Goal: Task Accomplishment & Management: Use online tool/utility

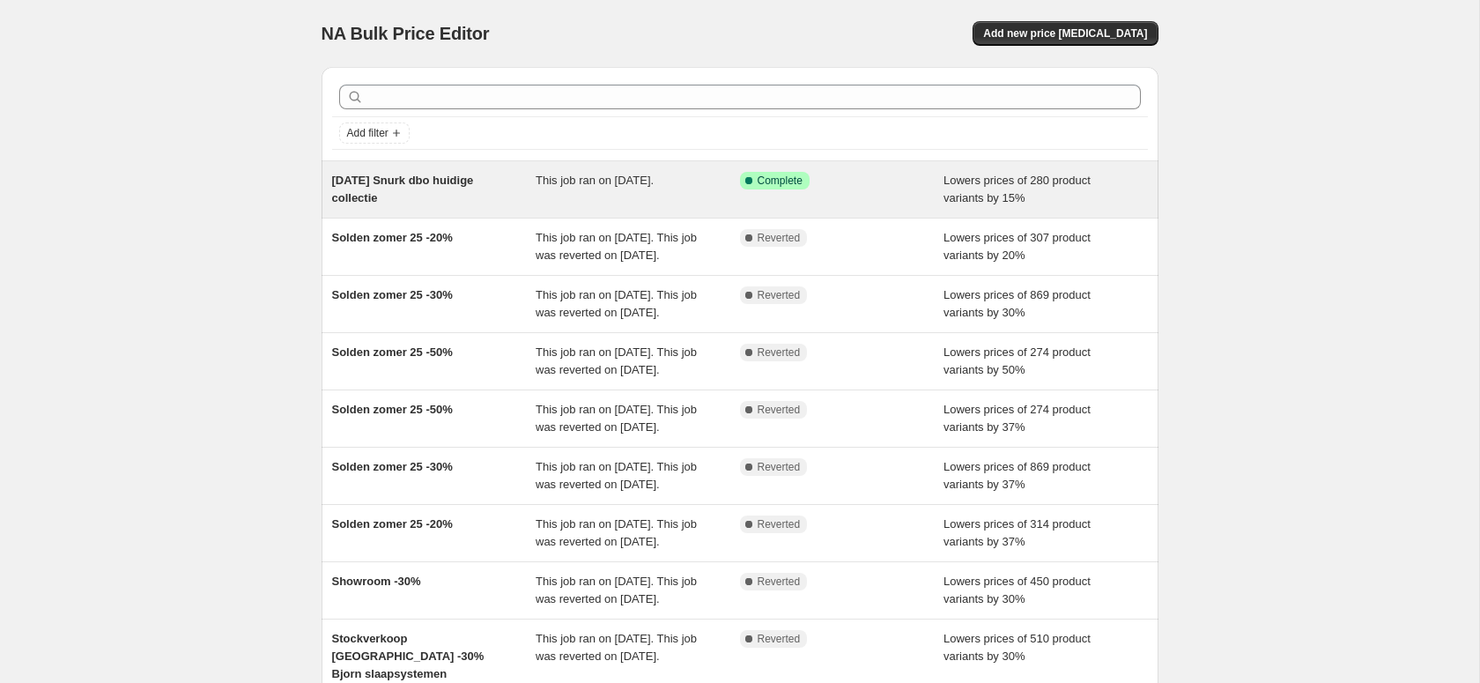
click at [398, 179] on span "[DATE] Snurk dbo huidige collectie" at bounding box center [403, 189] width 142 height 31
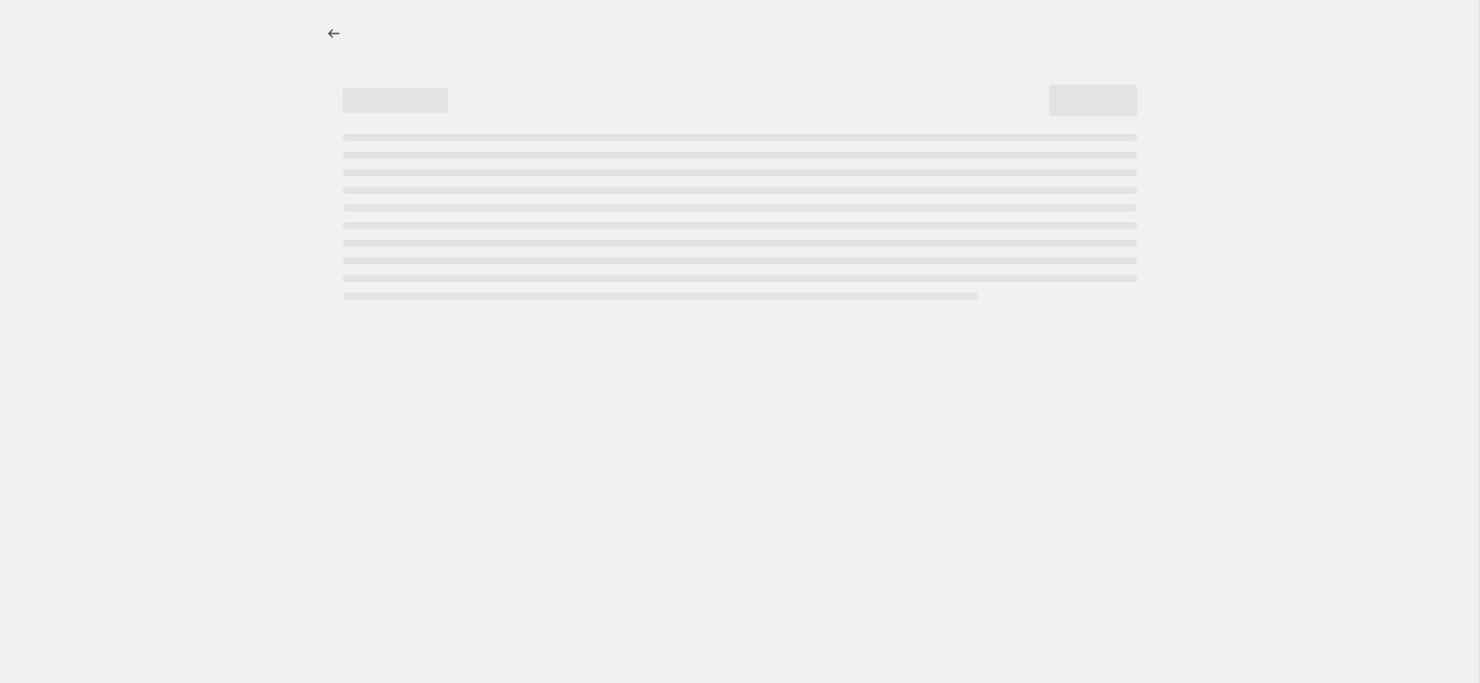
select select "percentage"
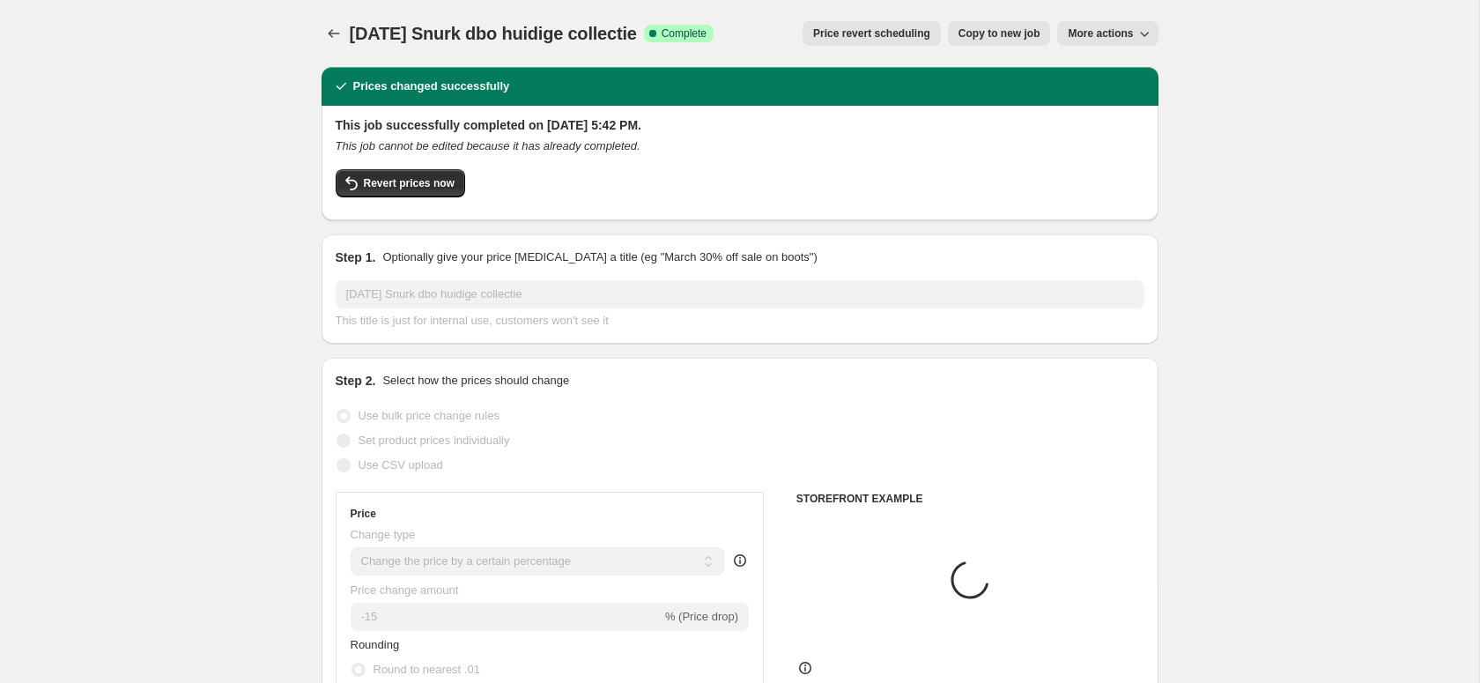
select select "vendor"
select select "product_type"
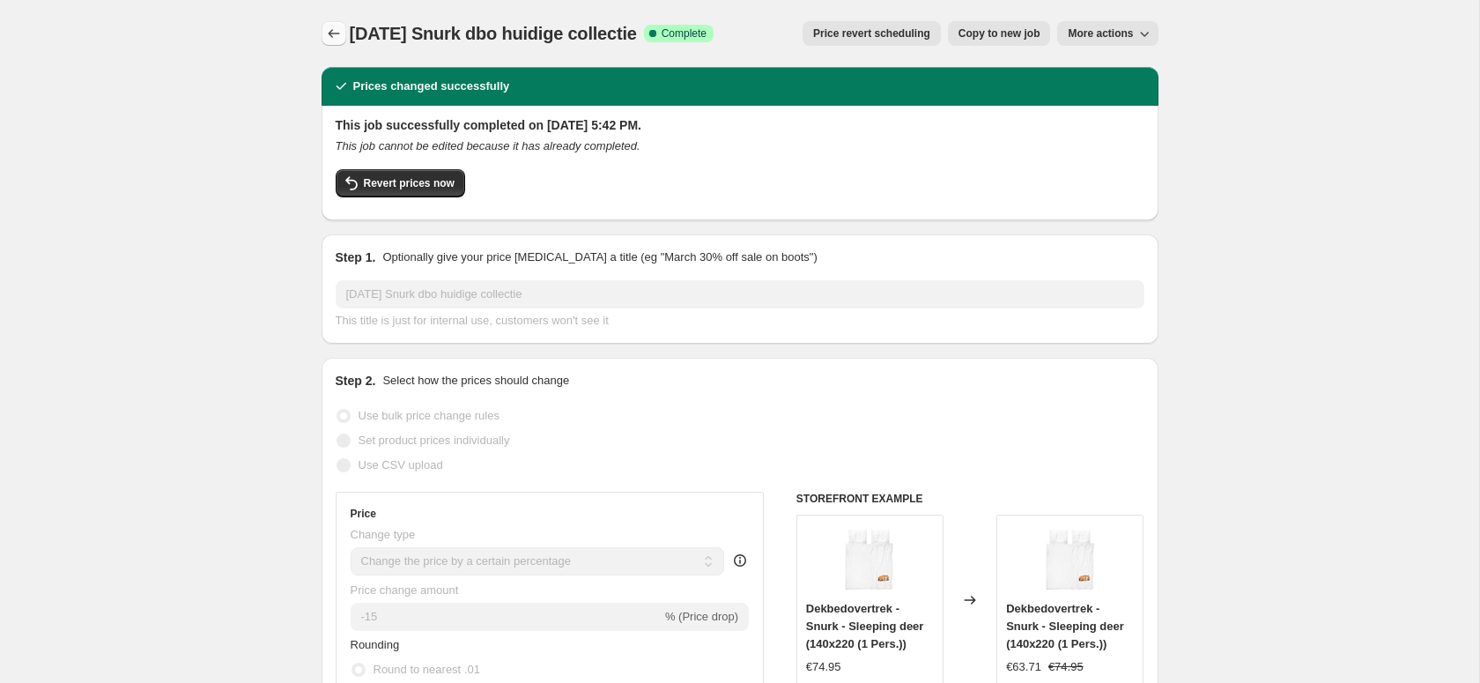
click at [335, 27] on icon "Price change jobs" at bounding box center [334, 34] width 18 height 18
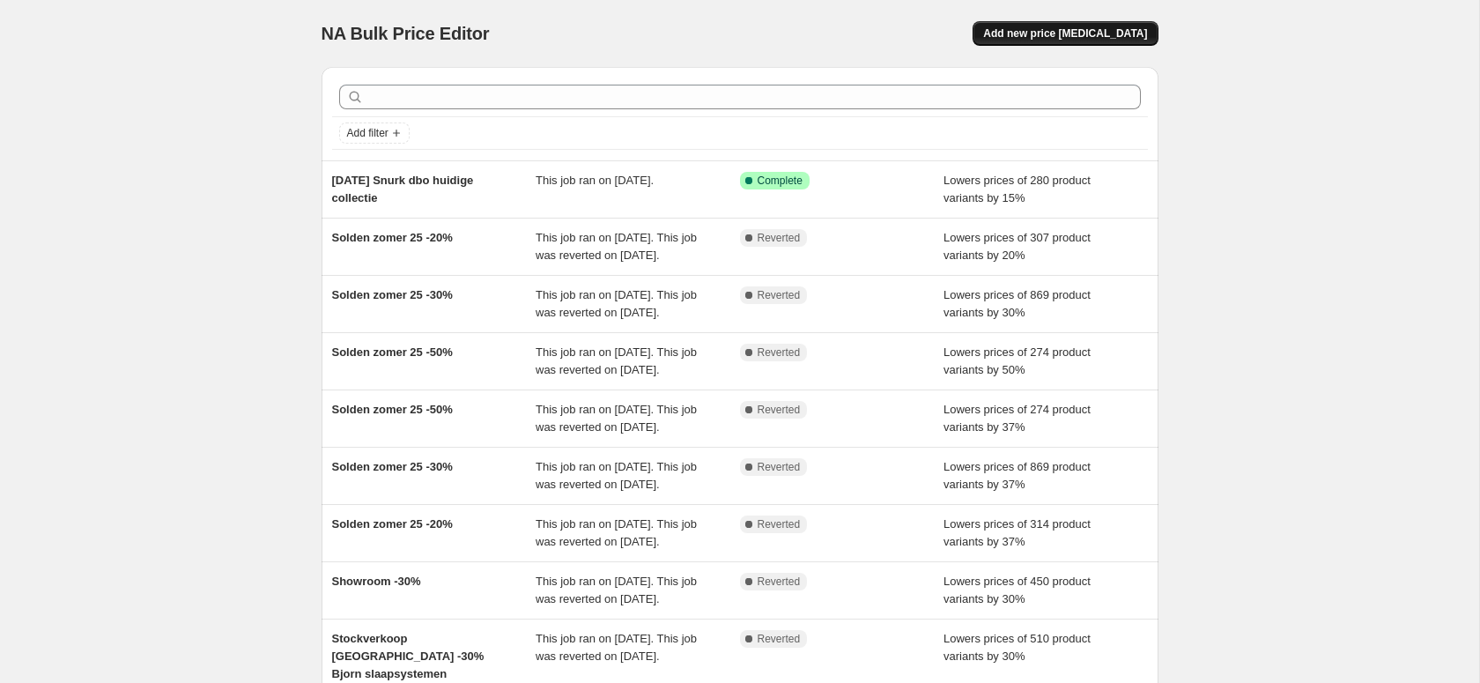
click at [1023, 29] on span "Add new price [MEDICAL_DATA]" at bounding box center [1065, 33] width 164 height 14
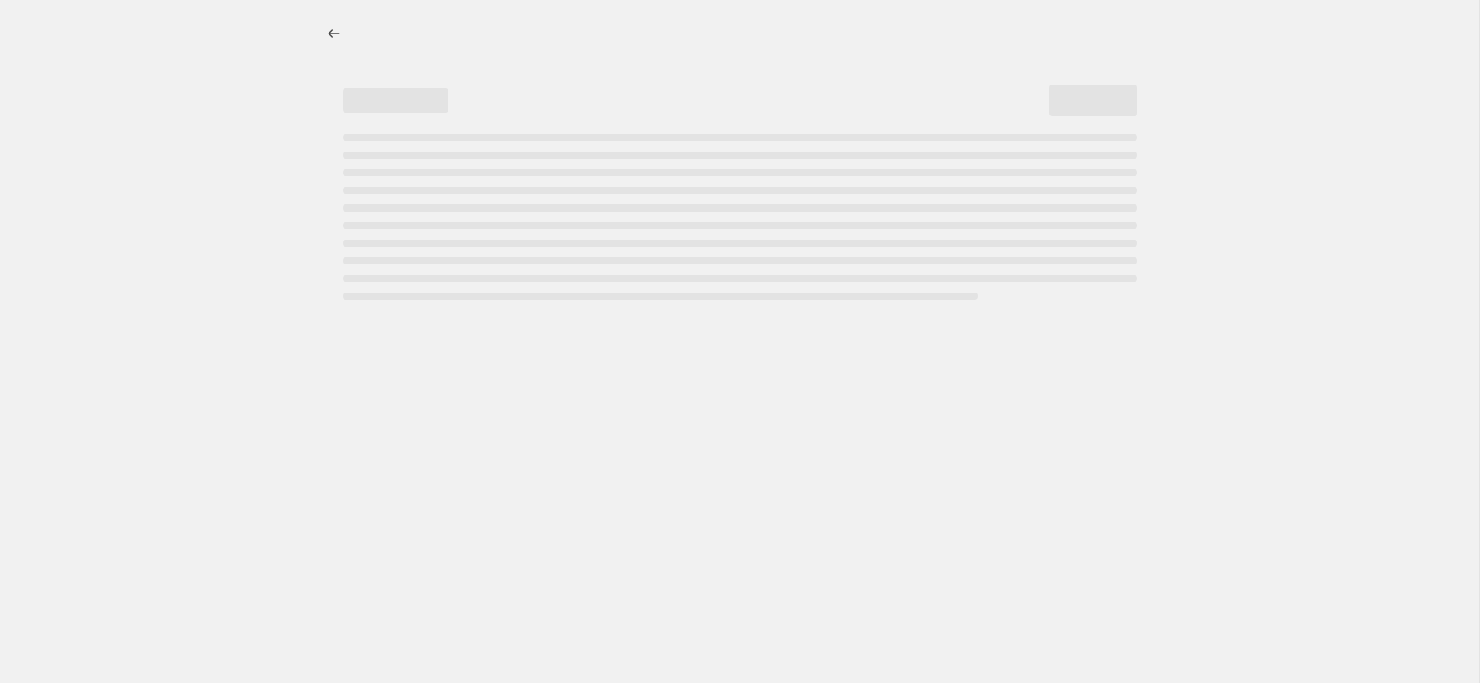
select select "percentage"
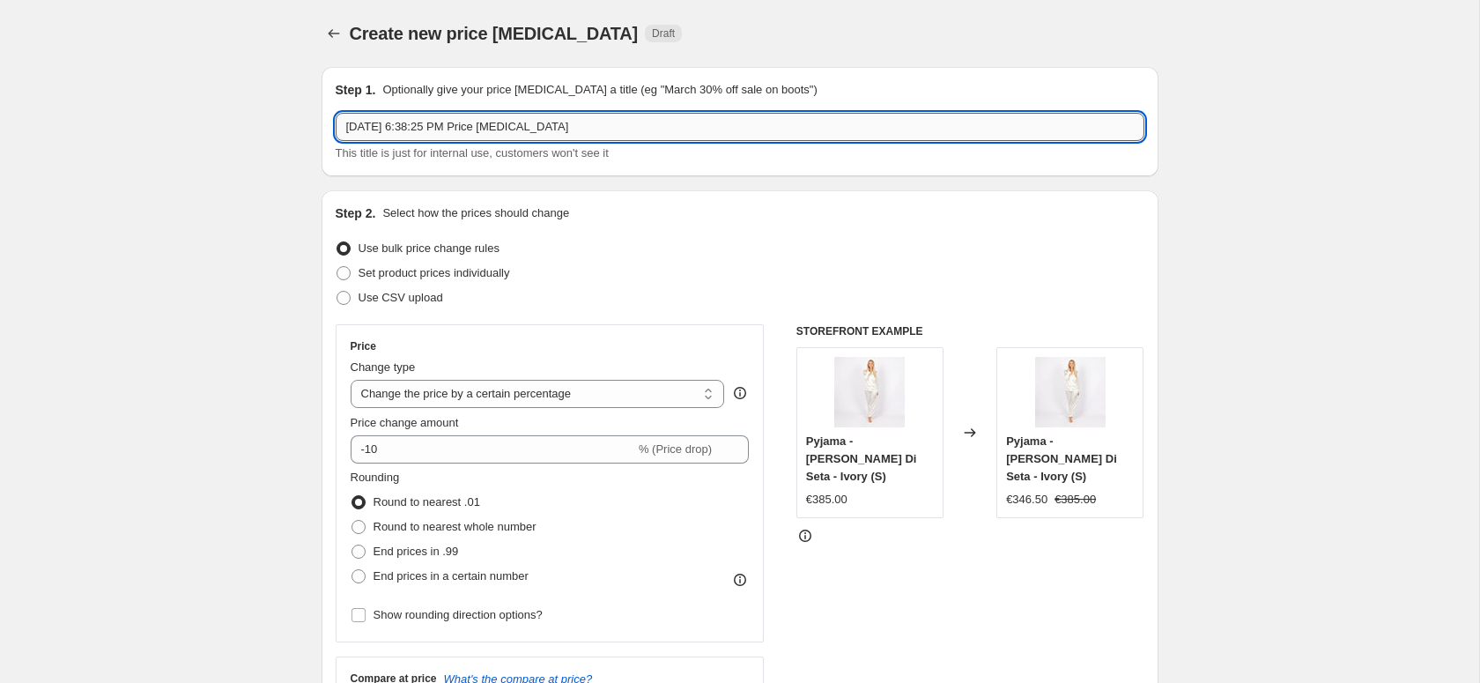
click at [415, 126] on input "[DATE] 6:38:25 PM Price [MEDICAL_DATA]" at bounding box center [740, 127] width 809 height 28
click at [415, 125] on input "[DATE] 6:38:25 PM Price [MEDICAL_DATA]" at bounding box center [740, 127] width 809 height 28
type input "A"
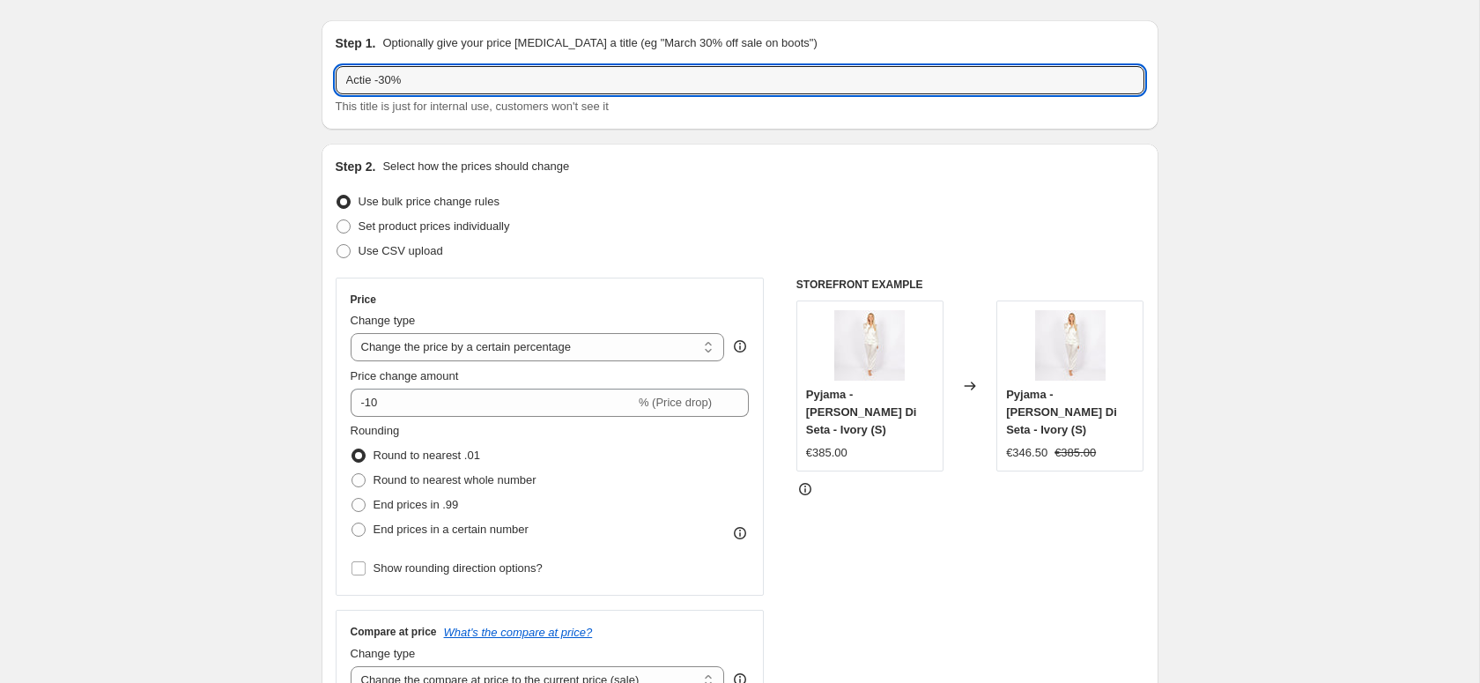
scroll to position [48, 0]
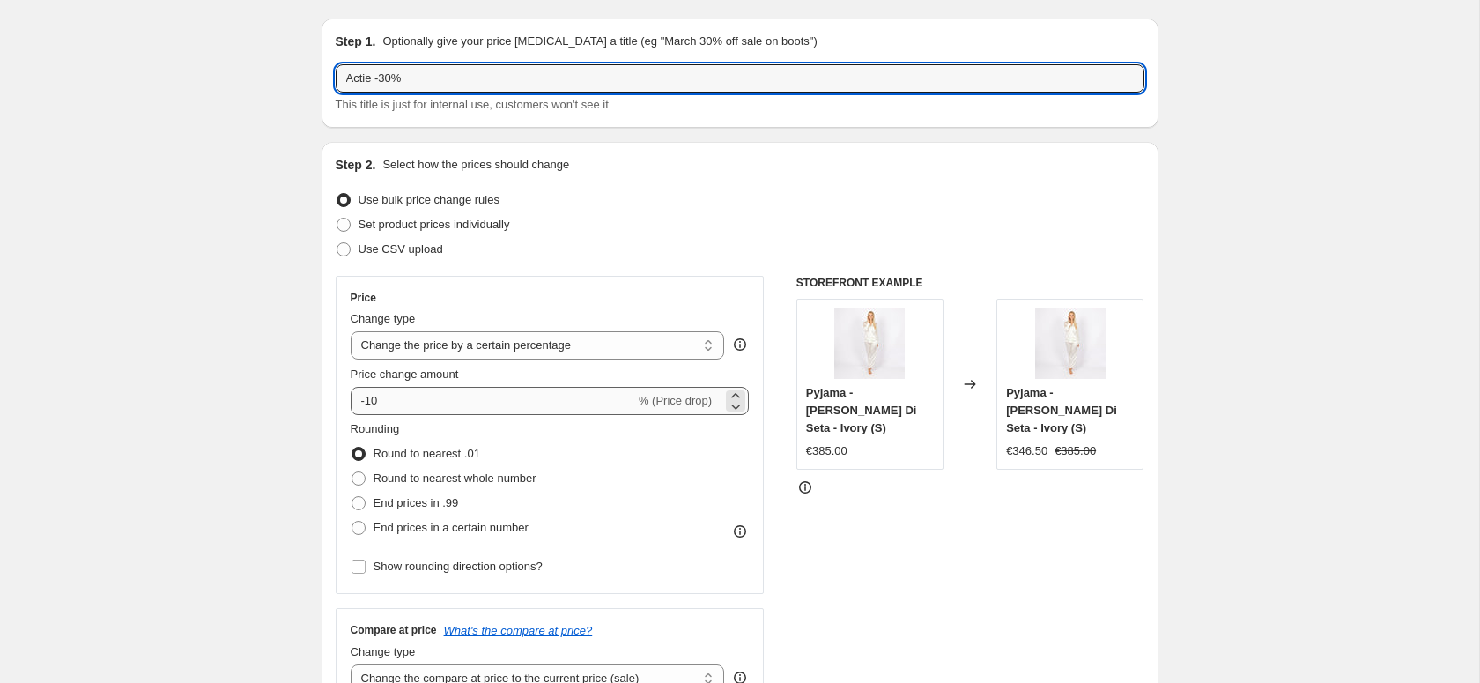
type input "Actie -30%"
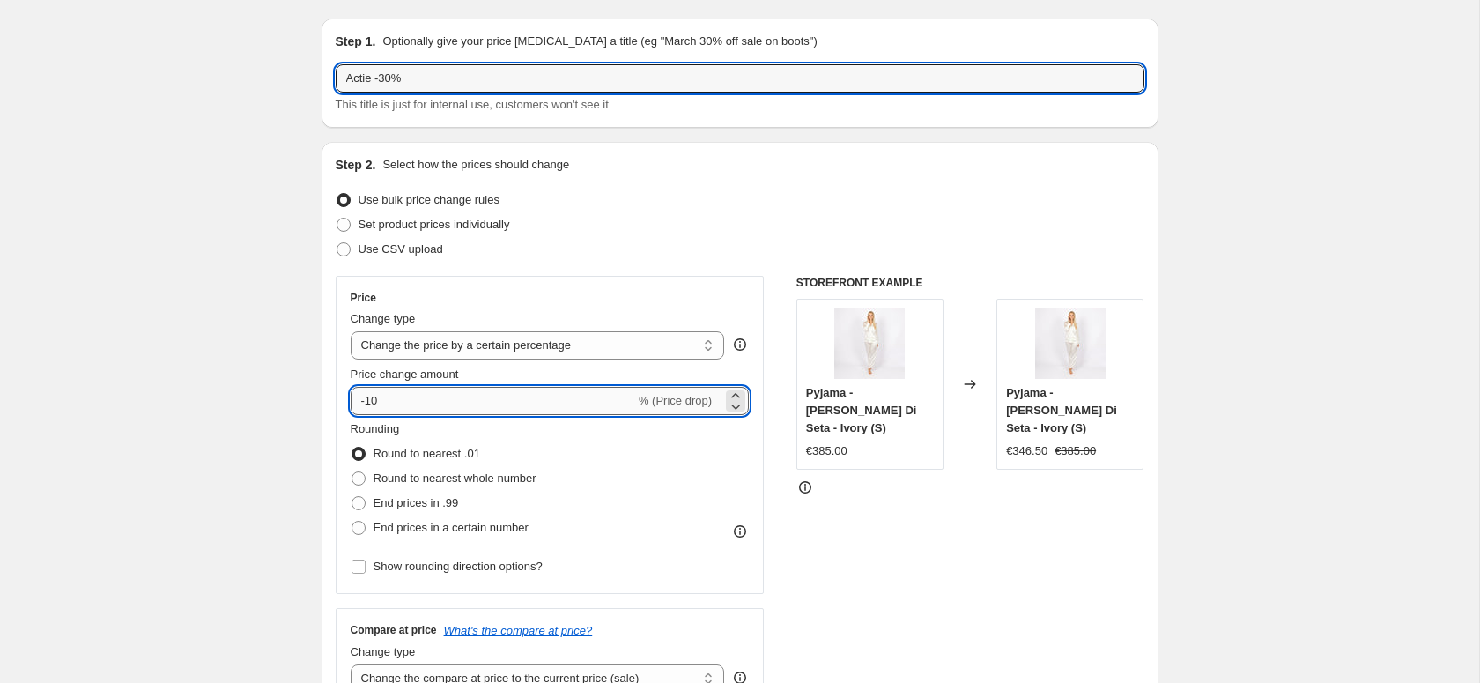
click at [410, 403] on input "-10" at bounding box center [493, 401] width 284 height 28
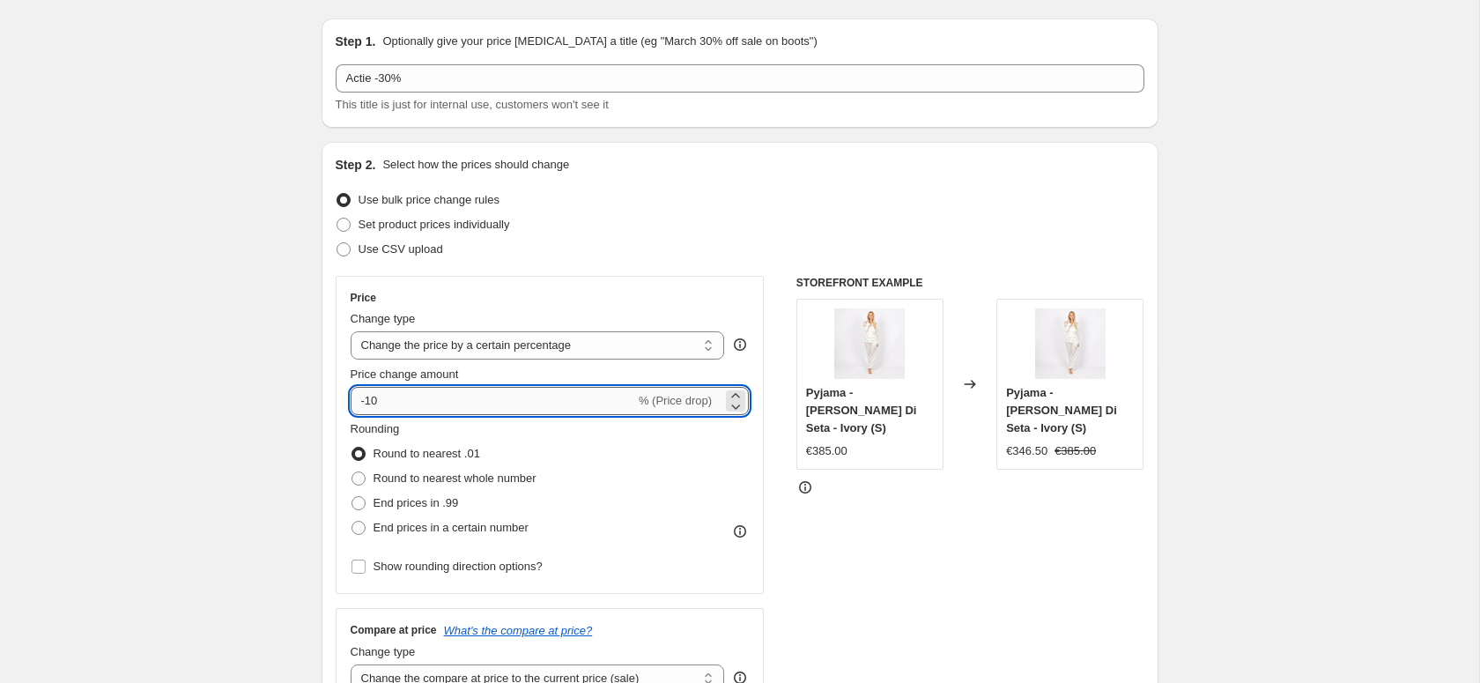
type input "-1"
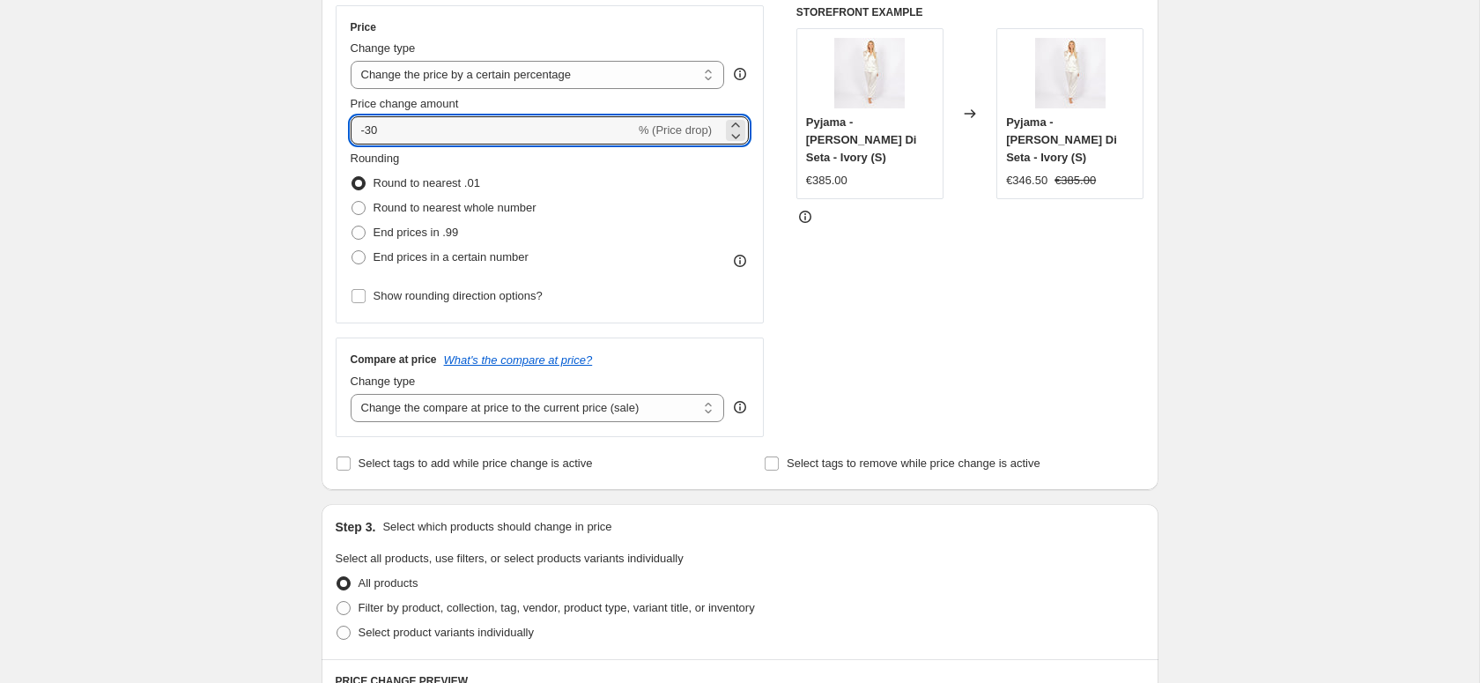
scroll to position [320, 0]
type input "-30"
click at [341, 466] on input "Select tags to add while price change is active" at bounding box center [343, 462] width 14 height 14
checkbox input "true"
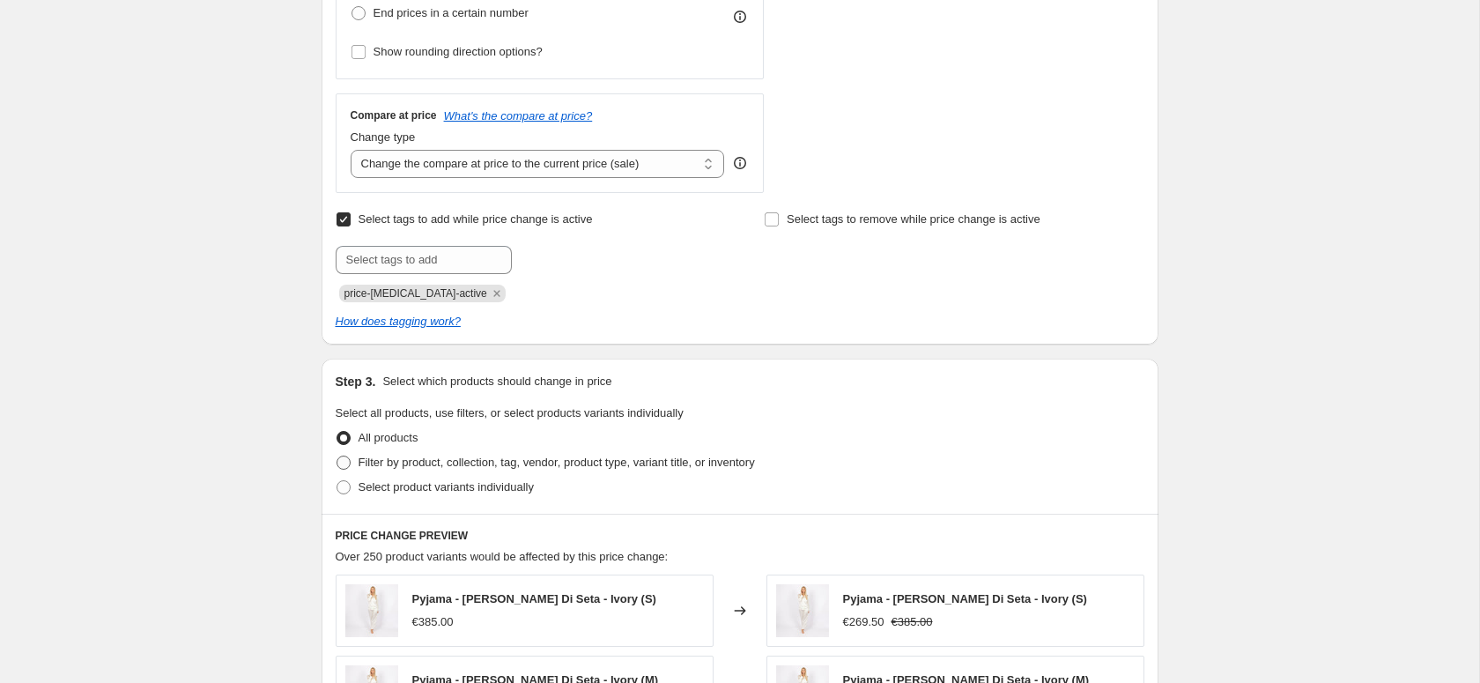
scroll to position [564, 0]
click at [342, 462] on span at bounding box center [343, 461] width 14 height 14
click at [337, 455] on input "Filter by product, collection, tag, vendor, product type, variant title, or inv…" at bounding box center [336, 454] width 1 height 1
radio input "true"
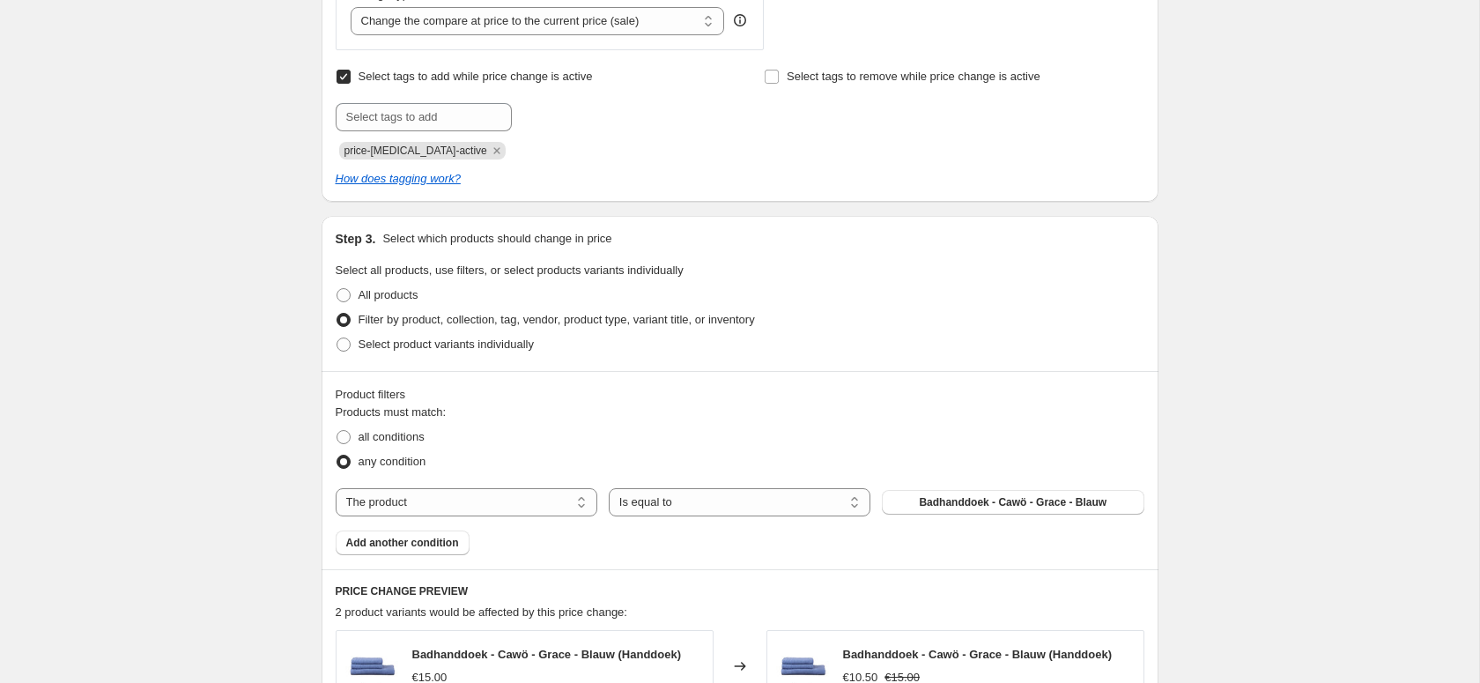
scroll to position [728, 0]
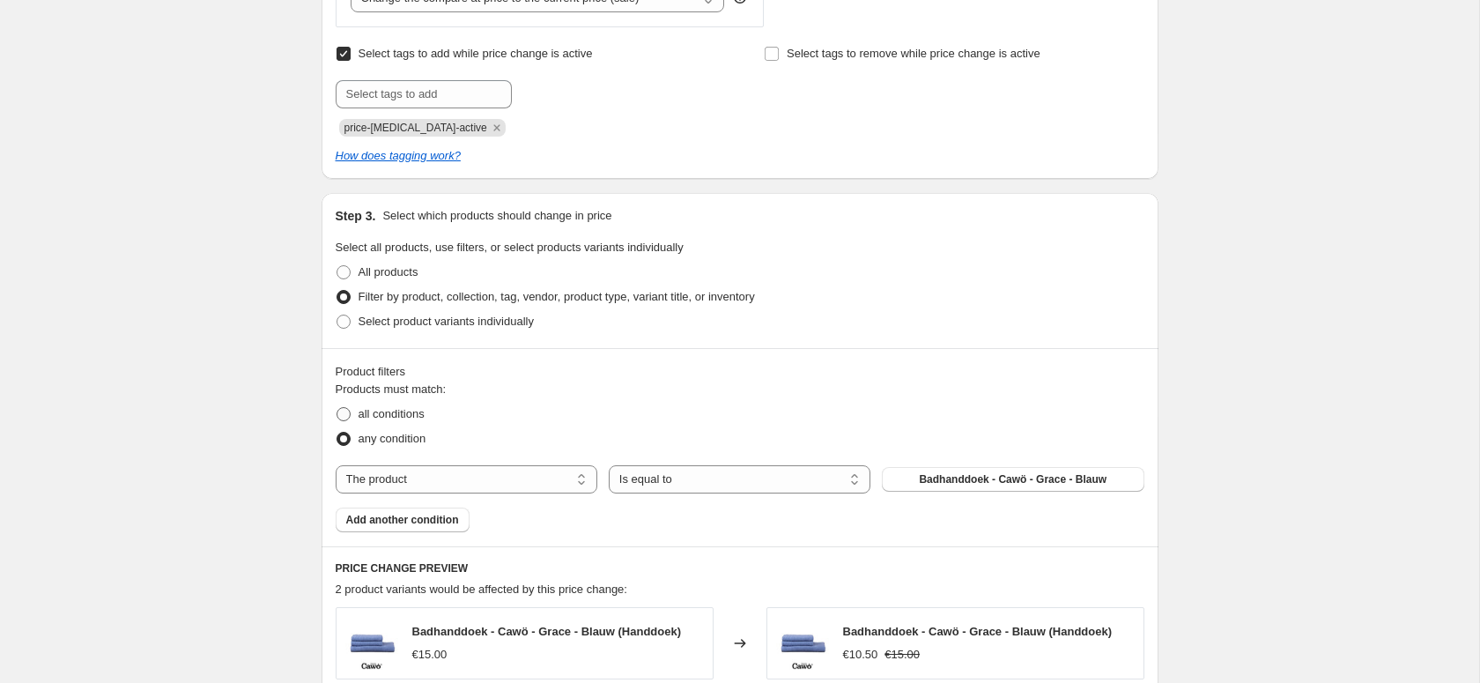
click at [350, 417] on span at bounding box center [343, 414] width 14 height 14
click at [337, 408] on input "all conditions" at bounding box center [336, 407] width 1 height 1
radio input "true"
click at [410, 478] on select "The product The product's collection The product's tag The product's vendor The…" at bounding box center [467, 479] width 262 height 28
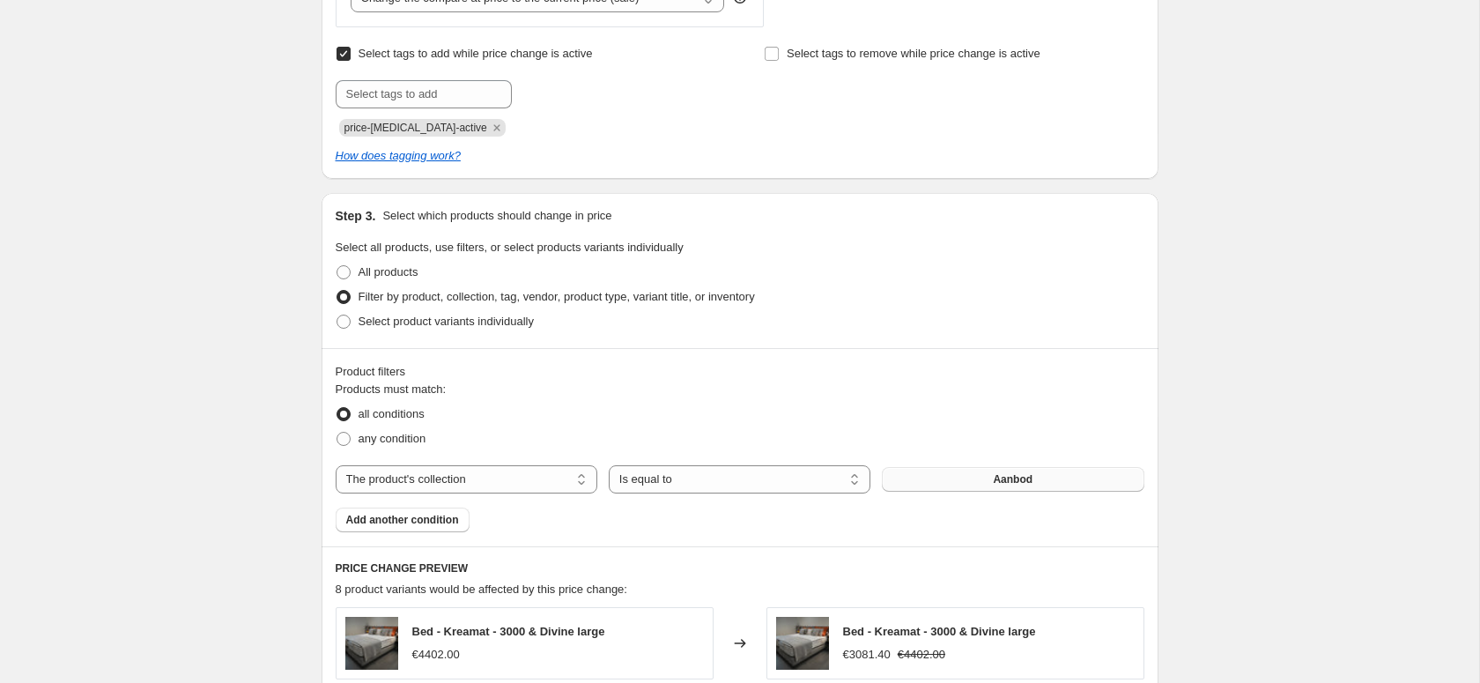
click at [986, 476] on button "Aanbod" at bounding box center [1013, 479] width 262 height 25
click at [391, 474] on select "The product The product's collection The product's tag The product's vendor The…" at bounding box center [467, 479] width 262 height 28
select select "tag"
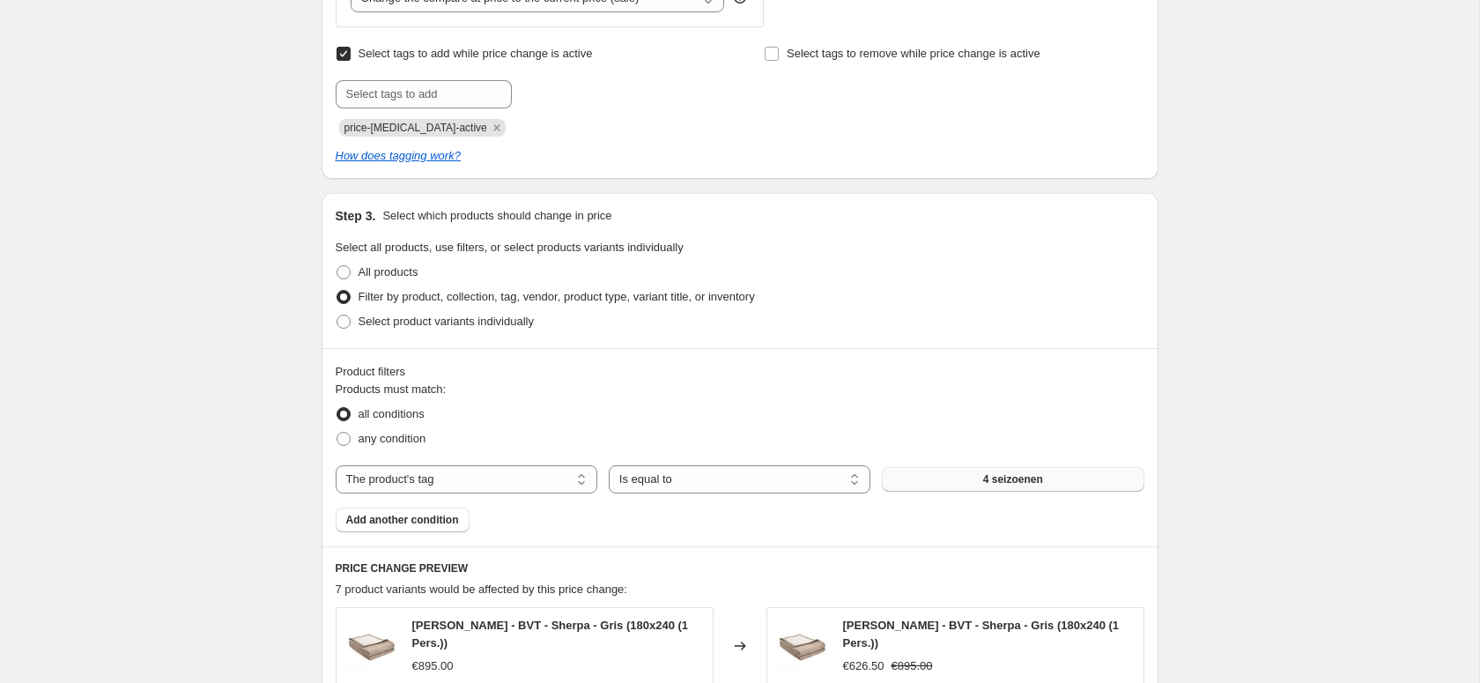
click at [967, 476] on button "4 seizoenen" at bounding box center [1013, 479] width 262 height 25
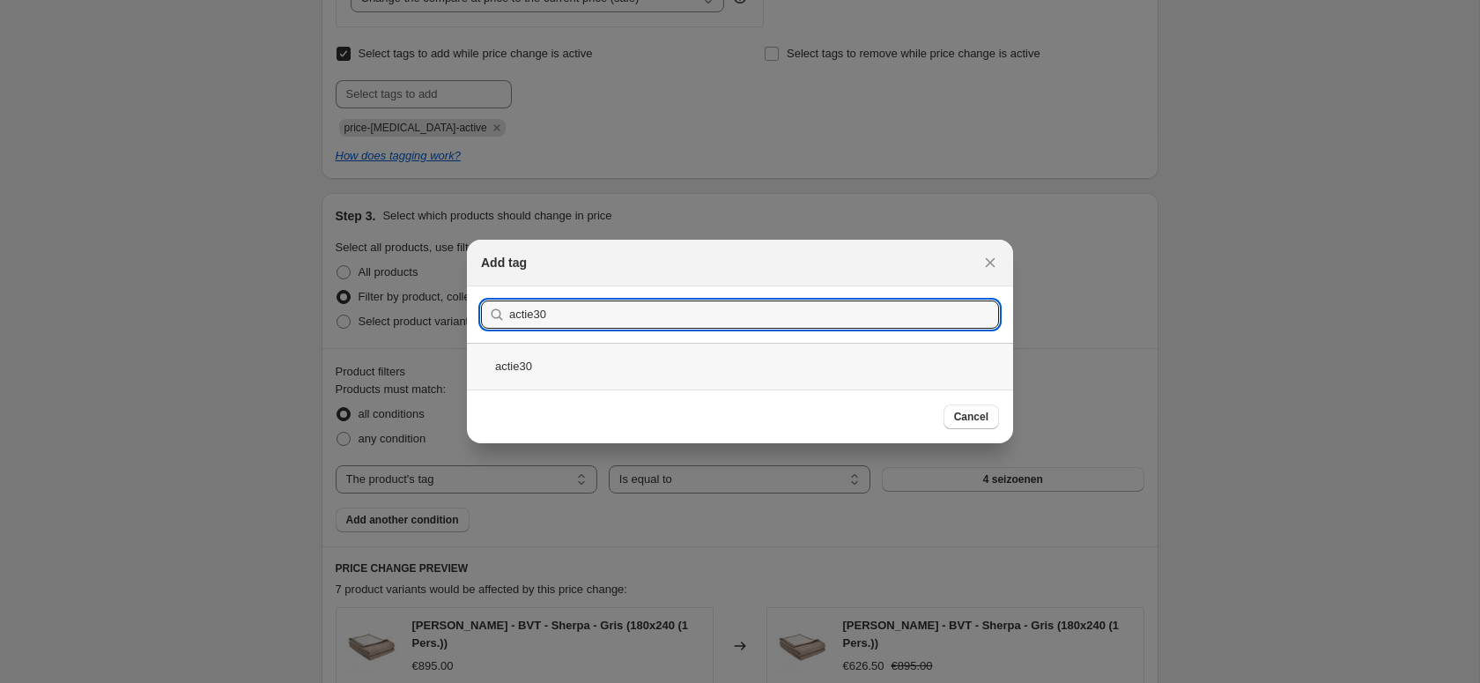
type input "actie30"
click at [521, 369] on div "actie30" at bounding box center [740, 366] width 546 height 47
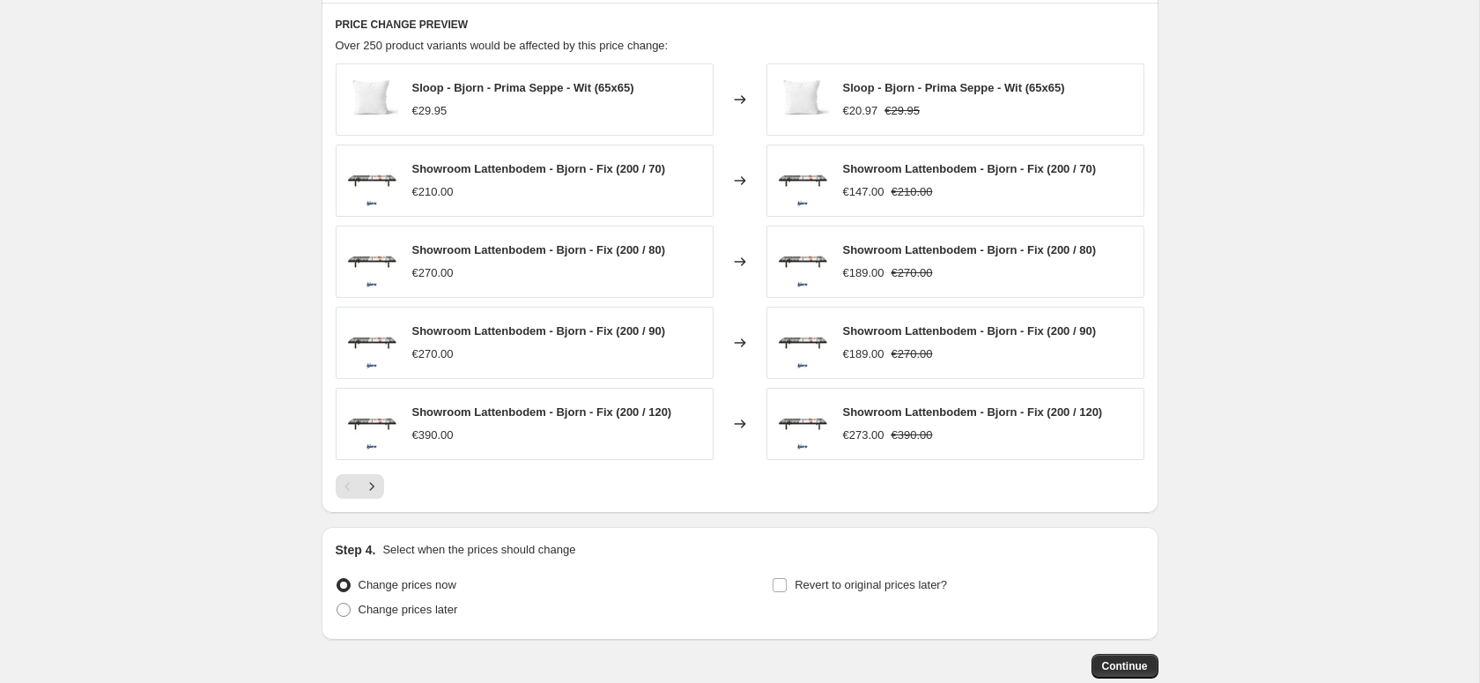
scroll to position [1375, 0]
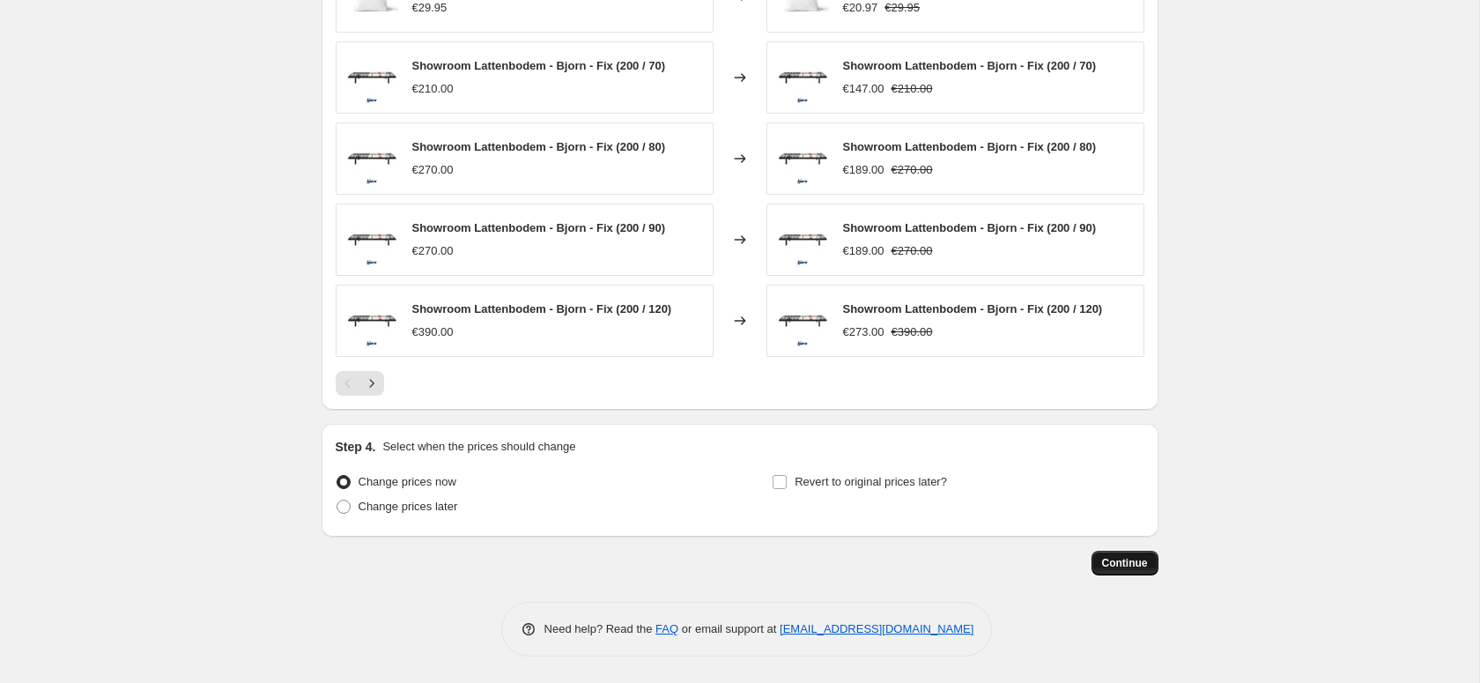
click at [1126, 560] on span "Continue" at bounding box center [1125, 563] width 46 height 14
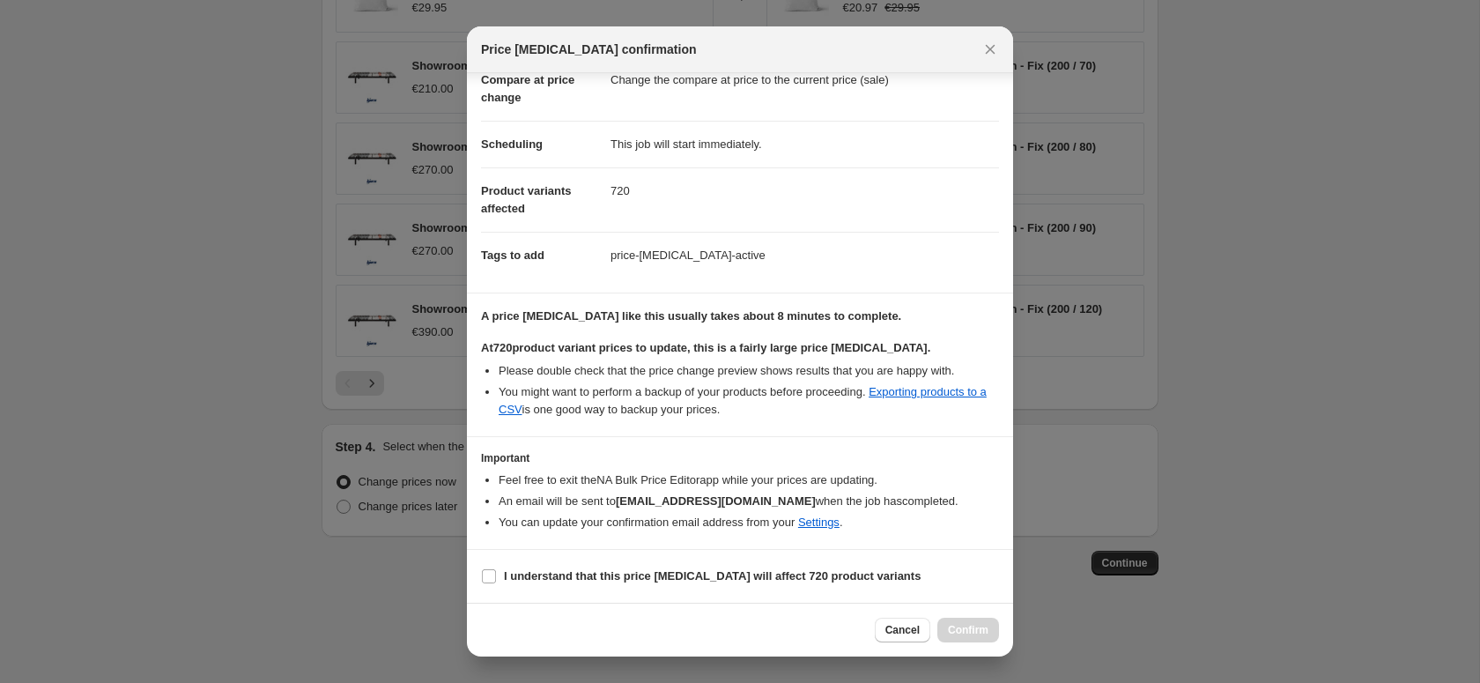
scroll to position [112, 0]
click at [499, 578] on label "I understand that this price [MEDICAL_DATA] will affect 720 product variants" at bounding box center [700, 576] width 439 height 25
click at [496, 578] on input "I understand that this price [MEDICAL_DATA] will affect 720 product variants" at bounding box center [489, 576] width 14 height 14
checkbox input "true"
click at [965, 637] on button "Confirm" at bounding box center [968, 629] width 62 height 25
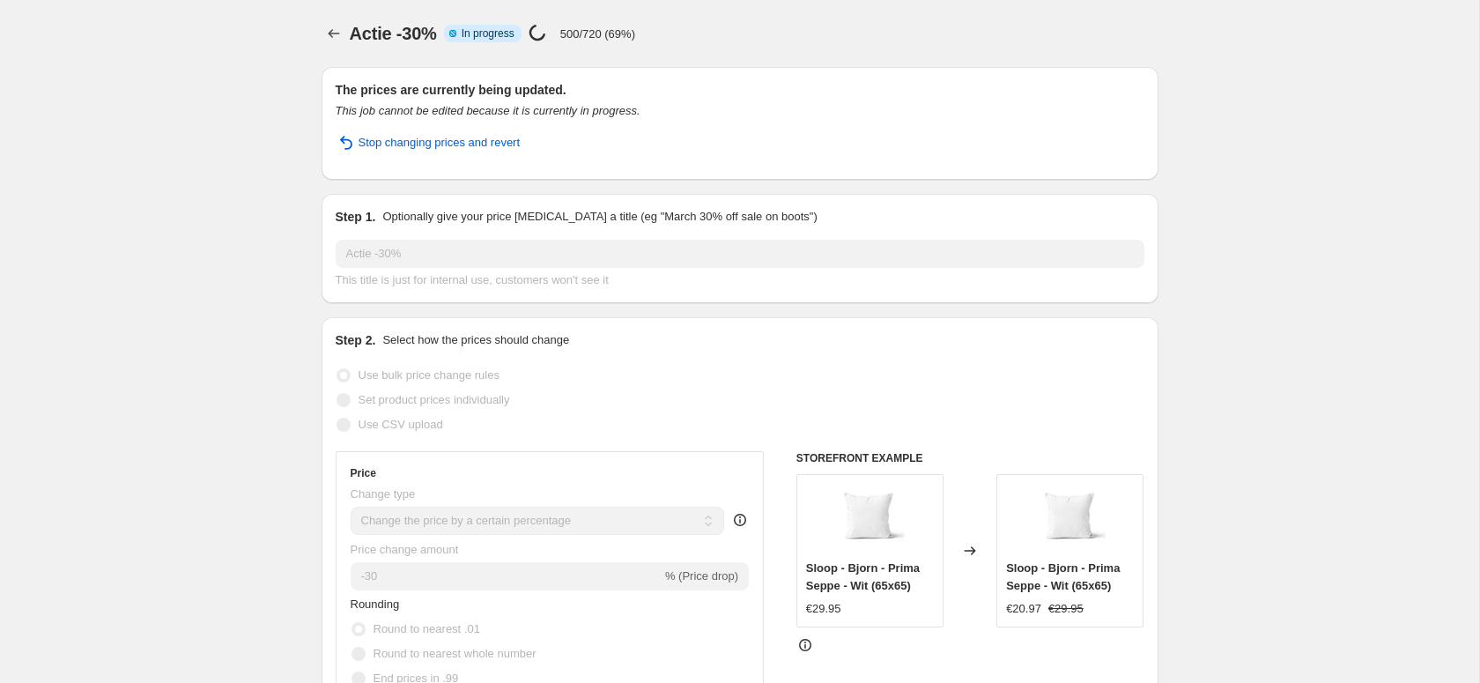
select select "percentage"
select select "tag"
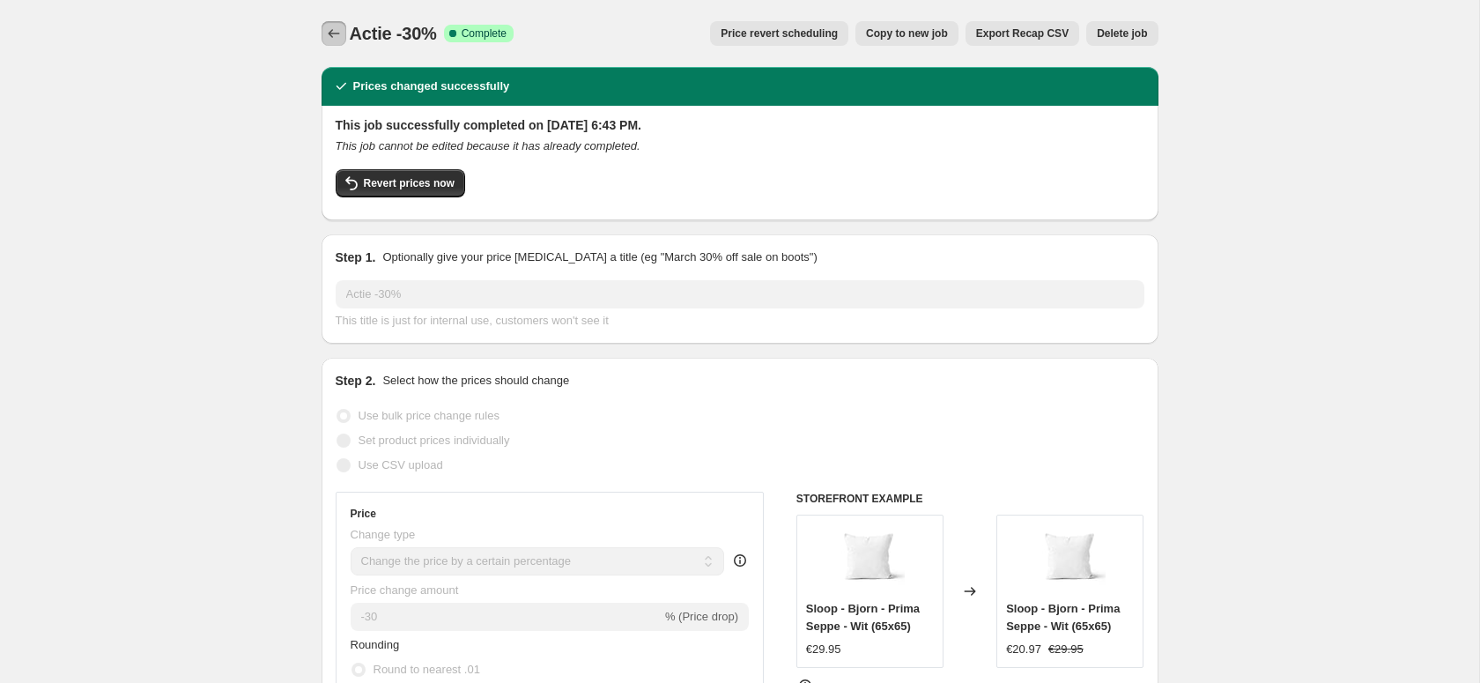
click at [327, 36] on icon "Price change jobs" at bounding box center [334, 34] width 18 height 18
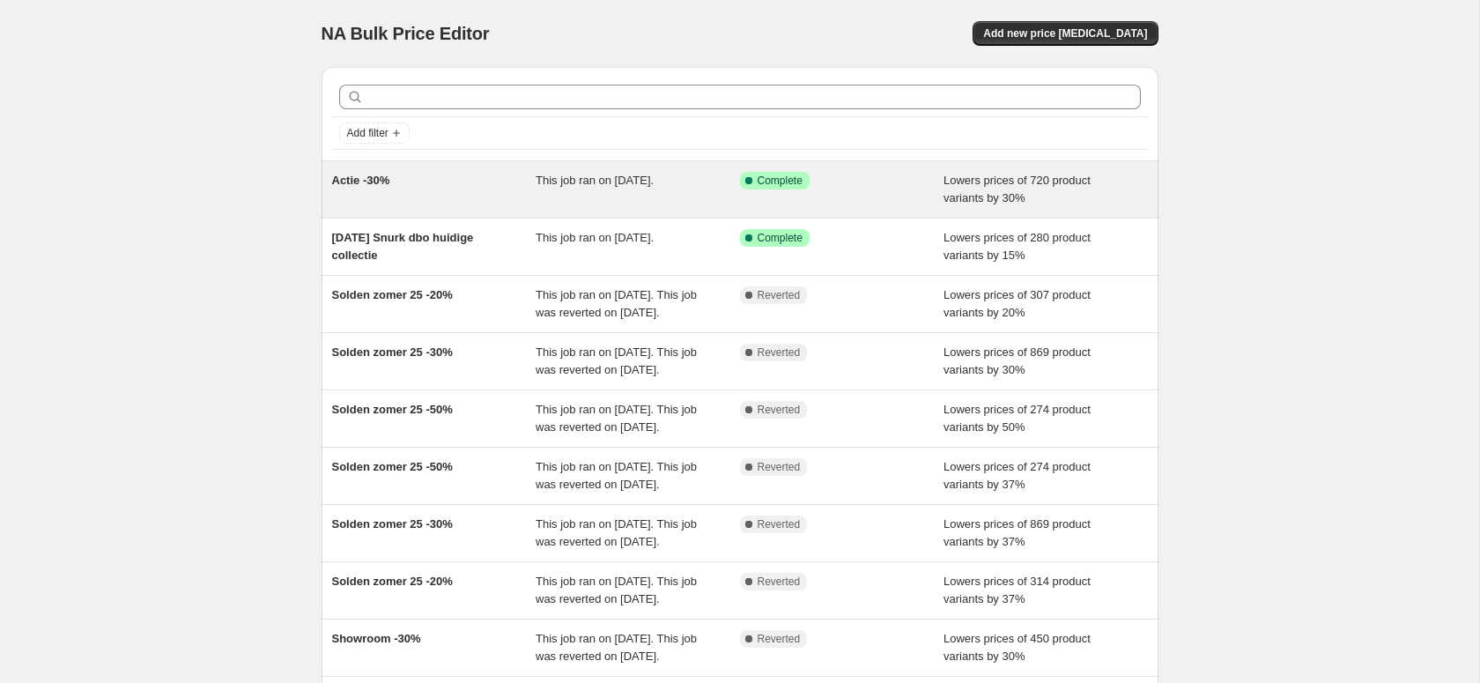
click at [387, 196] on div "Actie -30%" at bounding box center [434, 189] width 204 height 35
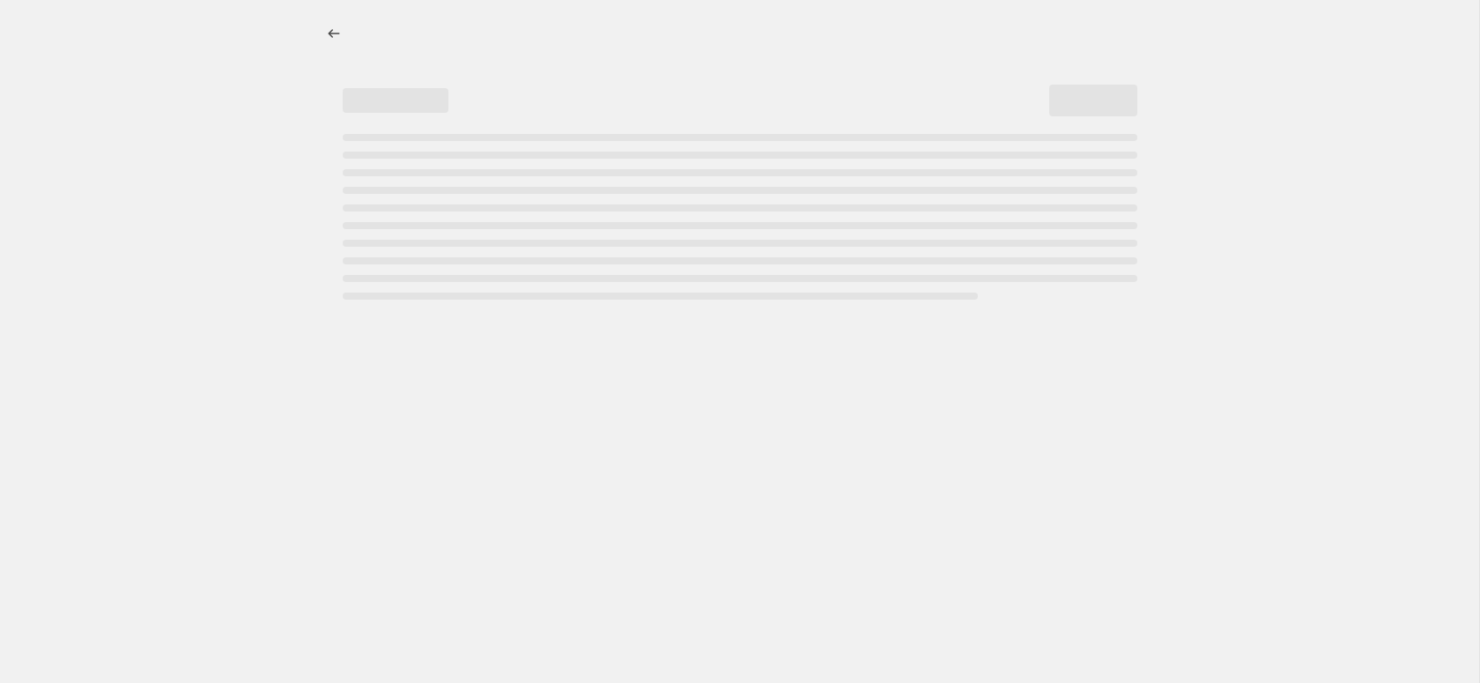
select select "percentage"
select select "tag"
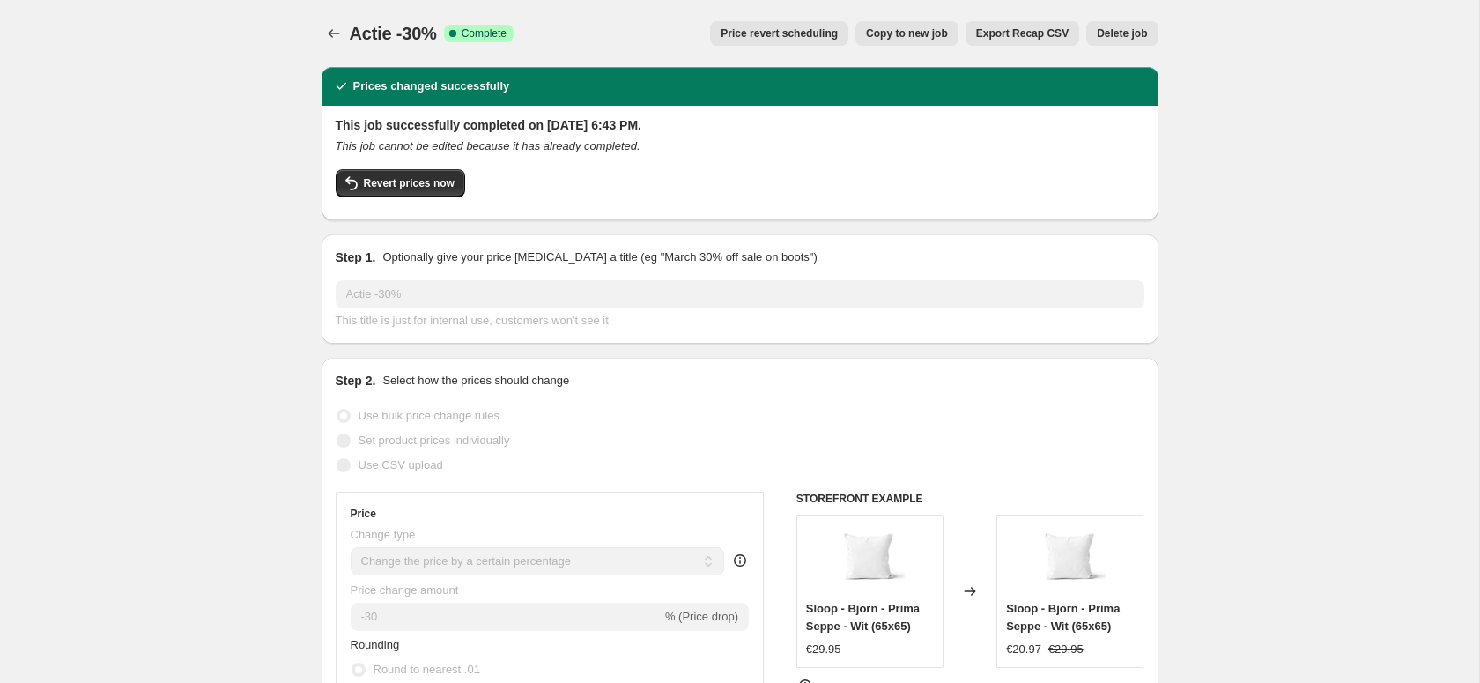
click at [903, 31] on span "Copy to new job" at bounding box center [907, 33] width 82 height 14
select select "percentage"
select select "tag"
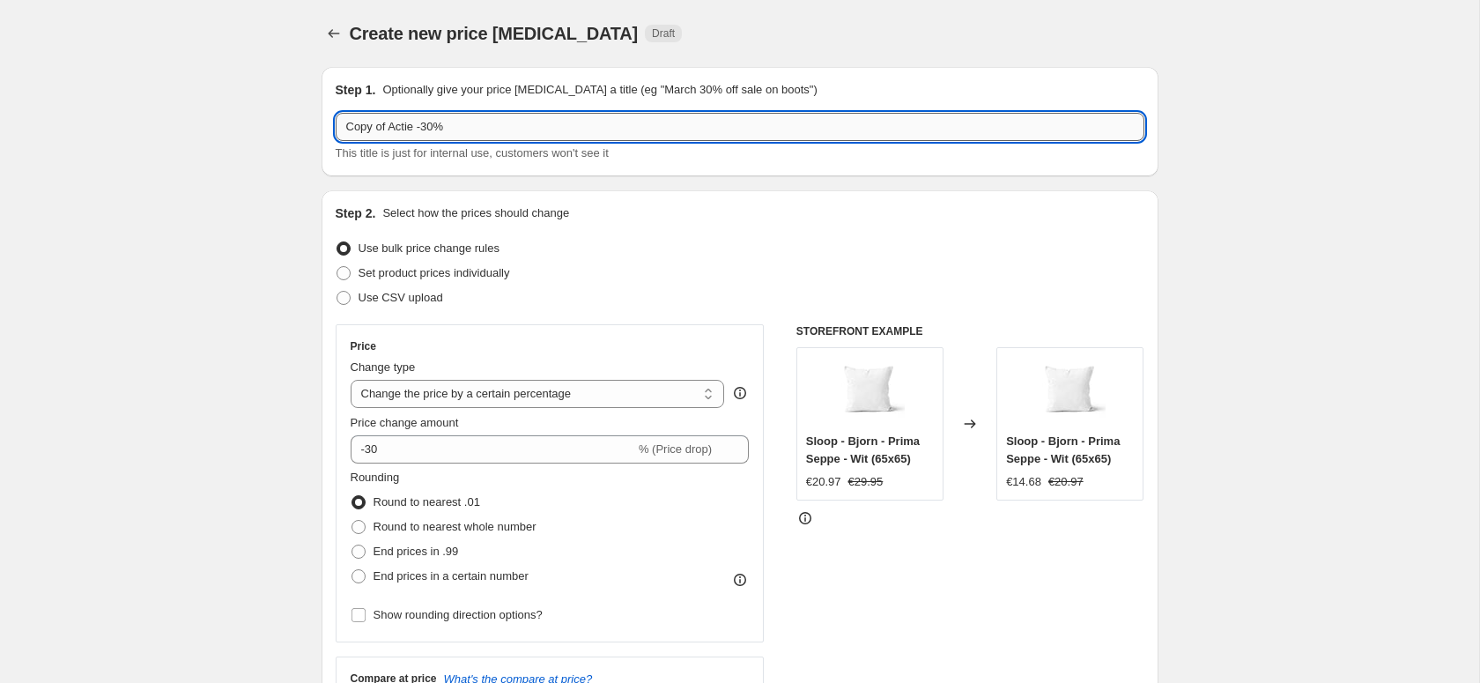
click at [394, 127] on input "Copy of Actie -30%" at bounding box center [740, 127] width 809 height 28
click at [385, 128] on input "Actie -30%" at bounding box center [740, 127] width 809 height 28
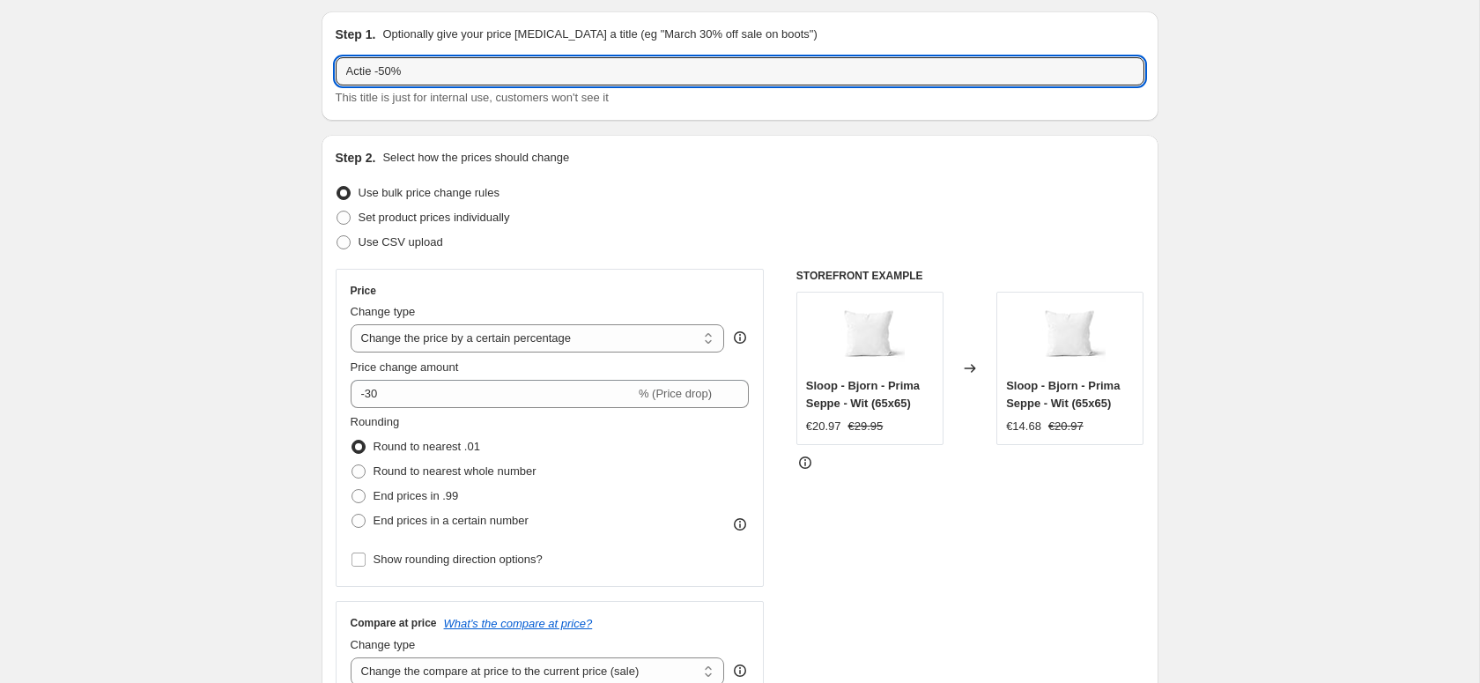
scroll to position [67, 0]
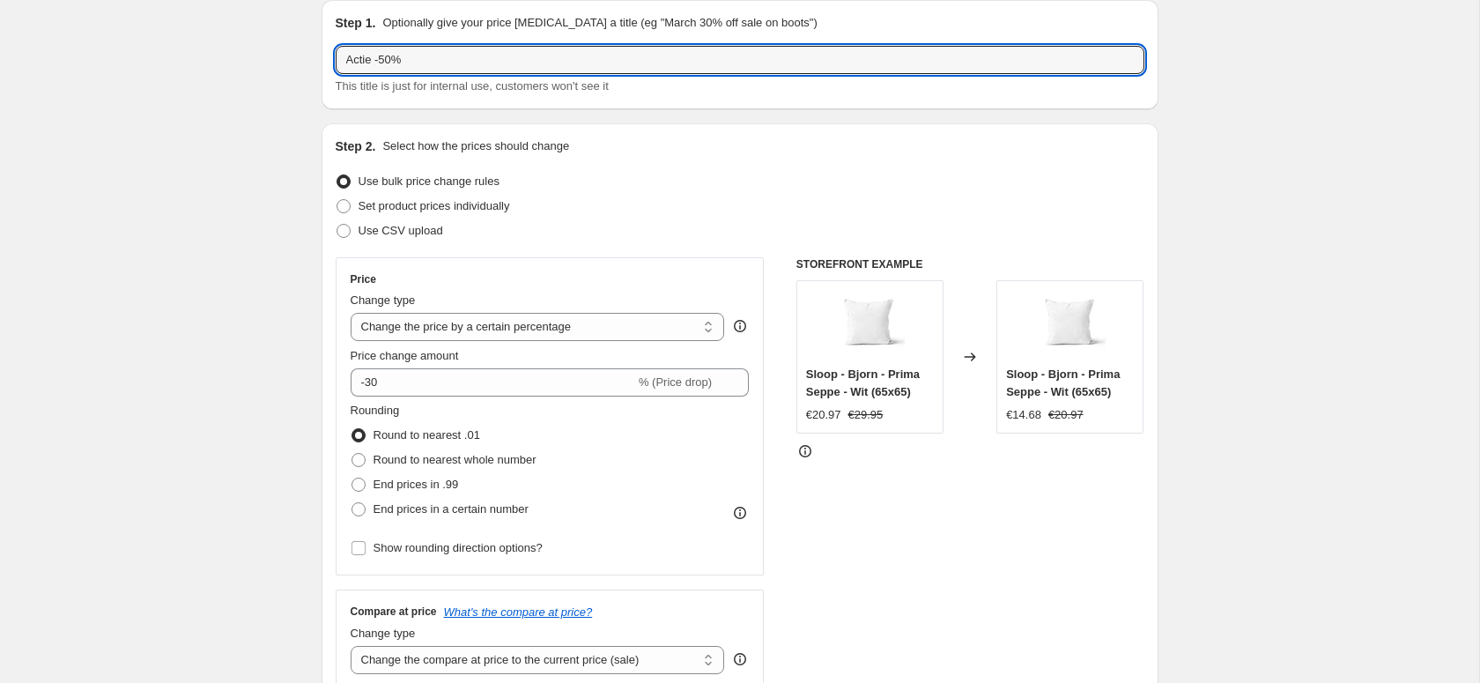
type input "Actie -50%"
click at [715, 200] on div "Set product prices individually" at bounding box center [740, 206] width 809 height 25
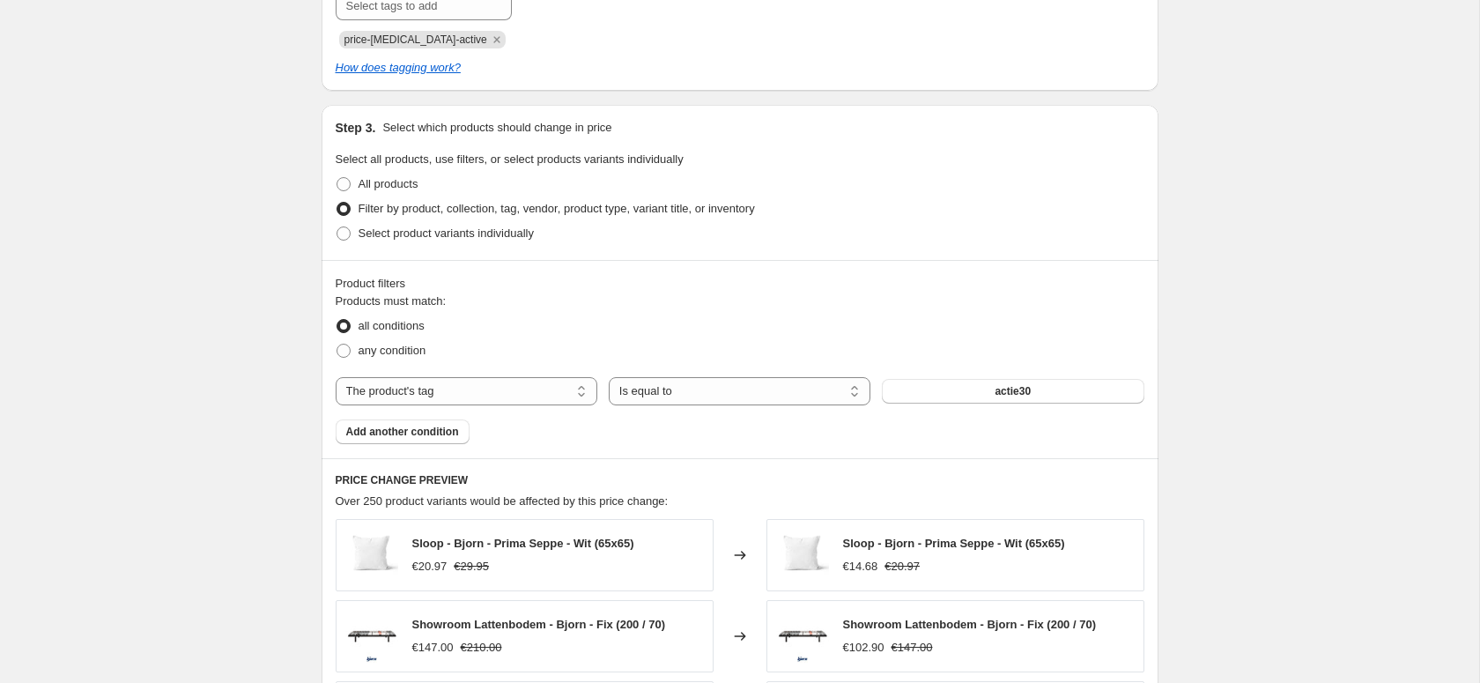
scroll to position [822, 0]
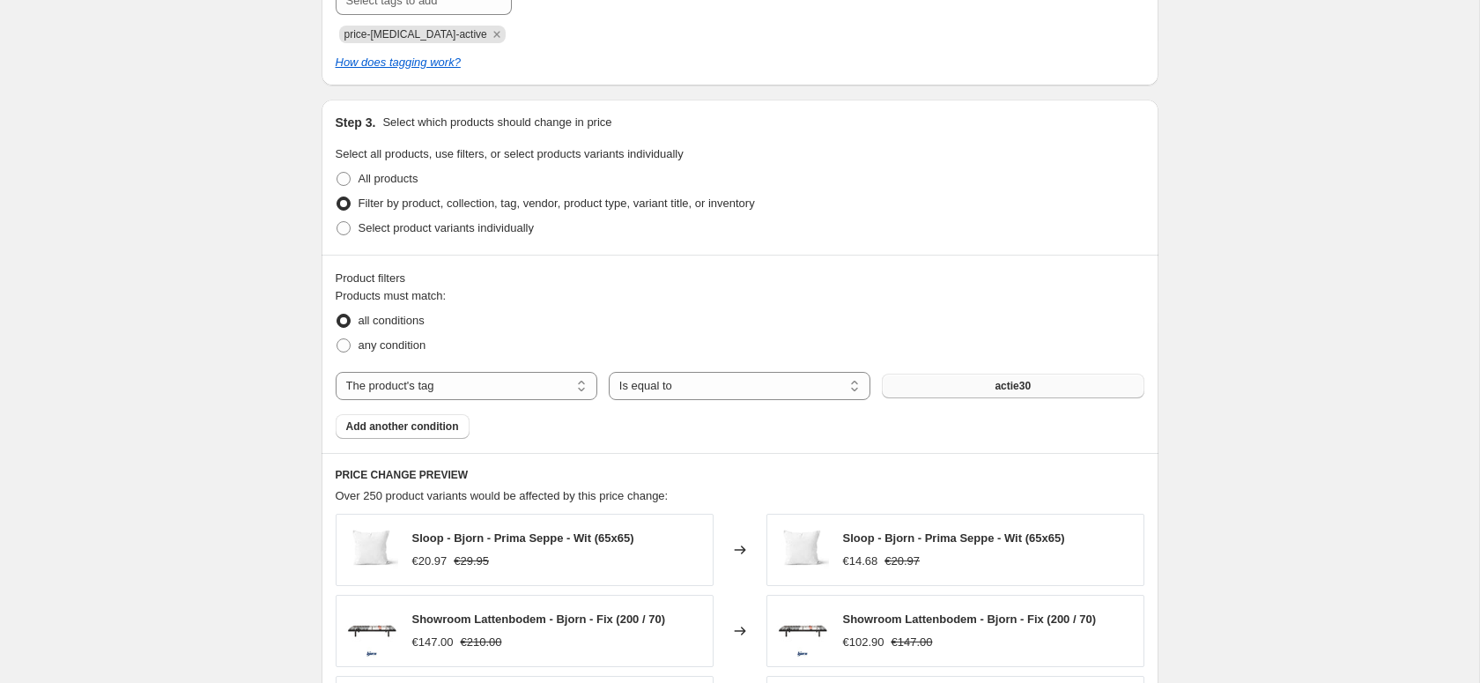
click at [1004, 389] on span "actie30" at bounding box center [1012, 386] width 36 height 14
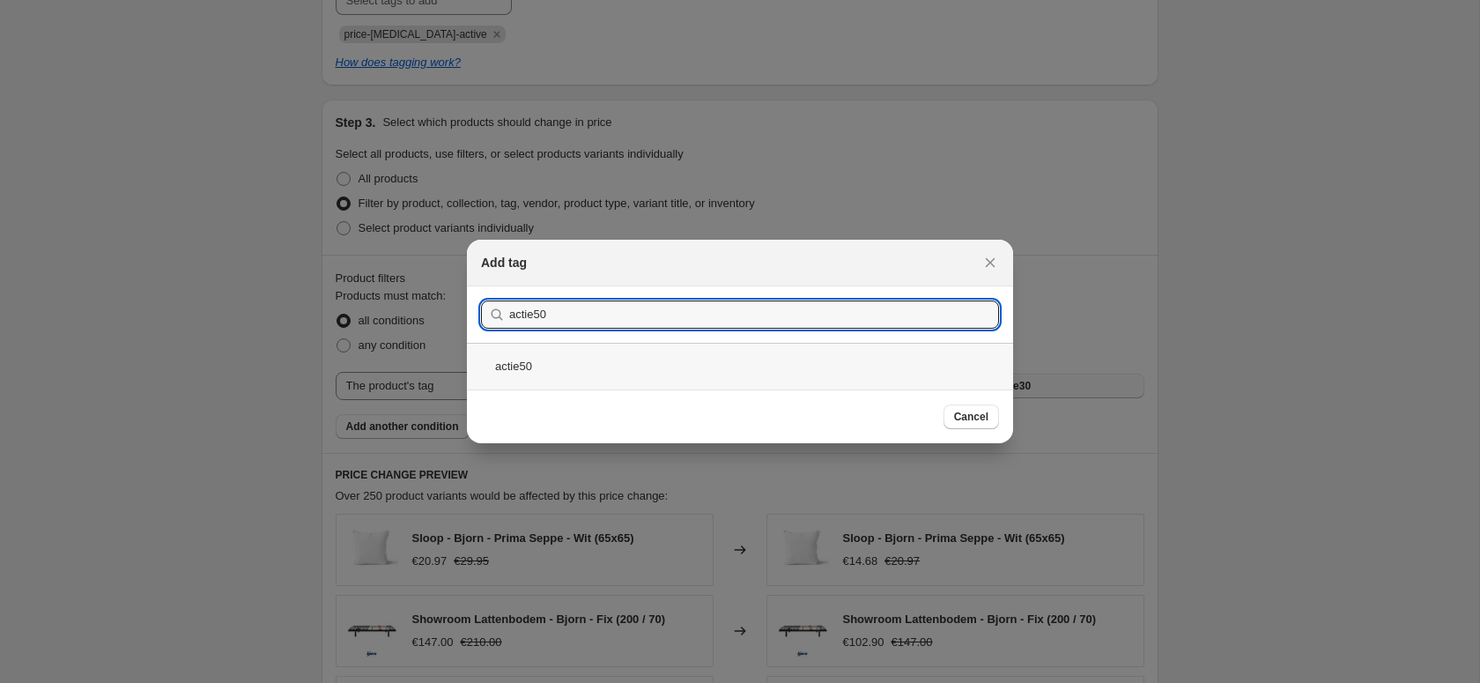
type input "actie50"
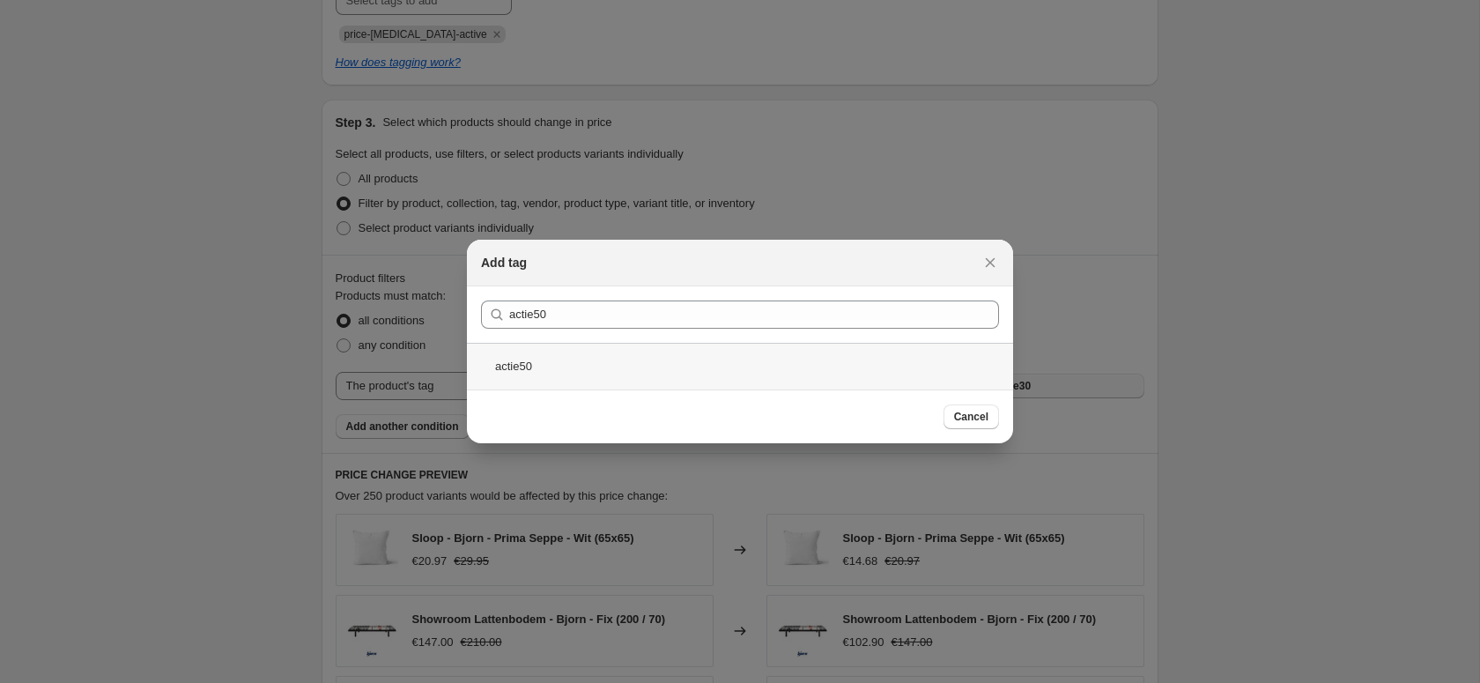
click at [526, 369] on div "actie50" at bounding box center [740, 366] width 546 height 47
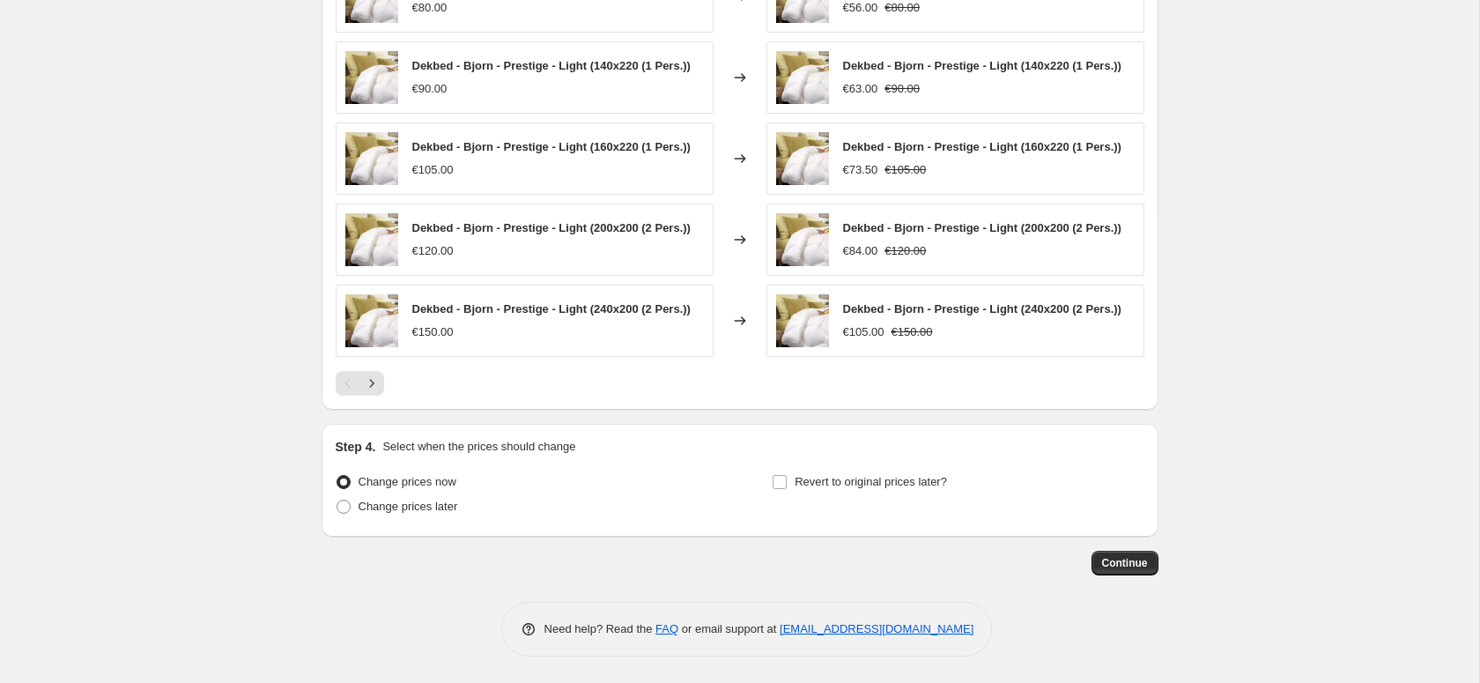
scroll to position [1395, 0]
click at [1120, 575] on button "Continue" at bounding box center [1124, 562] width 67 height 25
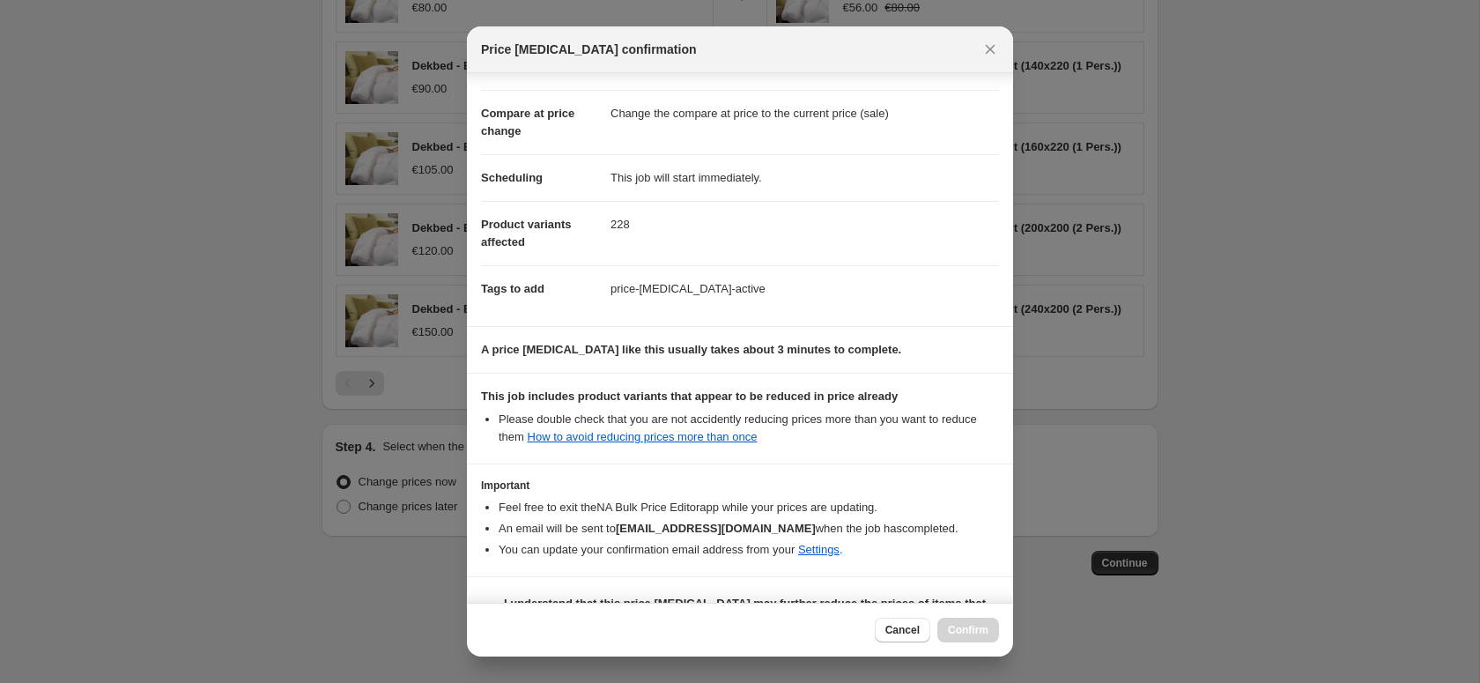
scroll to position [123, 0]
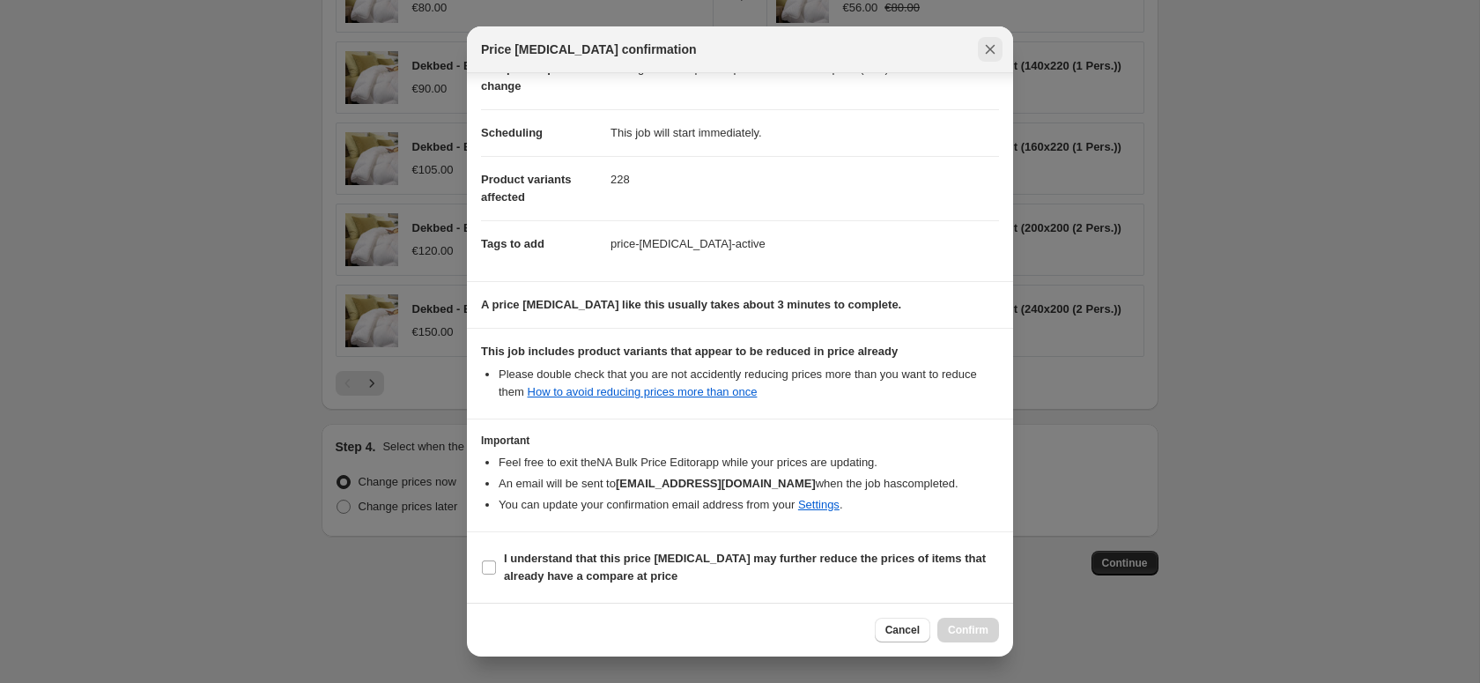
click at [986, 48] on icon "Close" at bounding box center [990, 50] width 18 height 18
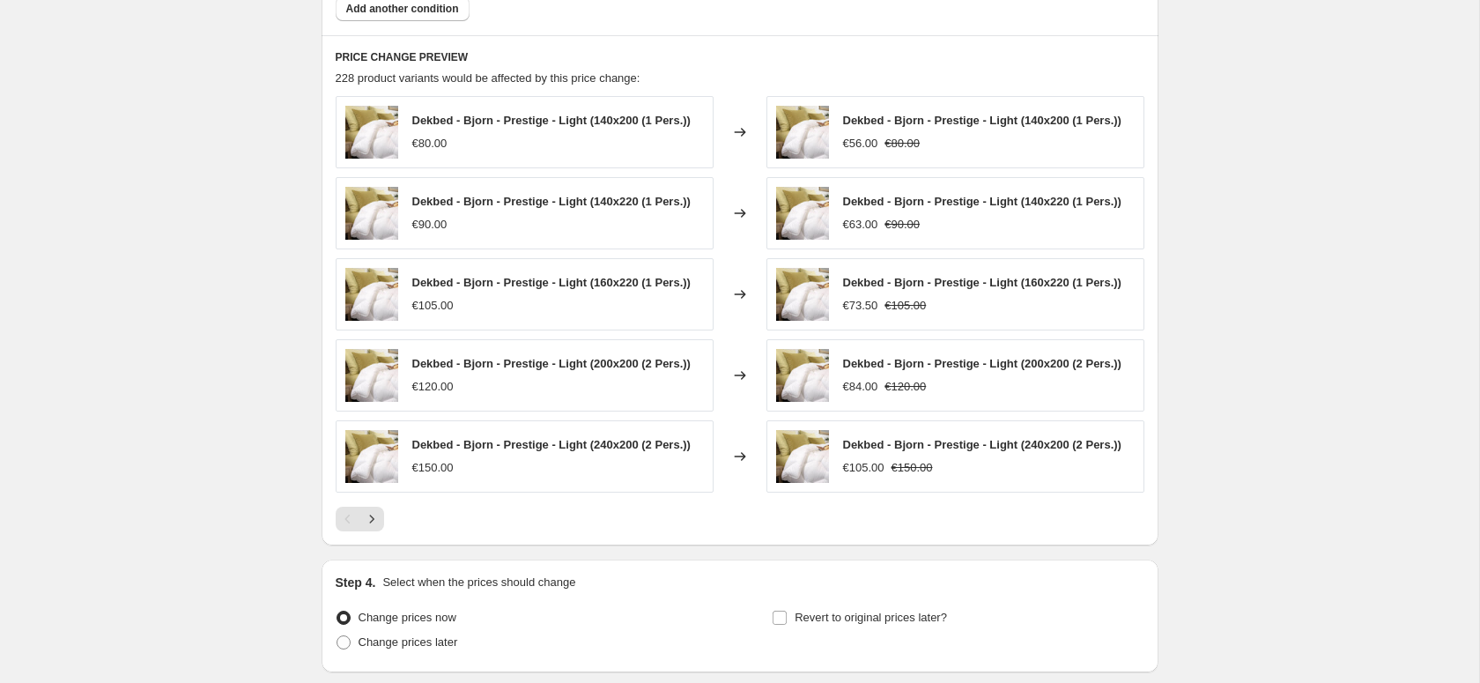
scroll to position [1403, 0]
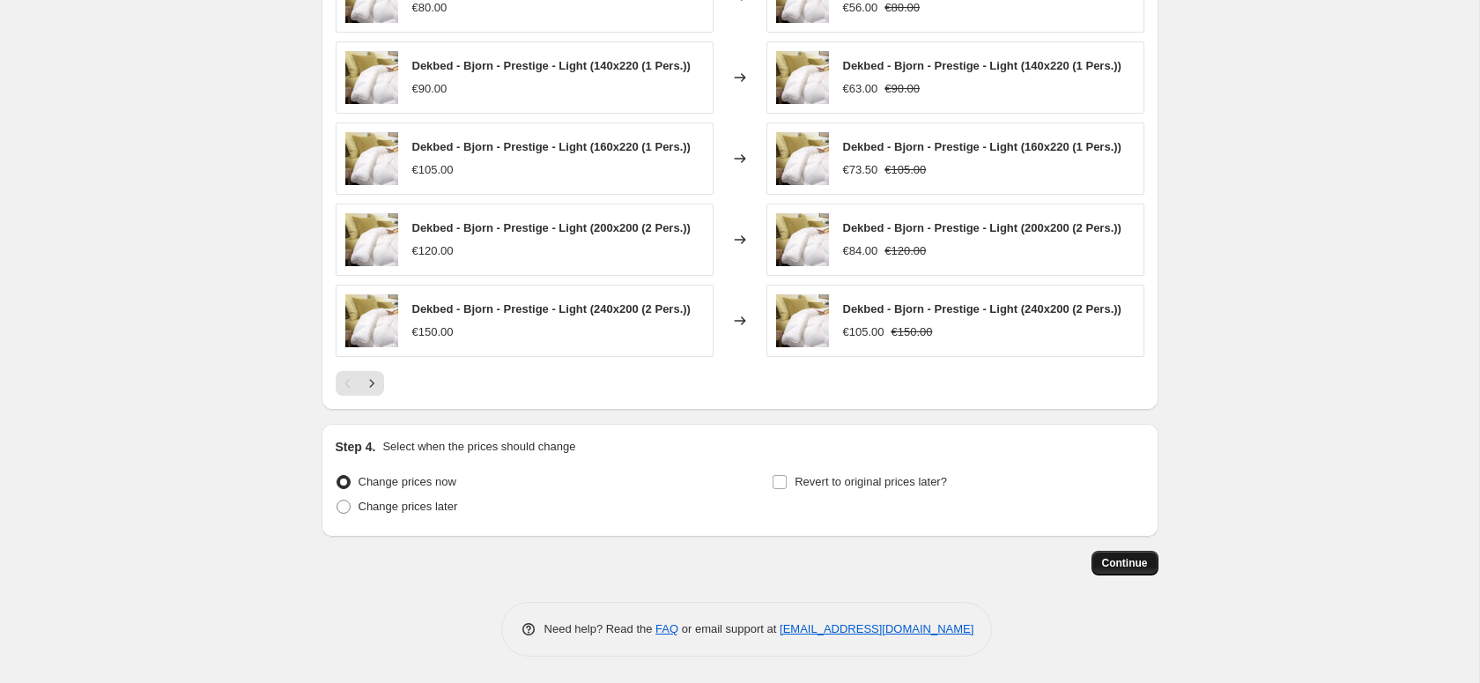
click at [1119, 566] on span "Continue" at bounding box center [1125, 563] width 46 height 14
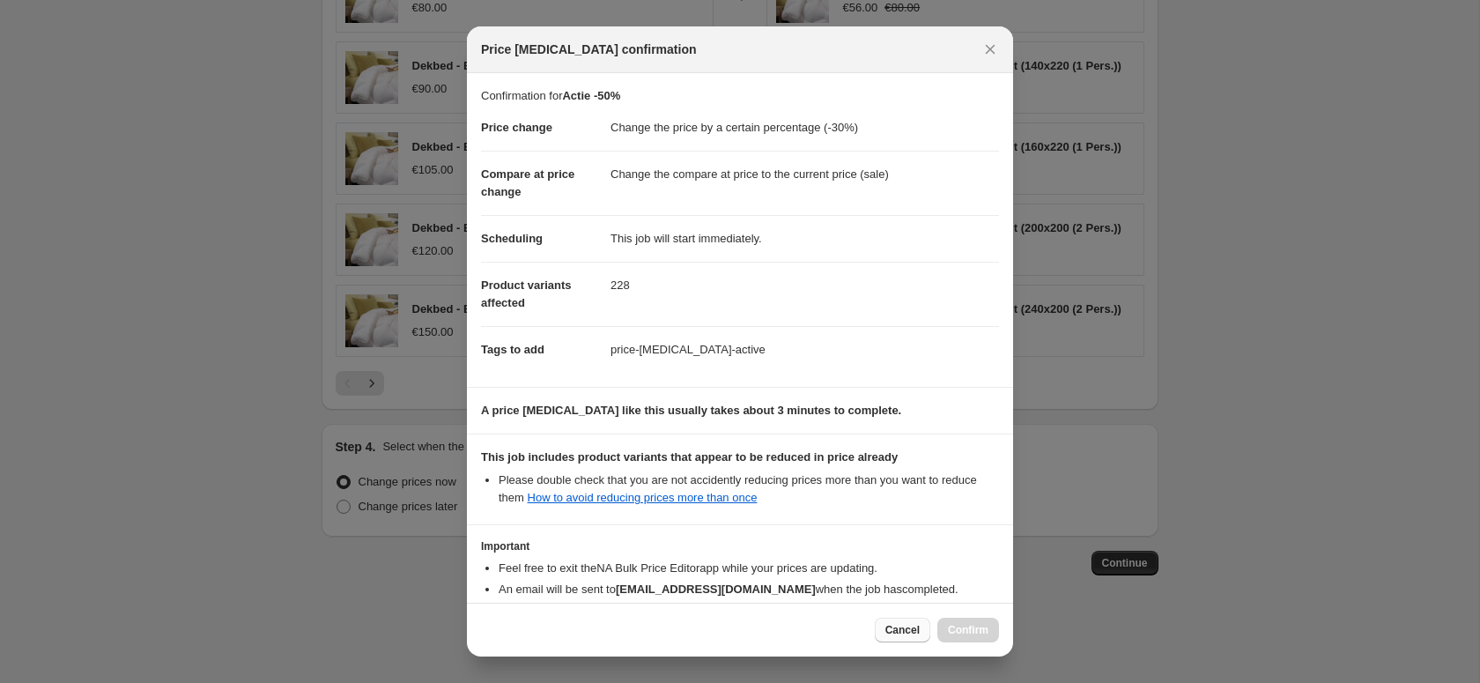
click at [897, 632] on span "Cancel" at bounding box center [902, 630] width 34 height 14
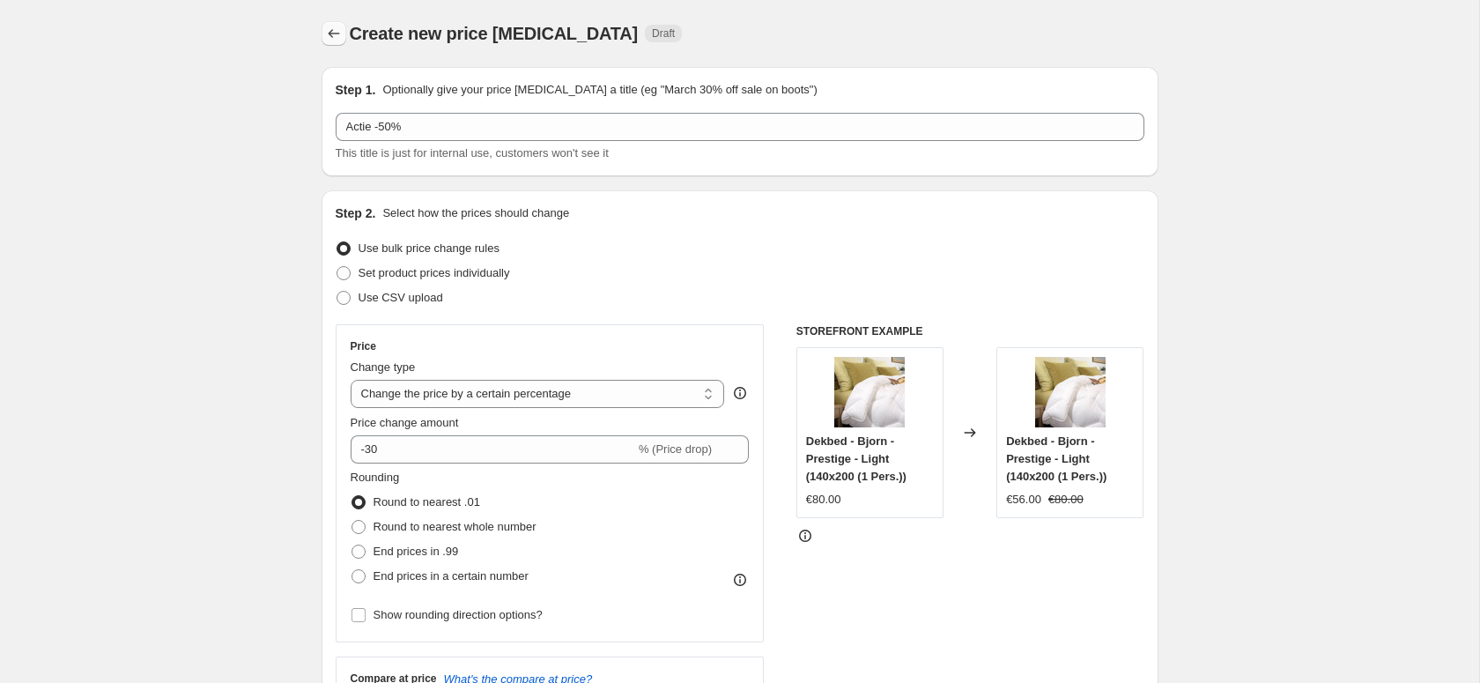
click at [343, 43] on button "Price change jobs" at bounding box center [333, 33] width 25 height 25
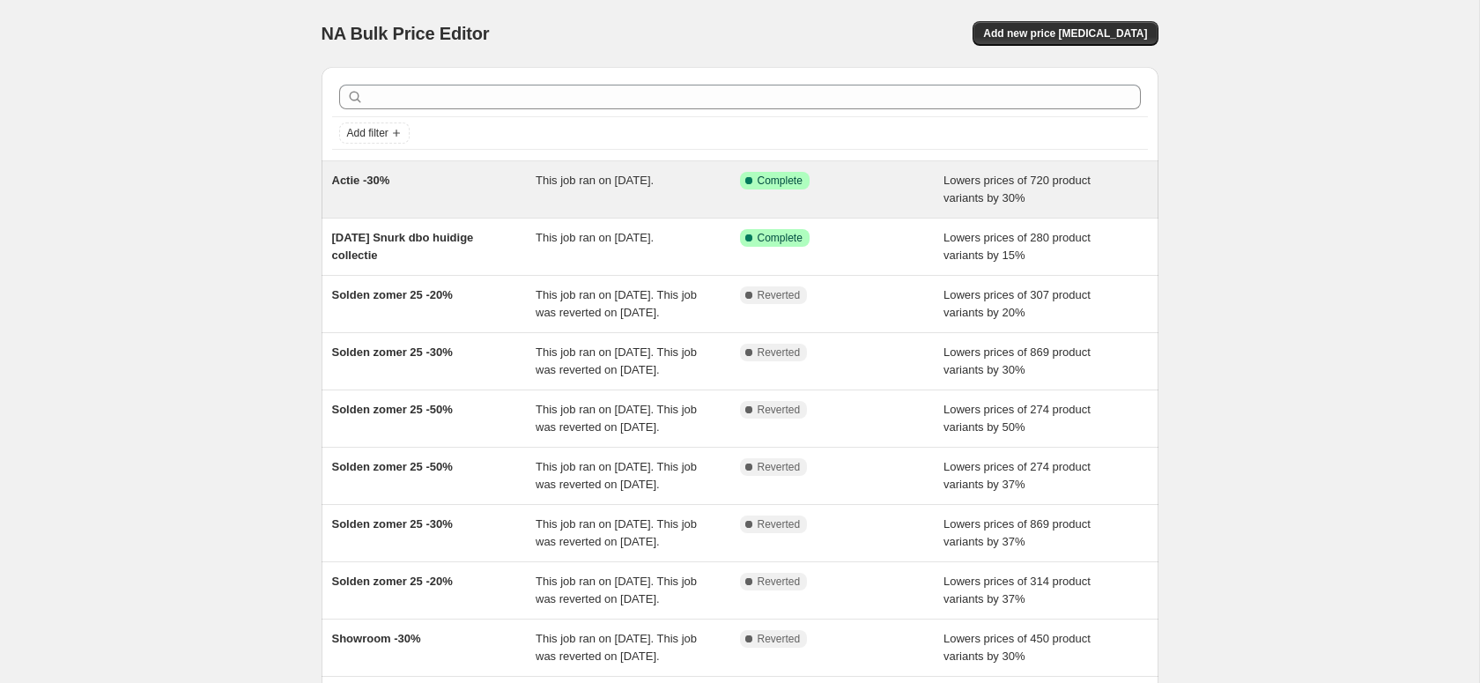
click at [385, 181] on span "Actie -30%" at bounding box center [361, 180] width 58 height 13
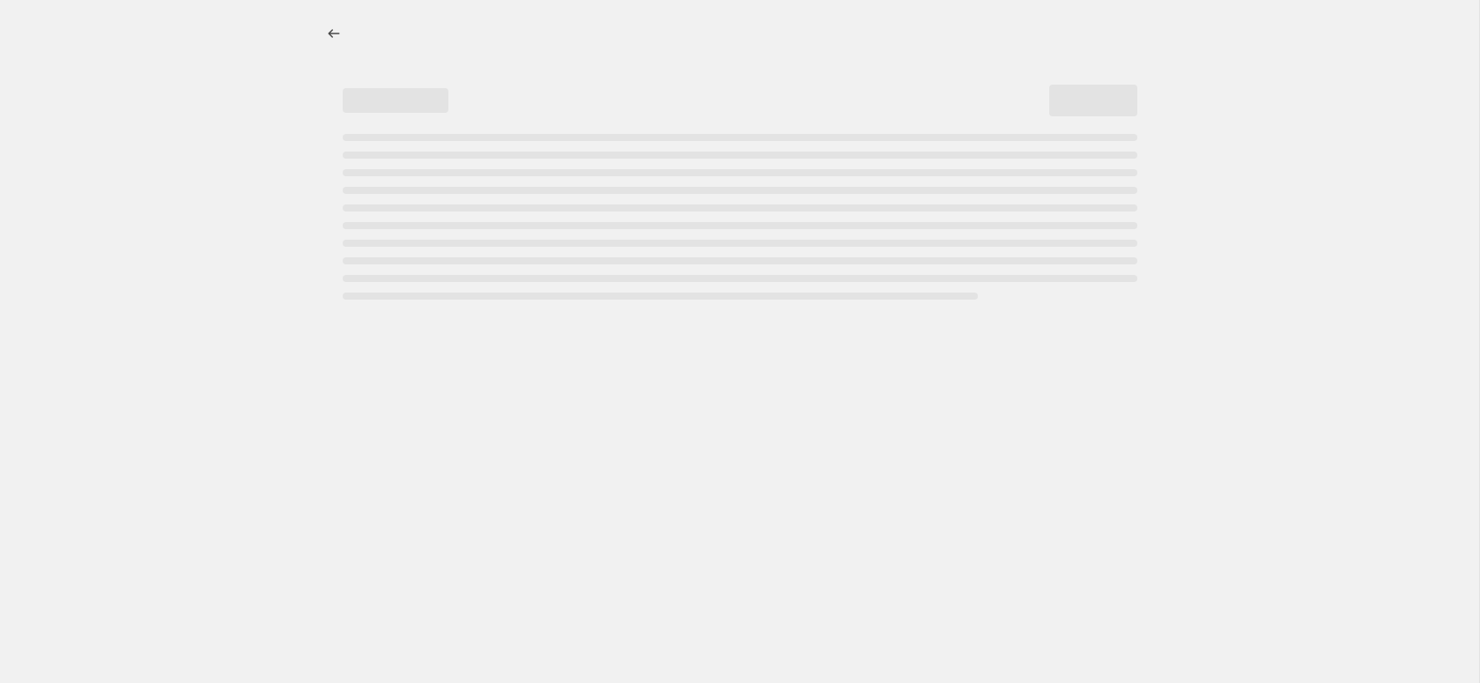
select select "percentage"
select select "tag"
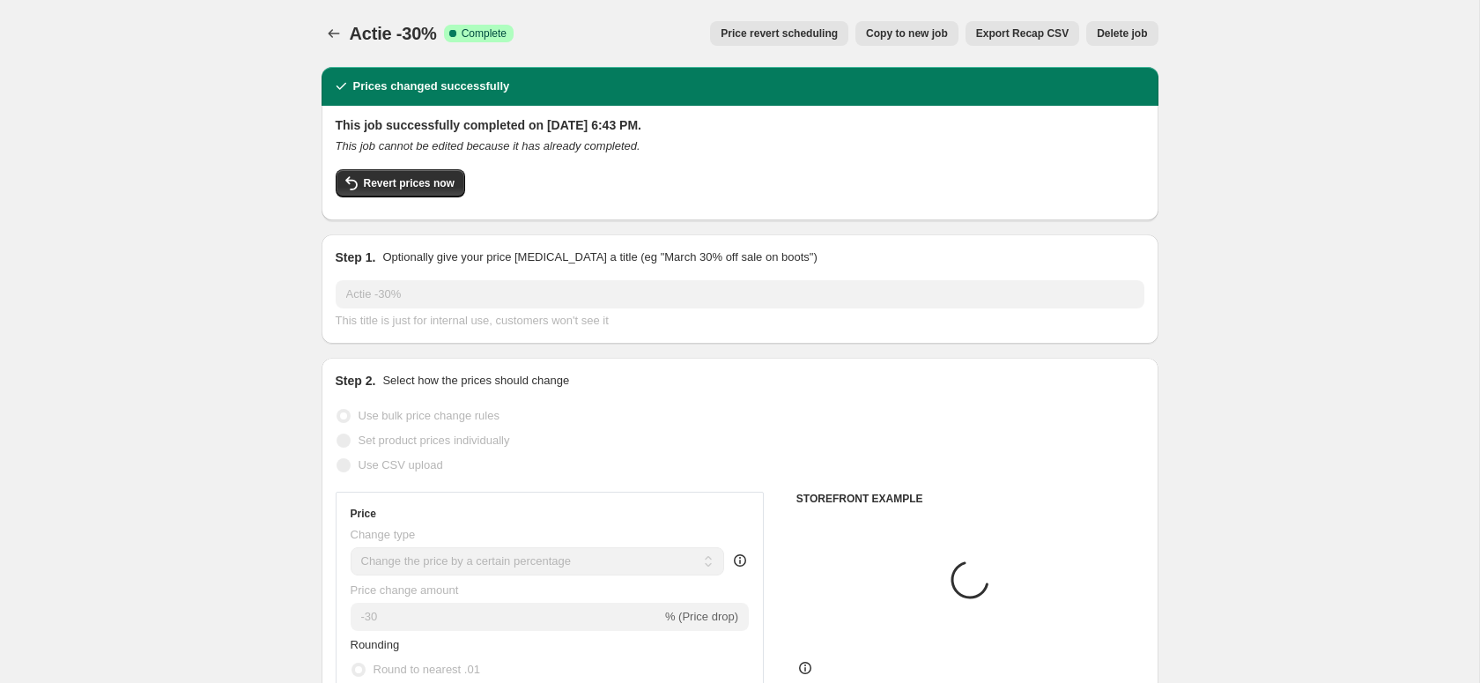
click at [908, 34] on span "Copy to new job" at bounding box center [907, 33] width 82 height 14
select select "percentage"
select select "tag"
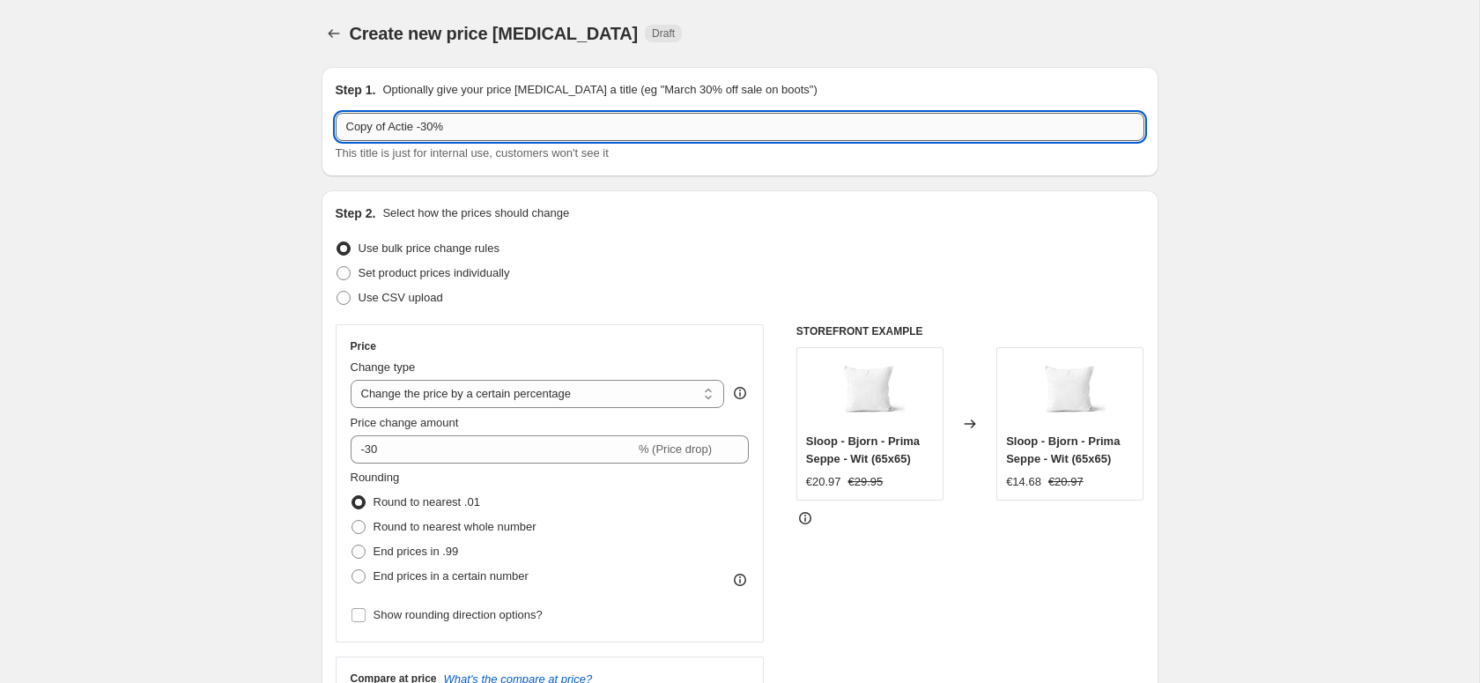
click at [394, 129] on input "Copy of Actie -30%" at bounding box center [740, 127] width 809 height 28
click at [390, 131] on input "Actie -30%" at bounding box center [740, 127] width 809 height 28
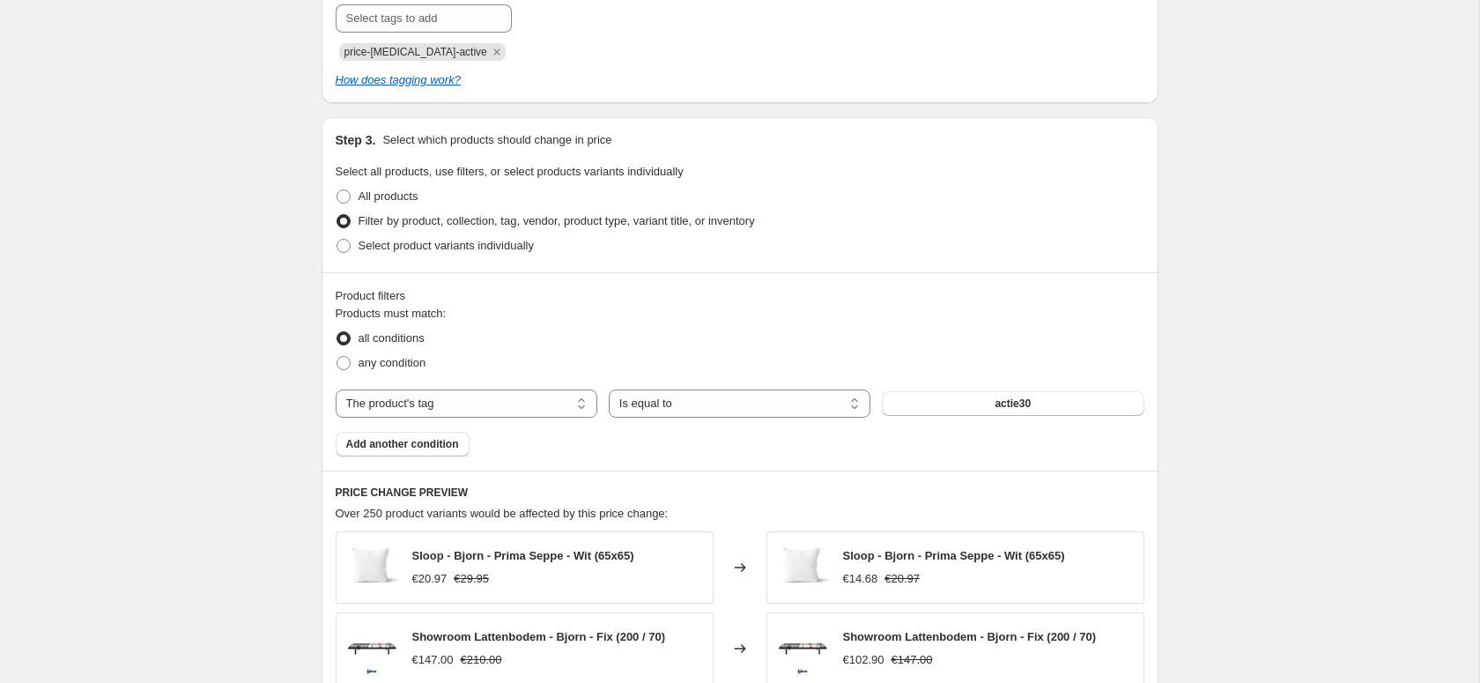
scroll to position [831, 0]
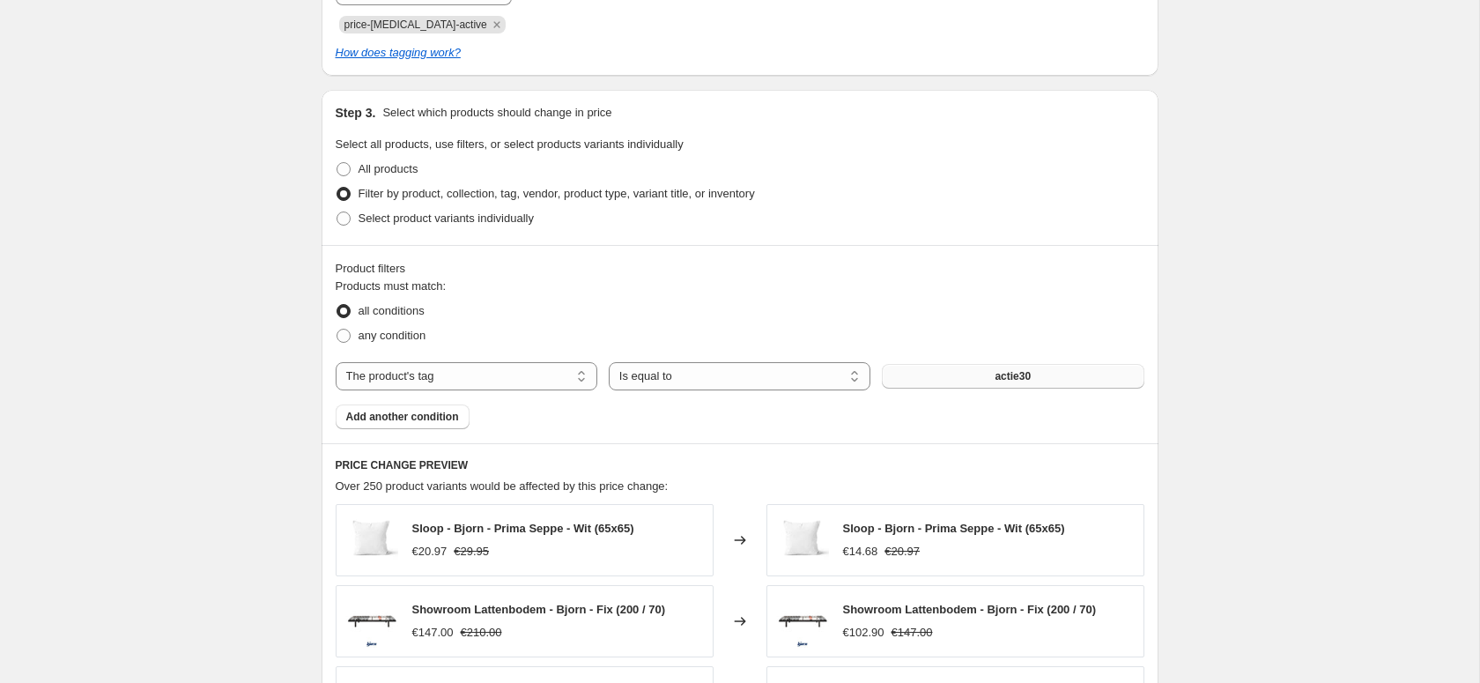
type input "Actie -50%"
click at [1016, 381] on span "actie30" at bounding box center [1012, 376] width 36 height 14
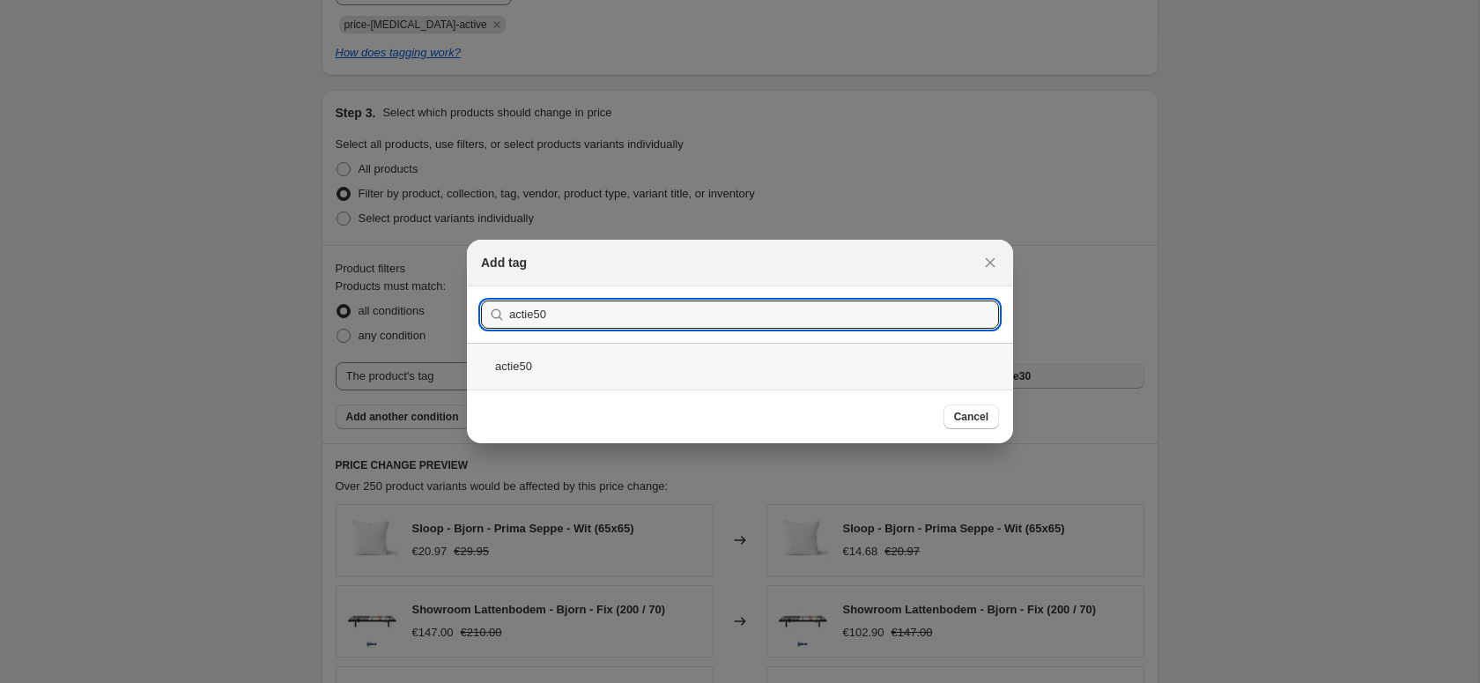
type input "actie50"
click at [529, 357] on div "actie50" at bounding box center [740, 366] width 546 height 47
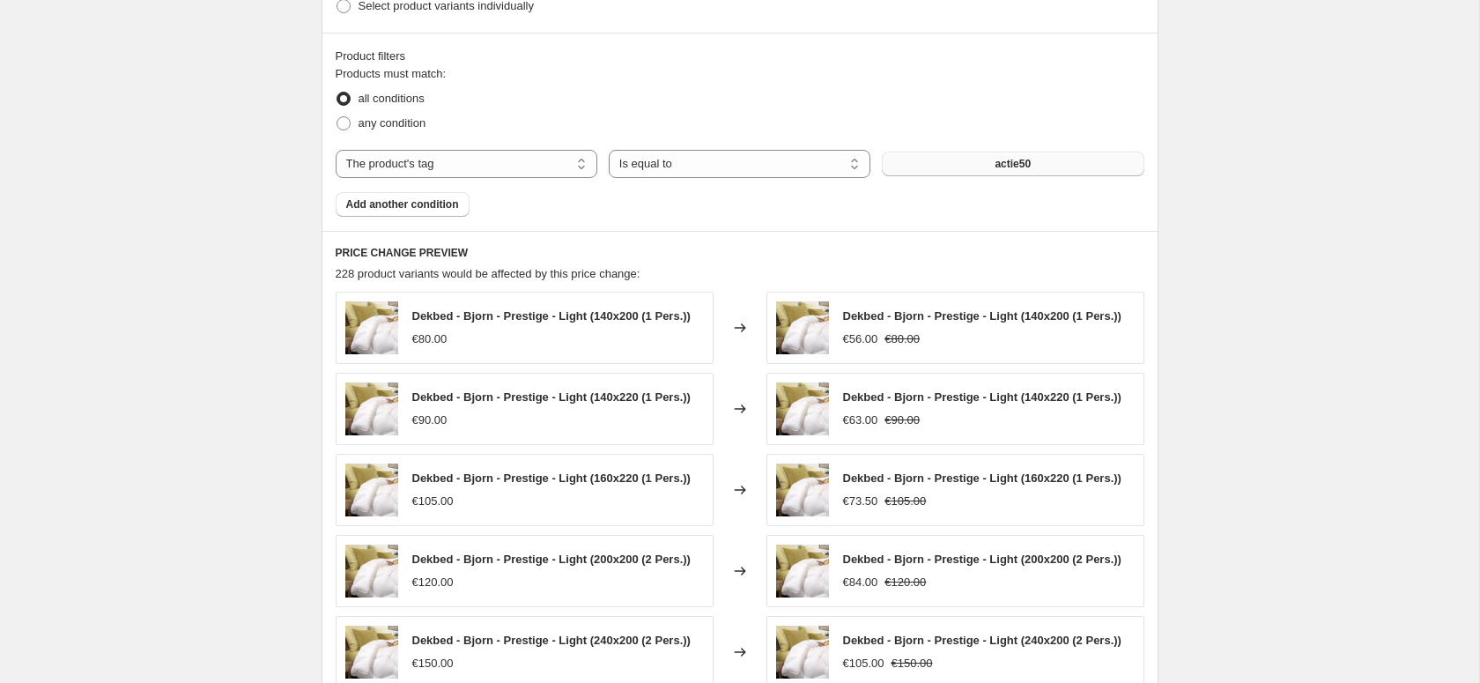
scroll to position [1403, 0]
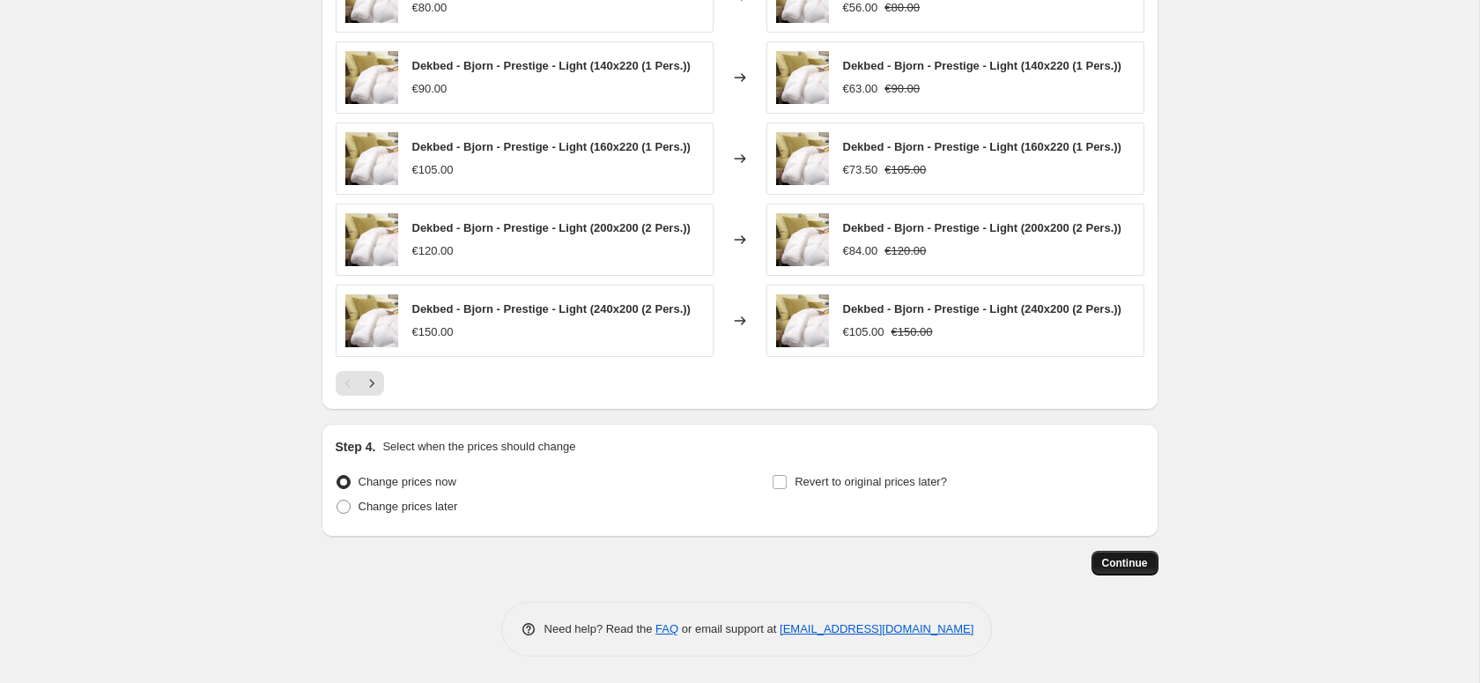
click at [1134, 554] on button "Continue" at bounding box center [1124, 562] width 67 height 25
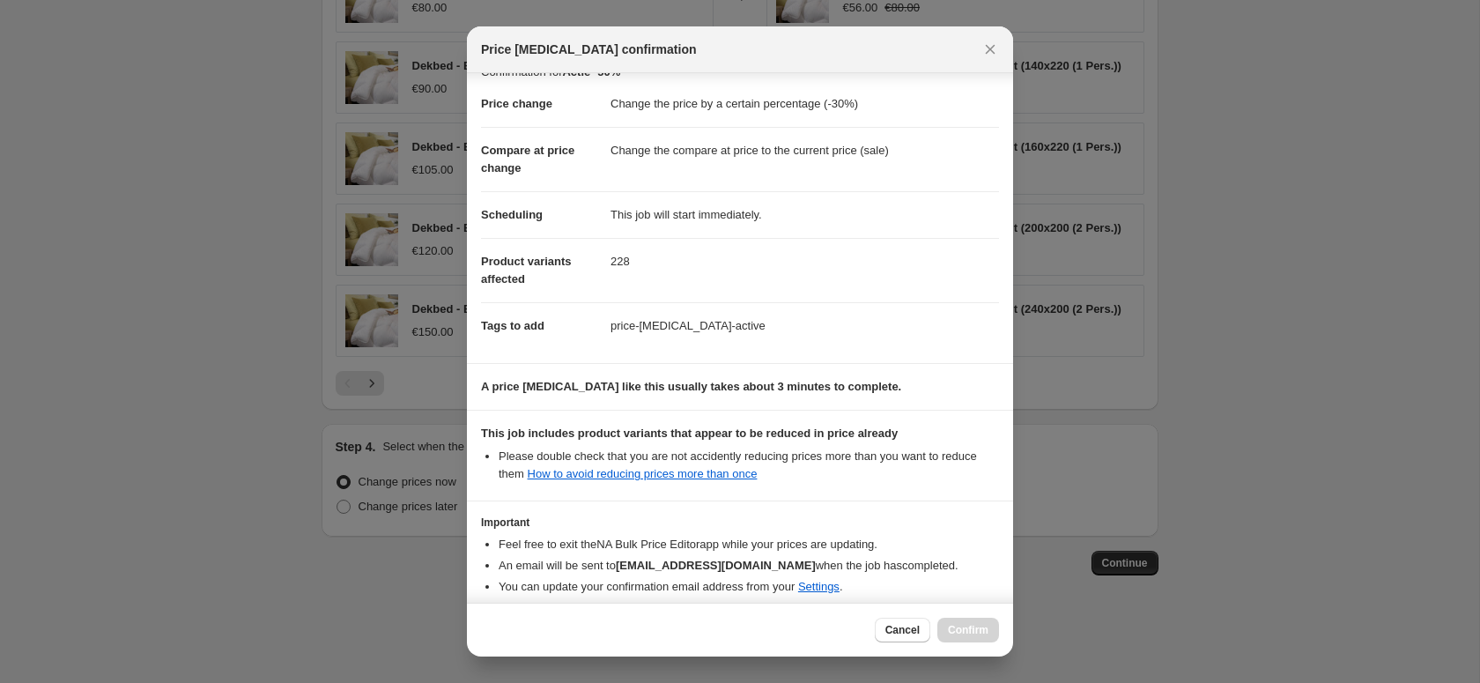
scroll to position [123, 0]
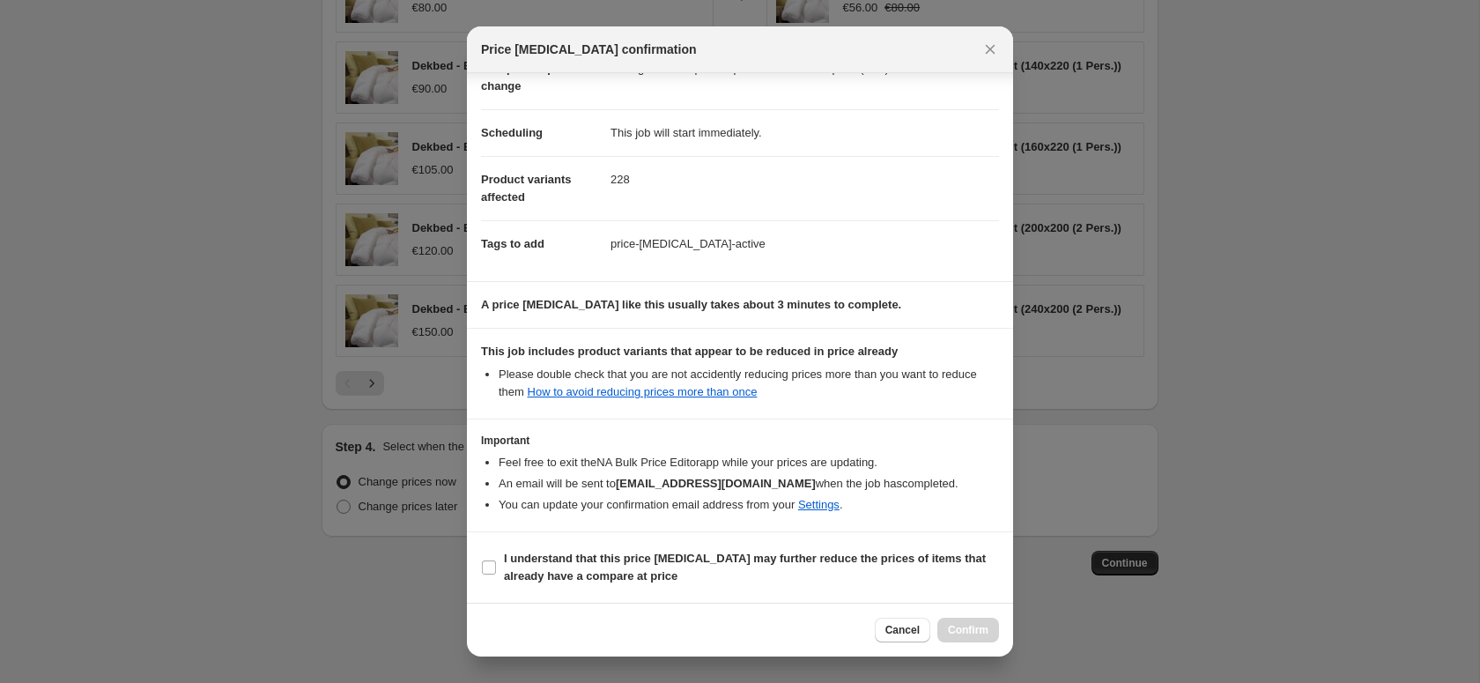
click at [992, 48] on icon "Close" at bounding box center [991, 50] width 10 height 10
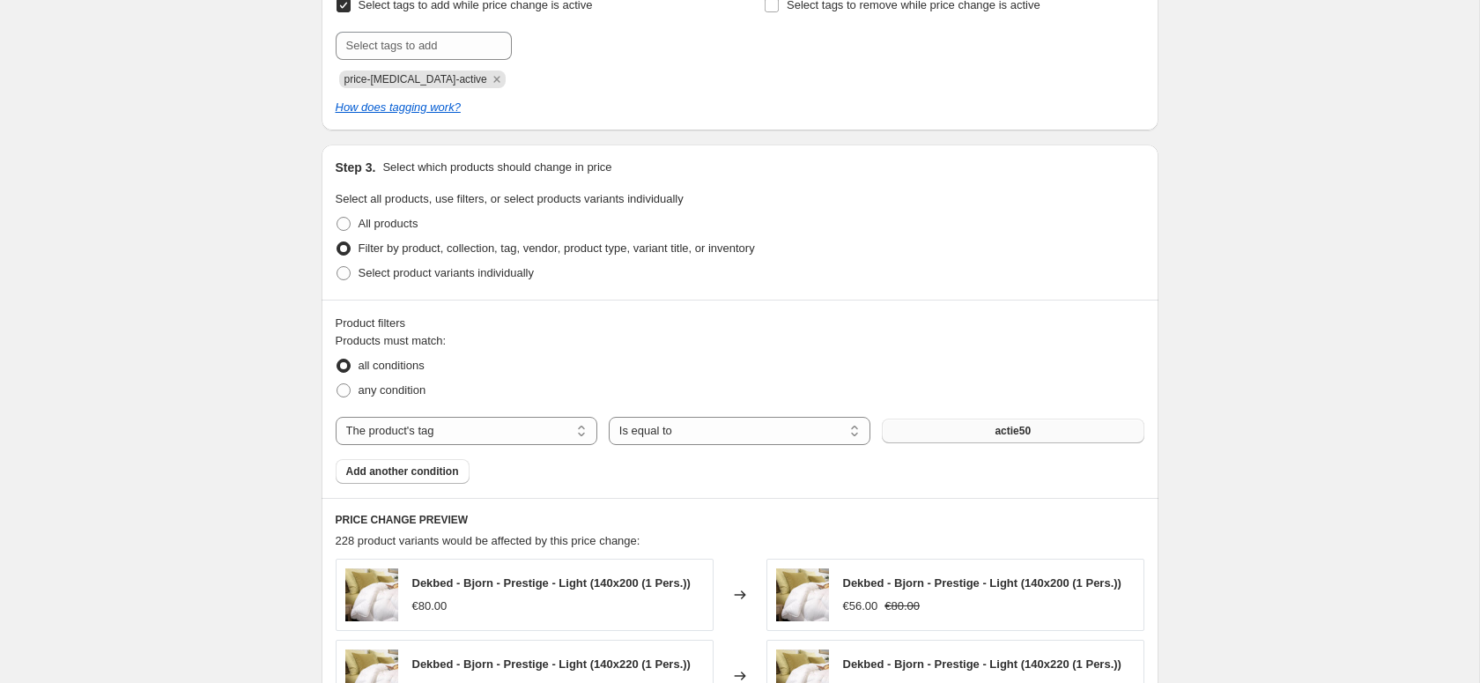
scroll to position [1403, 0]
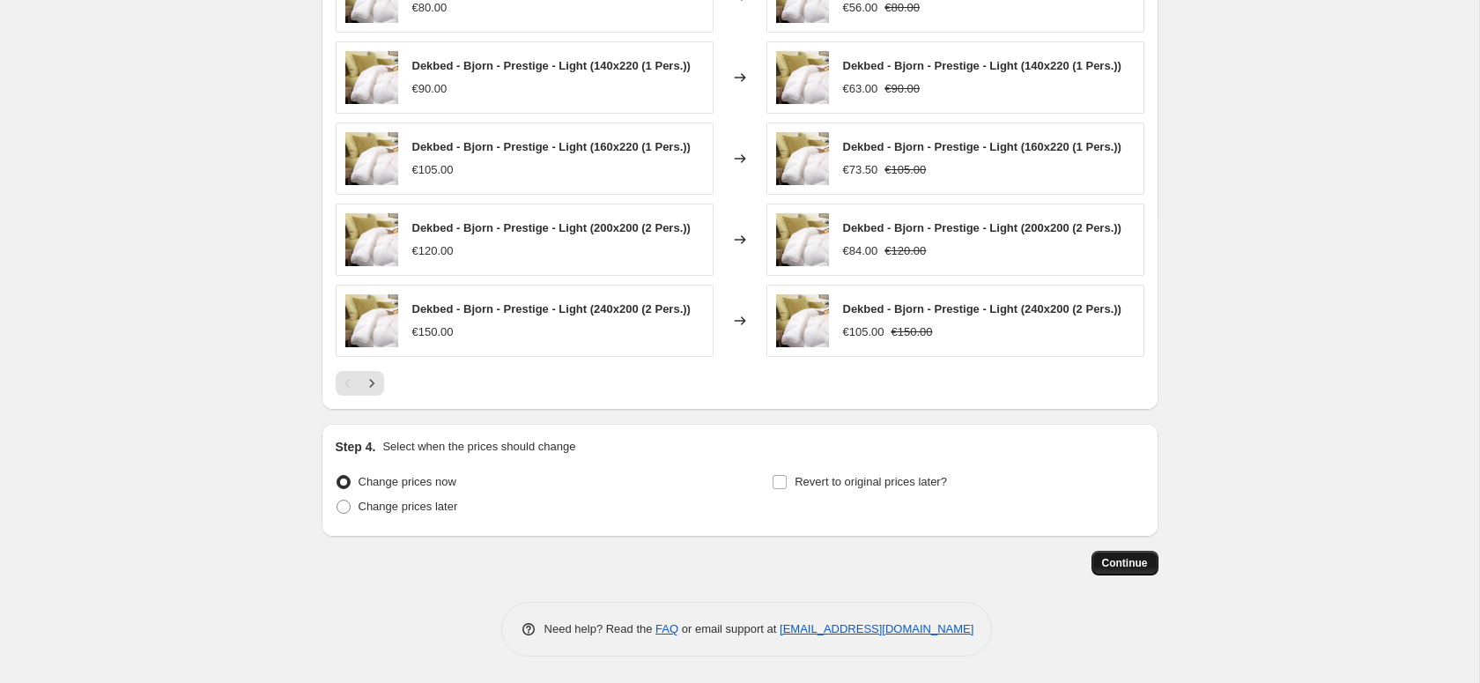
click at [1132, 561] on span "Continue" at bounding box center [1125, 563] width 46 height 14
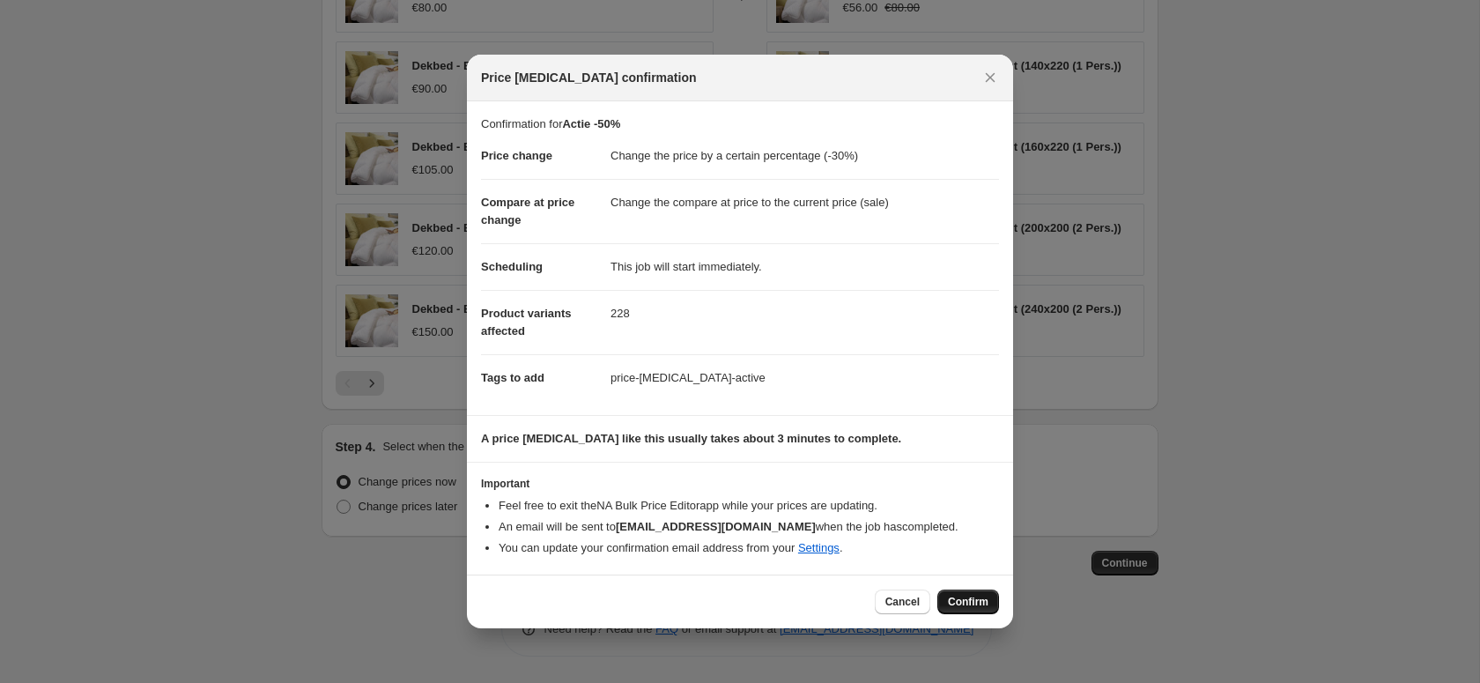
click at [969, 609] on span "Confirm" at bounding box center [968, 602] width 41 height 14
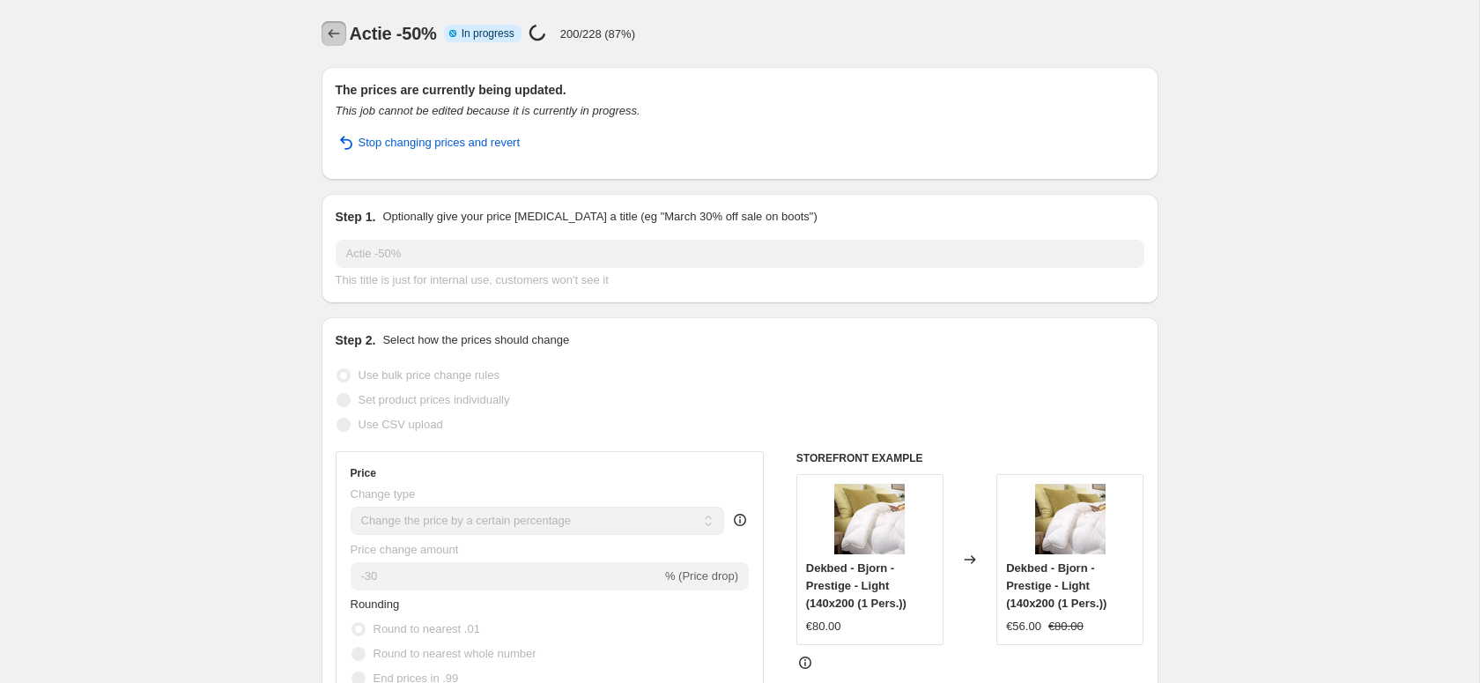
click at [330, 35] on icon "Price change jobs" at bounding box center [334, 34] width 18 height 18
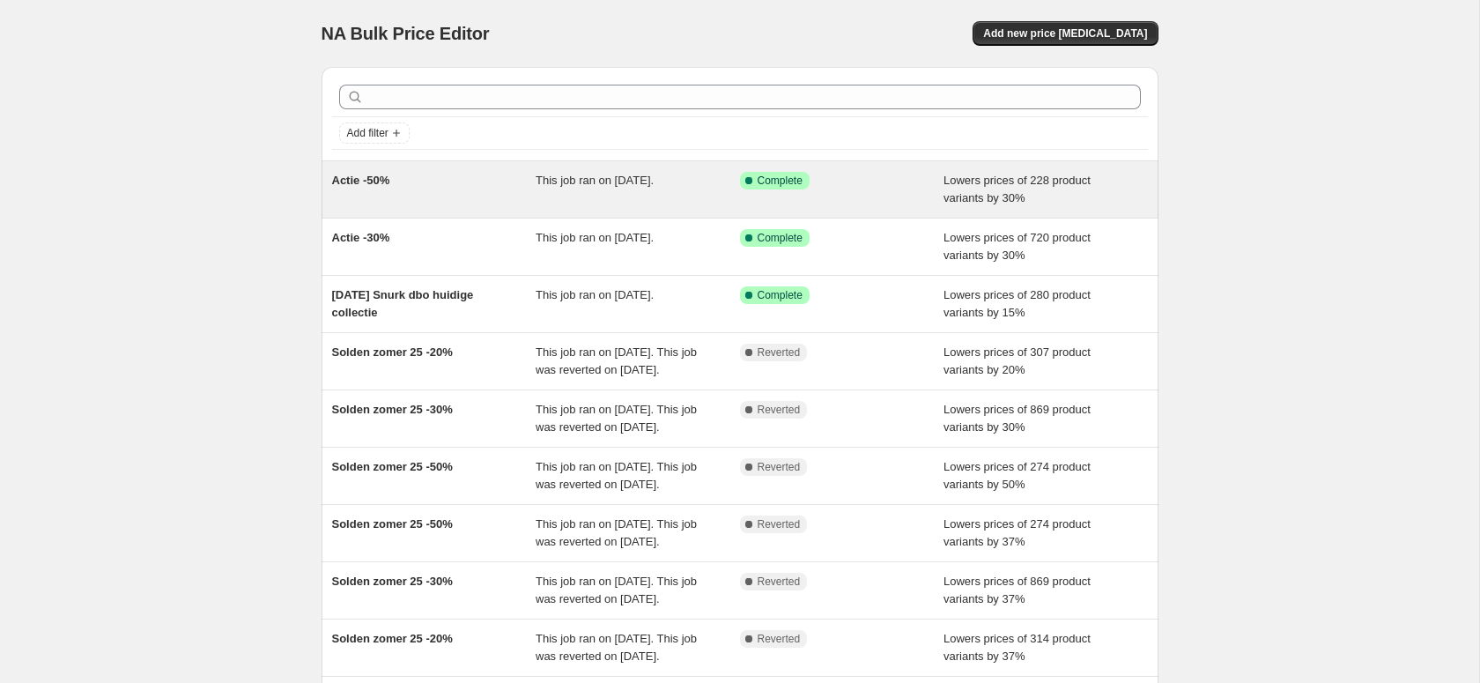
click at [390, 186] on span "Actie -50%" at bounding box center [361, 180] width 58 height 13
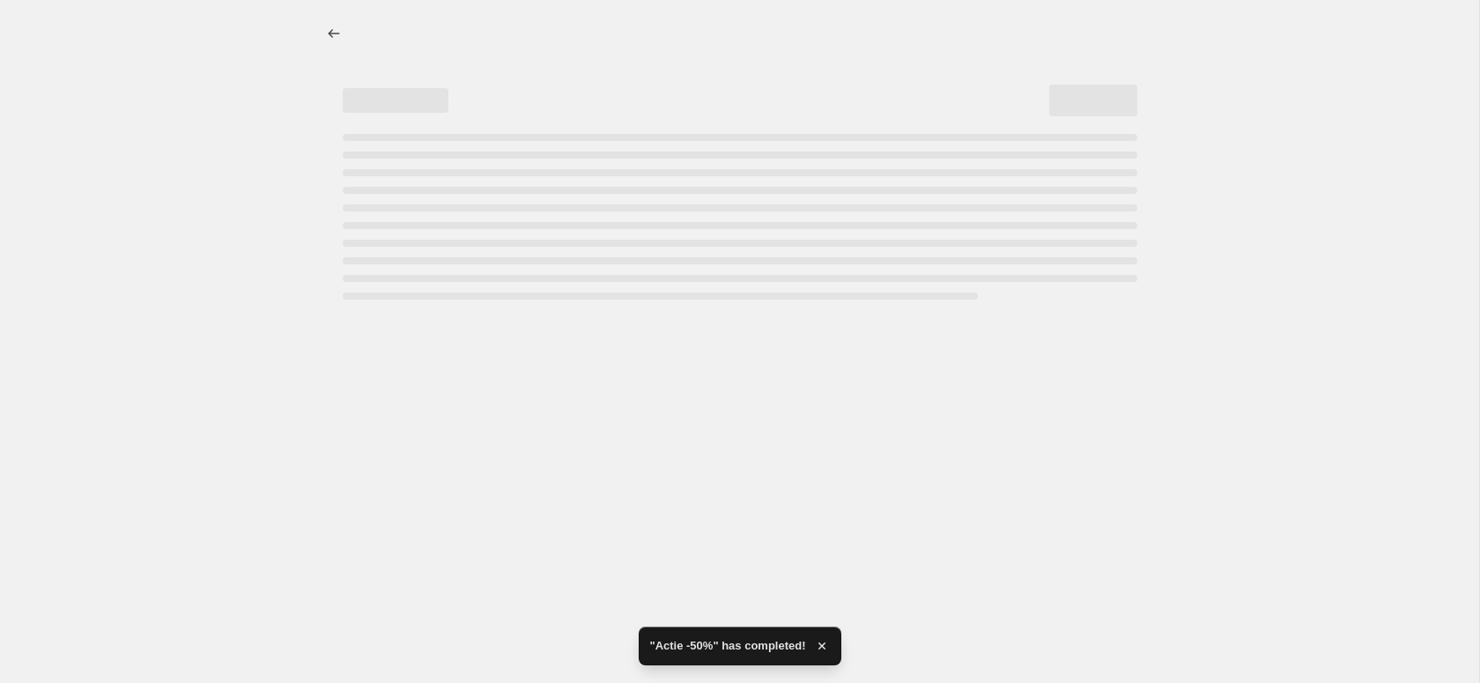
select select "percentage"
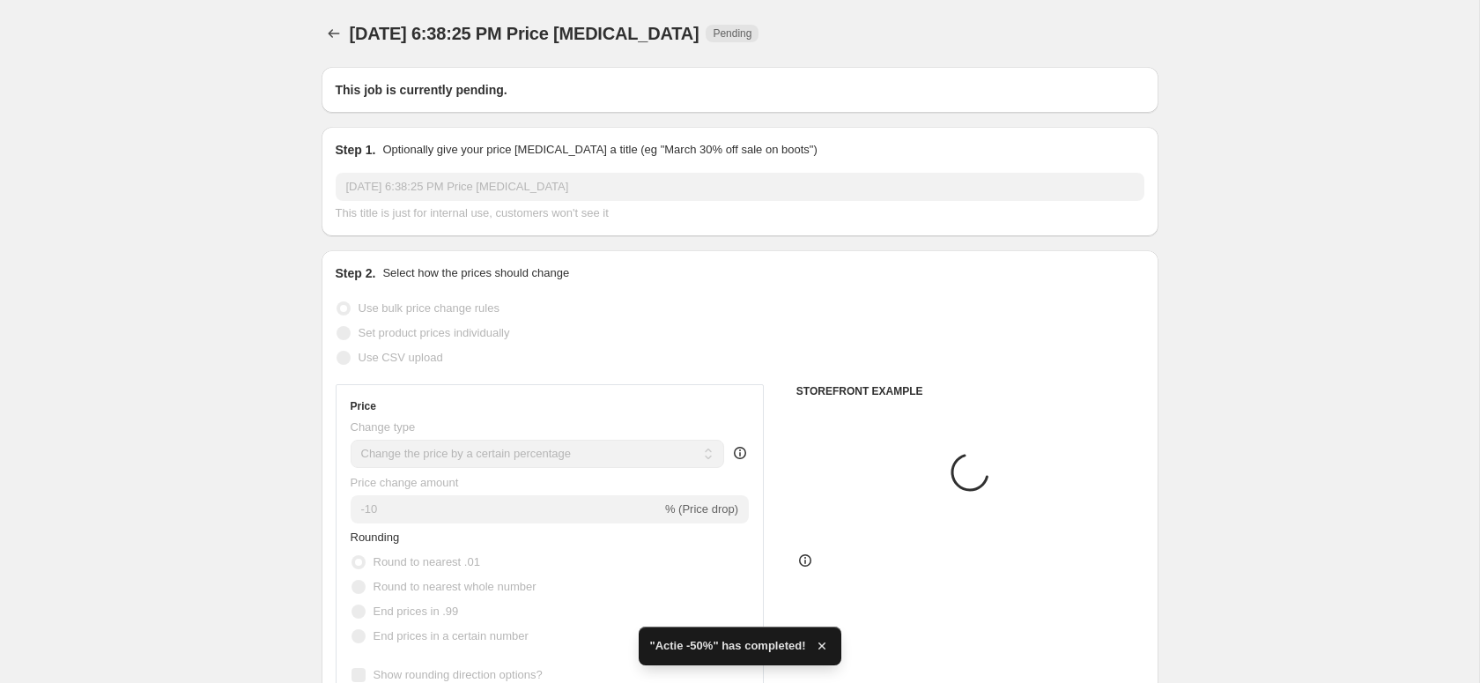
type input "Actie -50%"
checkbox input "true"
radio input "false"
radio input "true"
select select "tag"
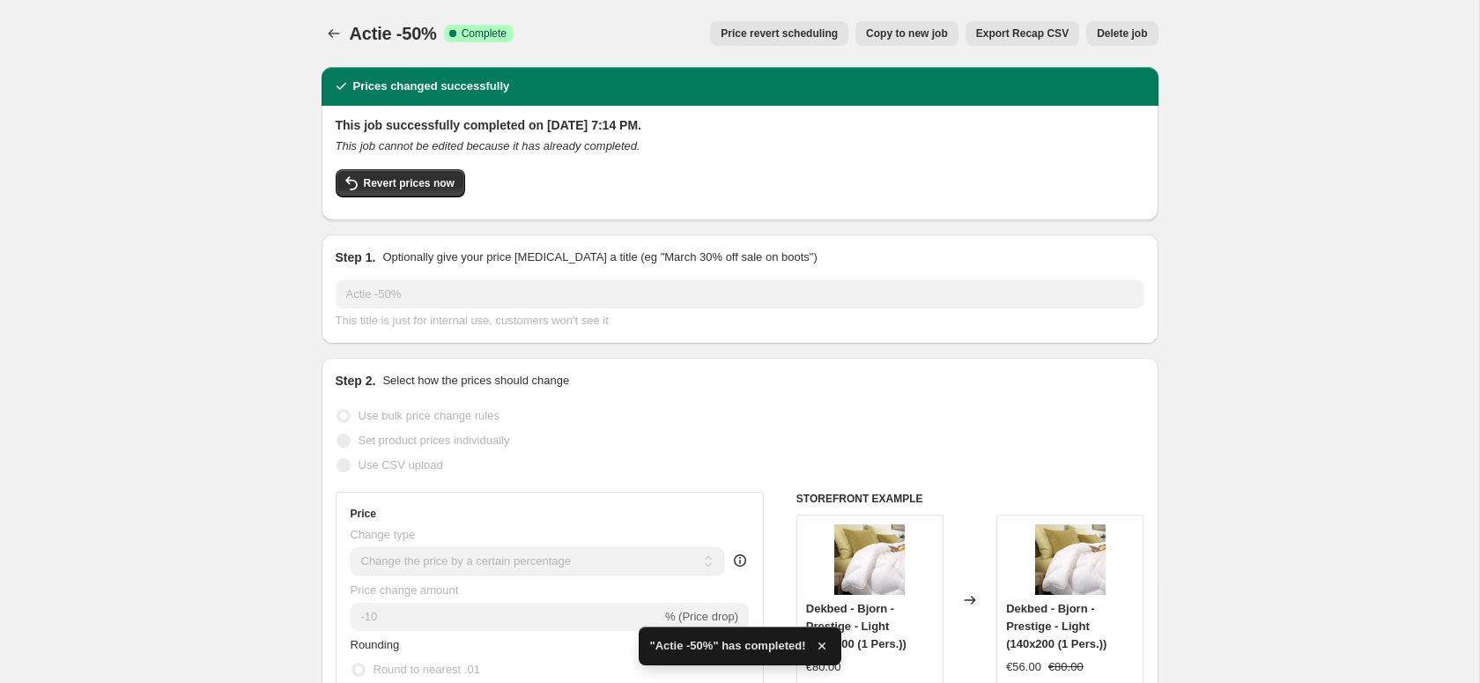
click at [917, 28] on span "Copy to new job" at bounding box center [907, 33] width 82 height 14
select select "percentage"
select select "tag"
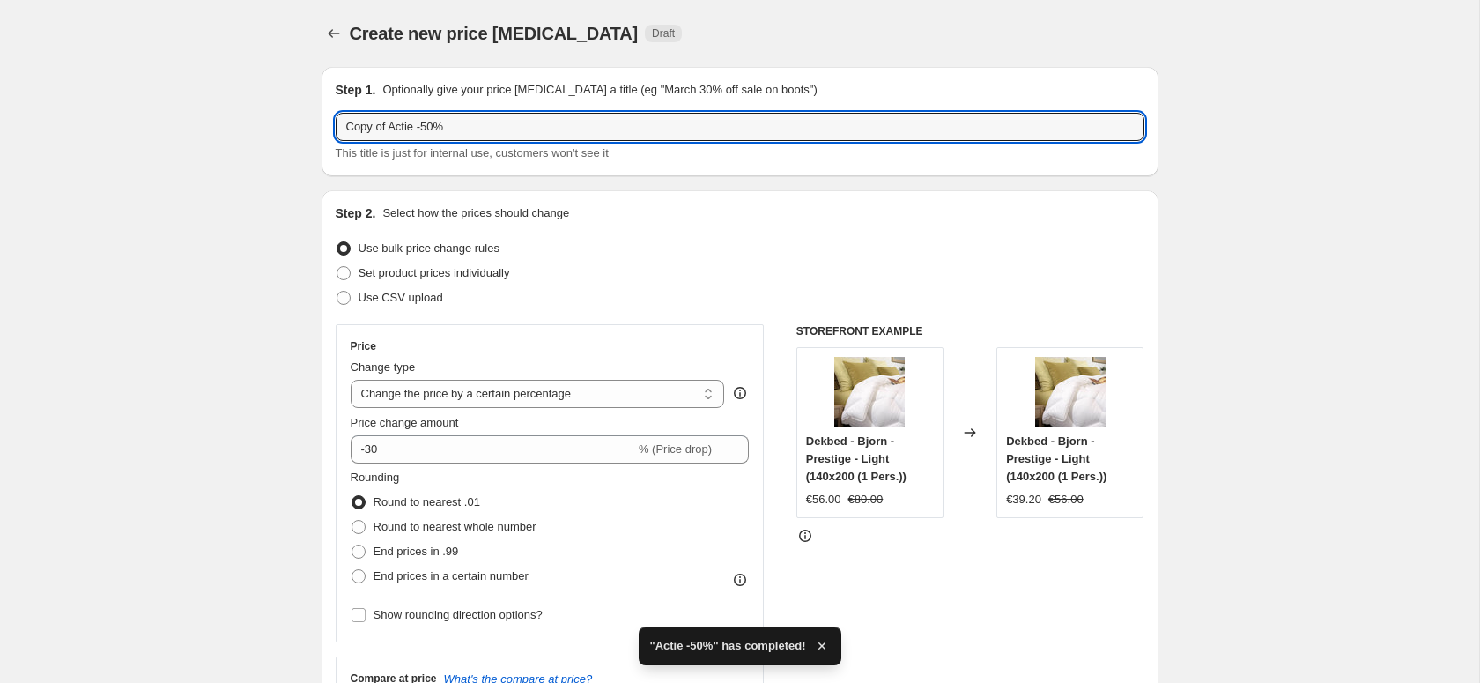
drag, startPoint x: 392, startPoint y: 128, endPoint x: 425, endPoint y: 151, distance: 41.1
click at [392, 127] on input "Copy of Actie -50%" at bounding box center [740, 127] width 809 height 28
click at [388, 127] on input "Actie -50%" at bounding box center [740, 127] width 809 height 28
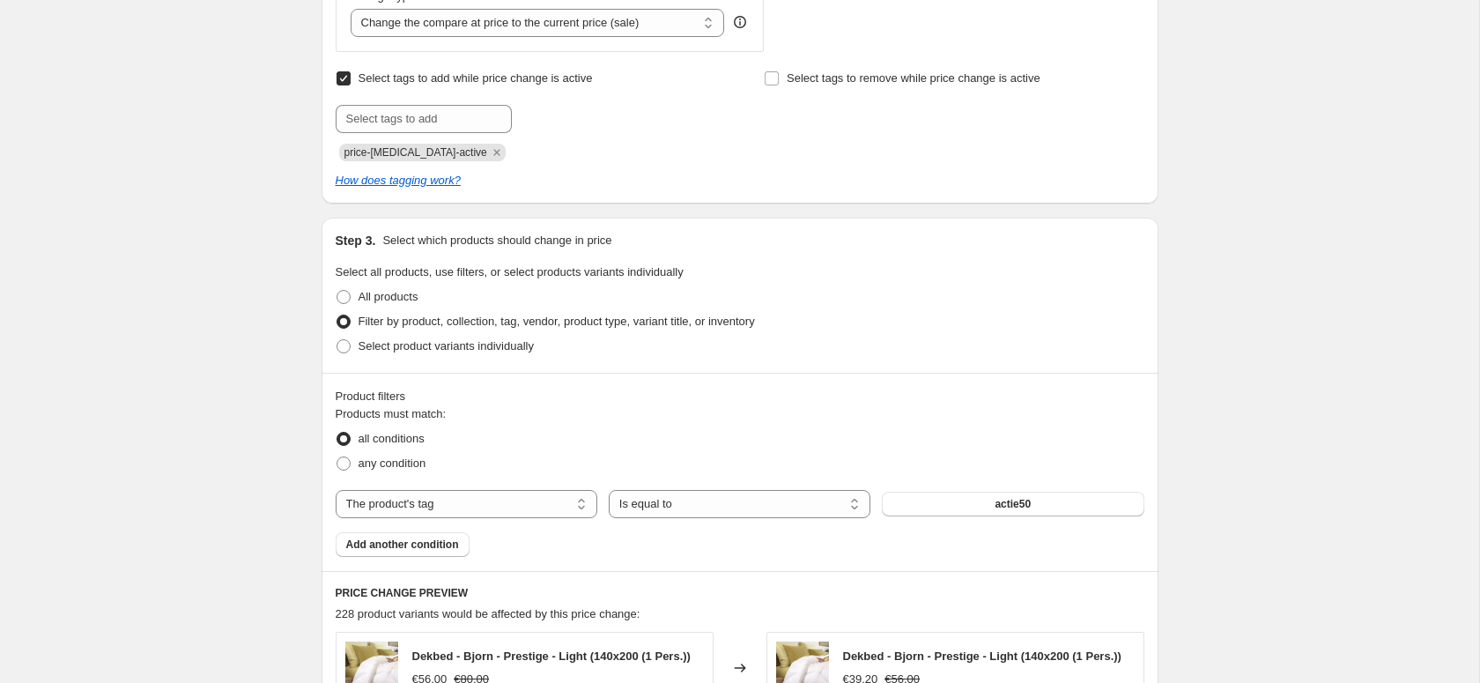
scroll to position [723, 0]
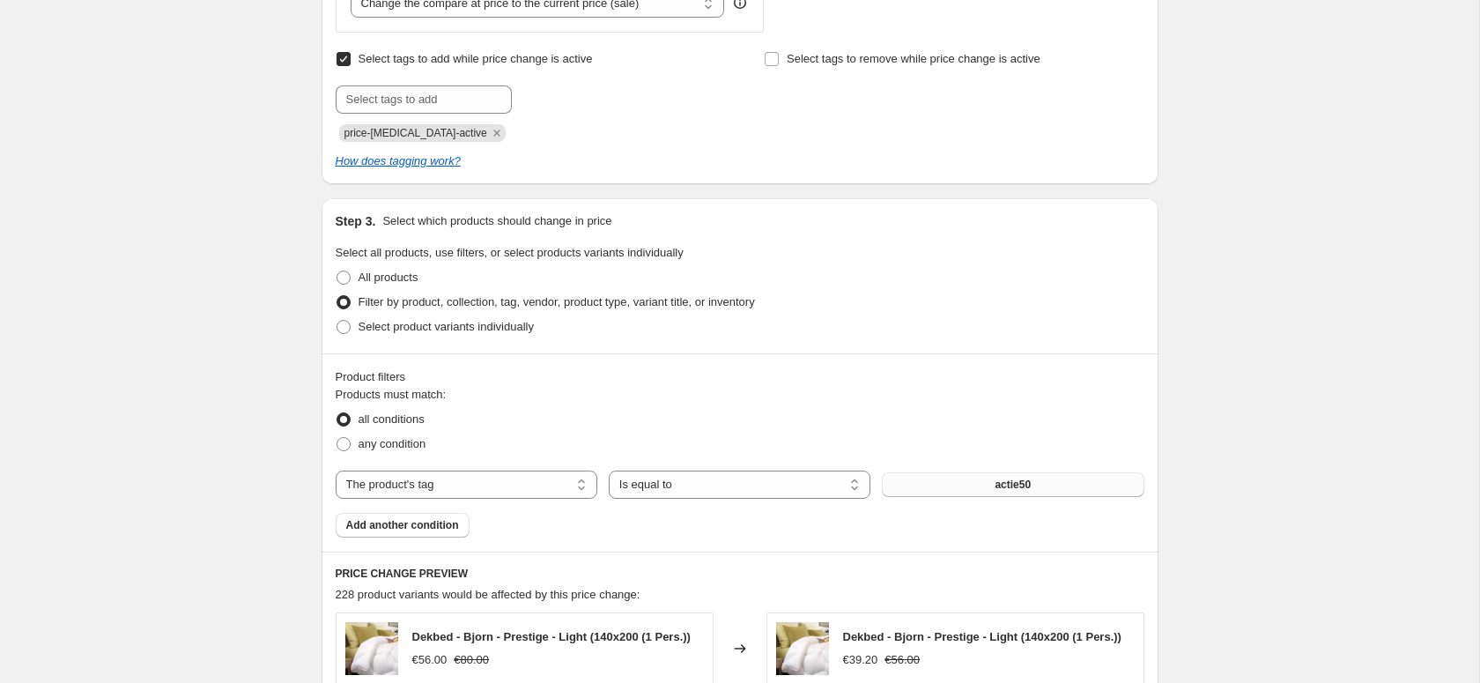
type input "Actie -70%"
click at [1000, 486] on span "actie50" at bounding box center [1012, 484] width 36 height 14
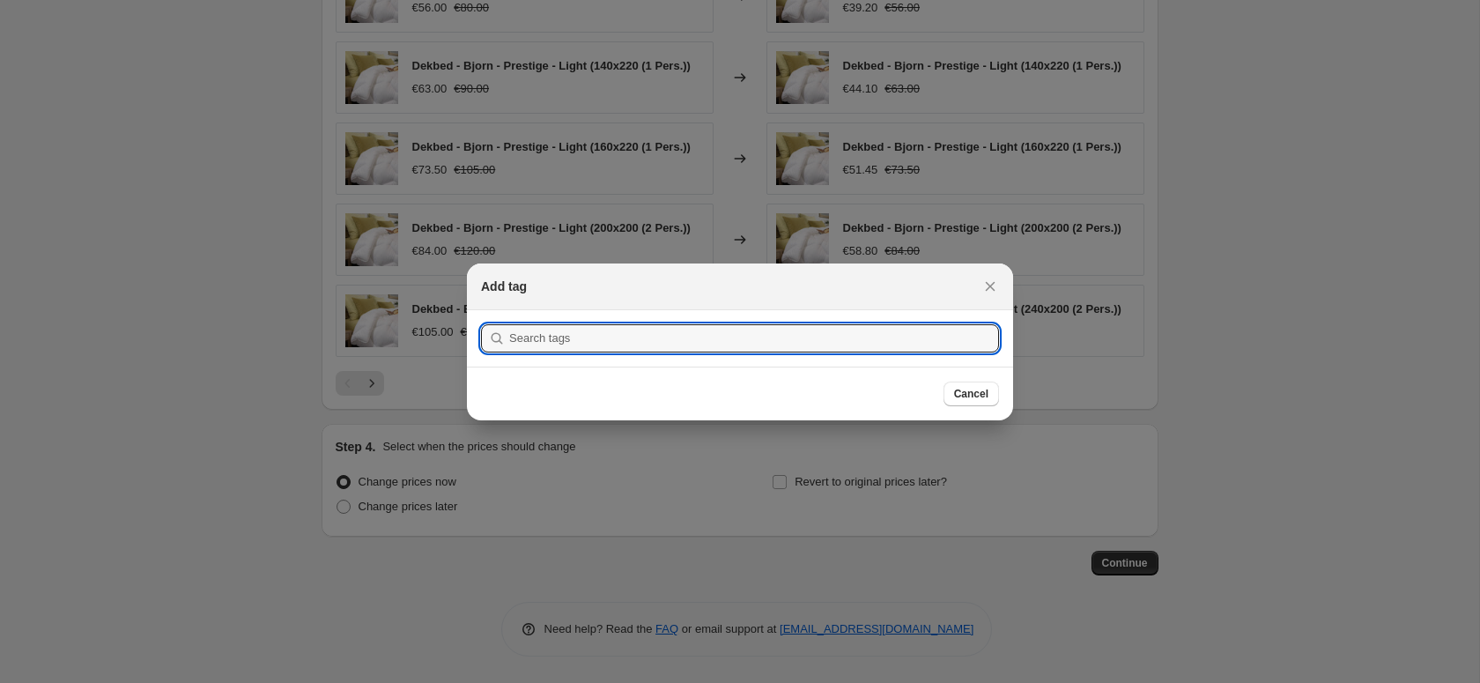
scroll to position [0, 0]
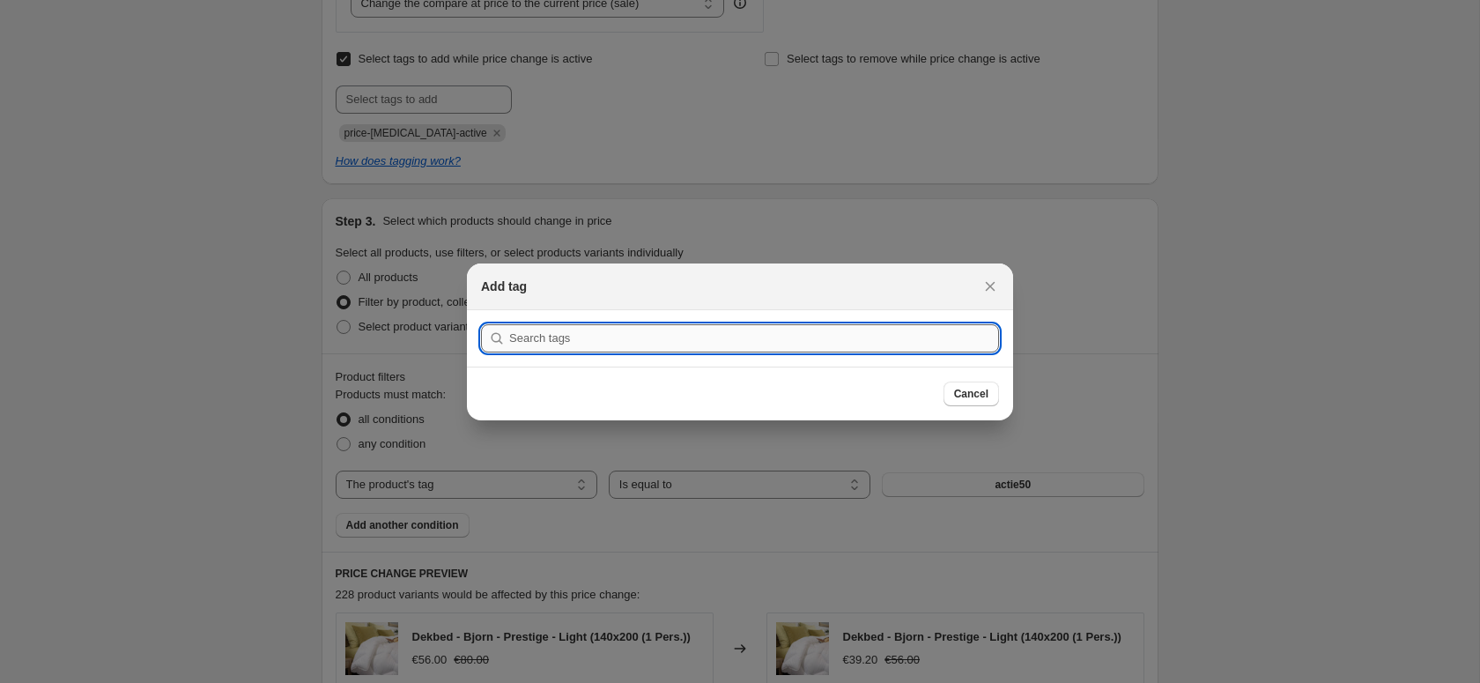
click at [579, 343] on input ":rks:" at bounding box center [754, 338] width 490 height 28
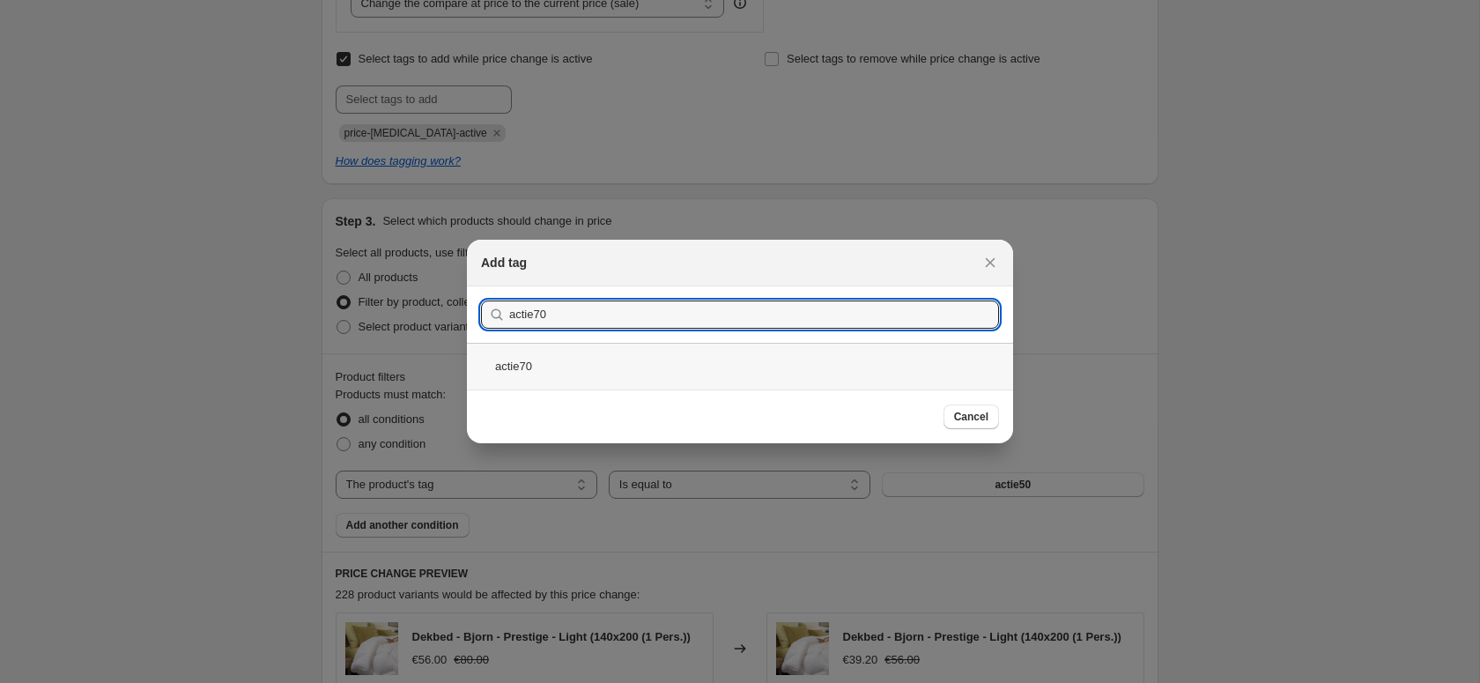
type input "actie70"
click at [529, 358] on div "actie70" at bounding box center [740, 366] width 546 height 47
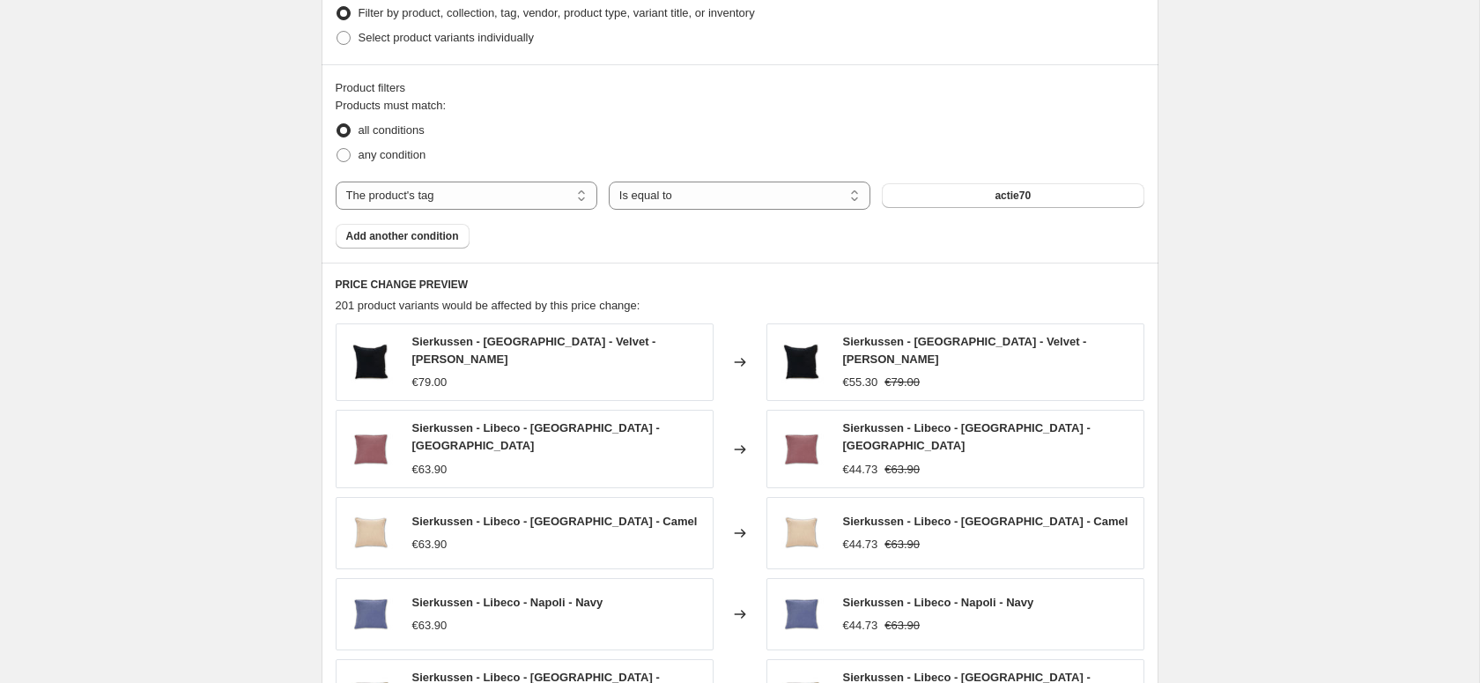
scroll to position [1375, 0]
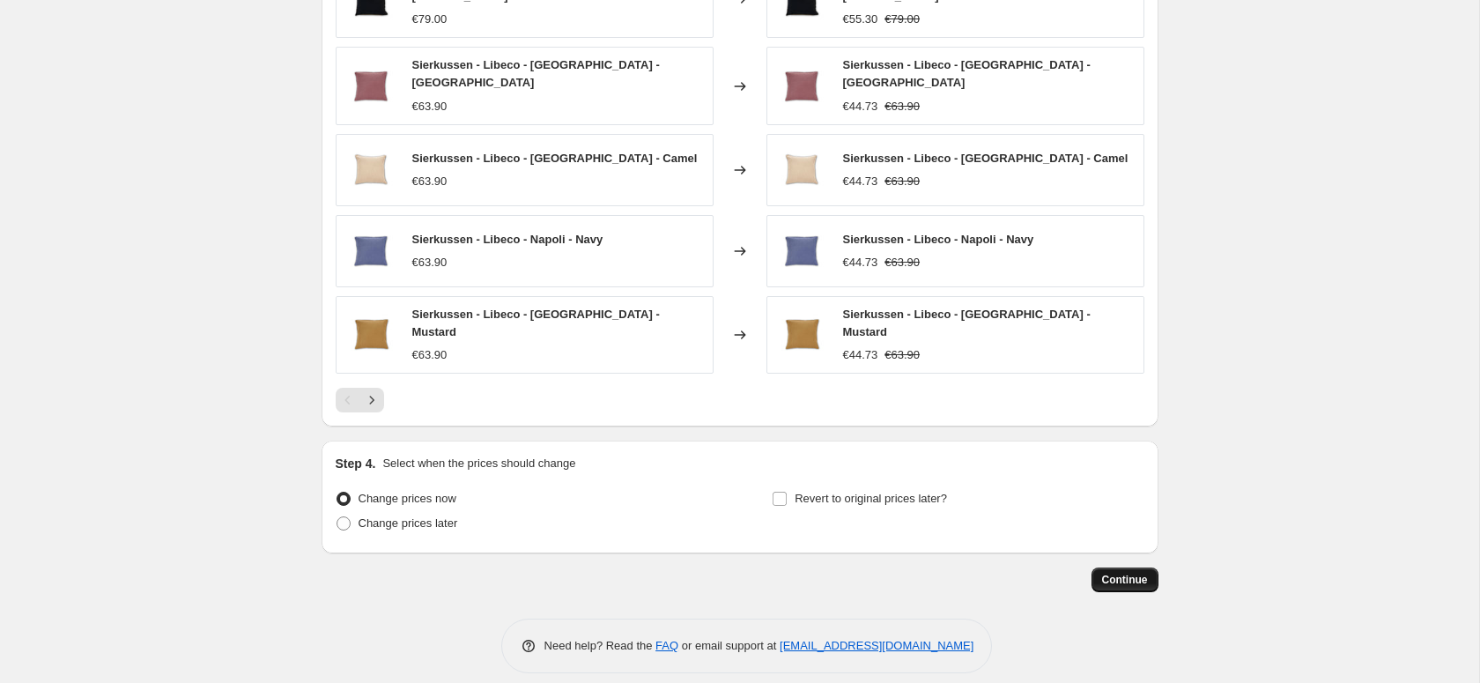
click at [1118, 572] on span "Continue" at bounding box center [1125, 579] width 46 height 14
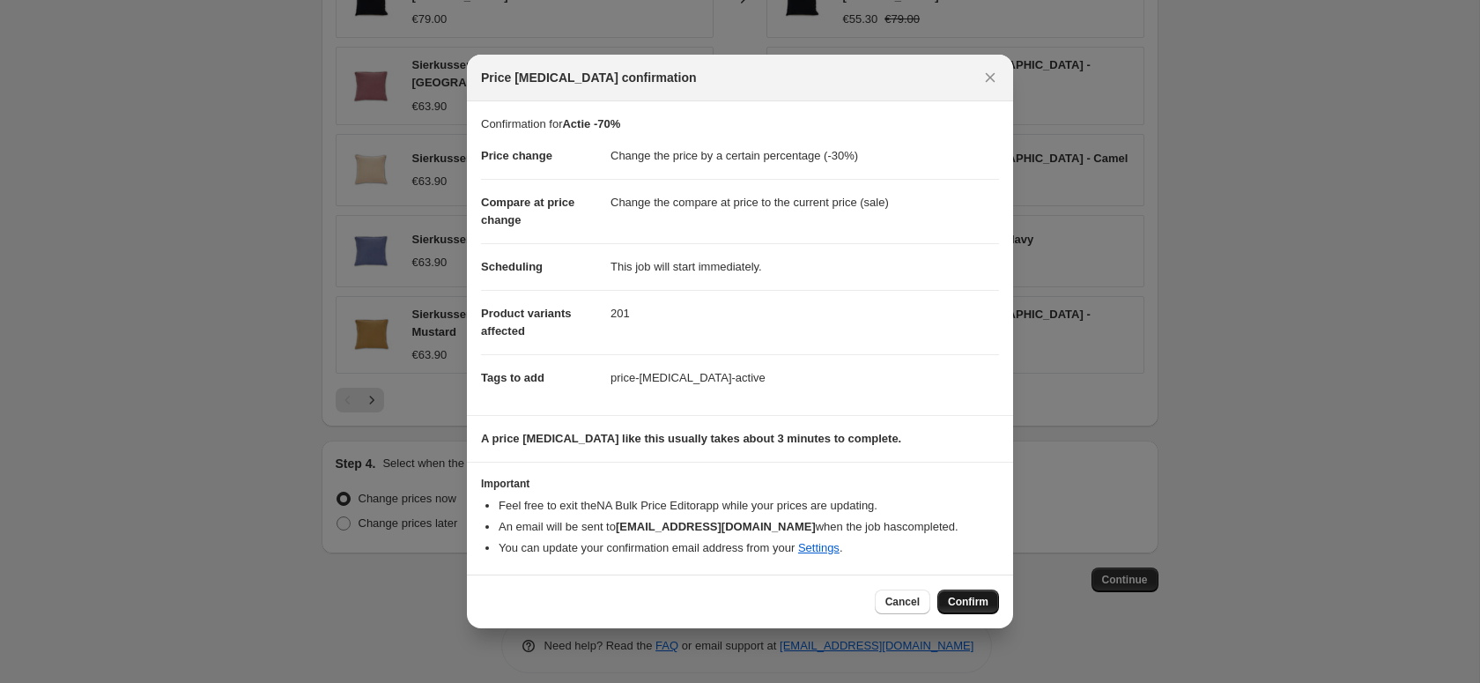
click at [978, 609] on span "Confirm" at bounding box center [968, 602] width 41 height 14
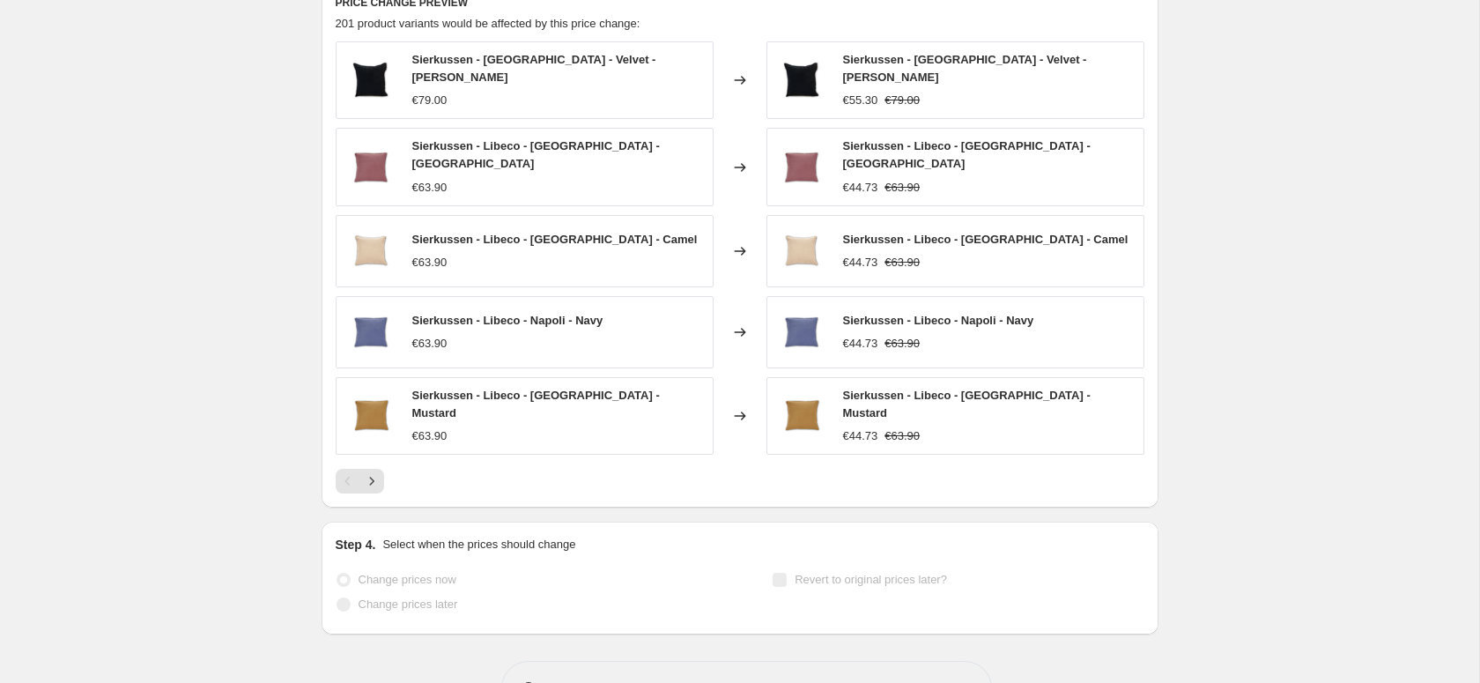
scroll to position [1421, 0]
